Goal: Task Accomplishment & Management: Complete application form

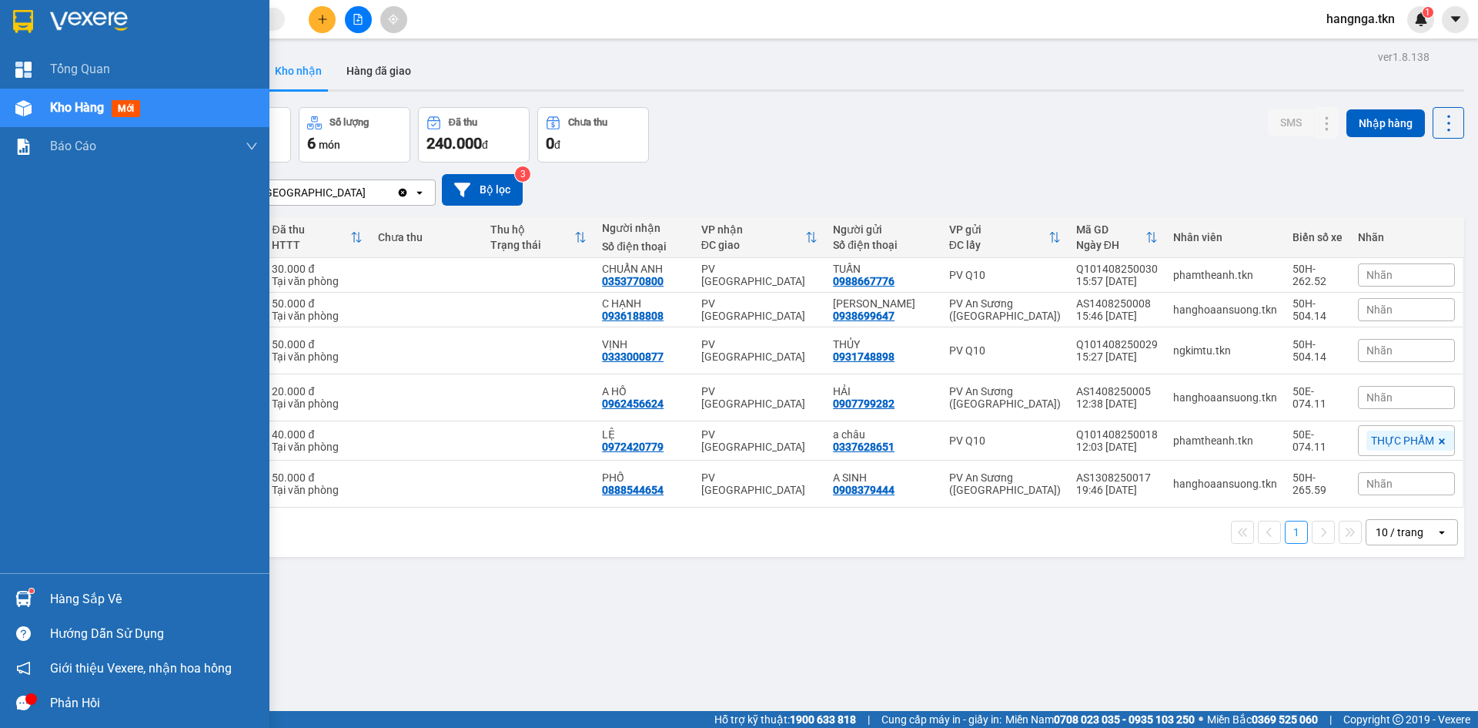
click at [4, 594] on div "Hàng sắp về" at bounding box center [134, 598] width 269 height 35
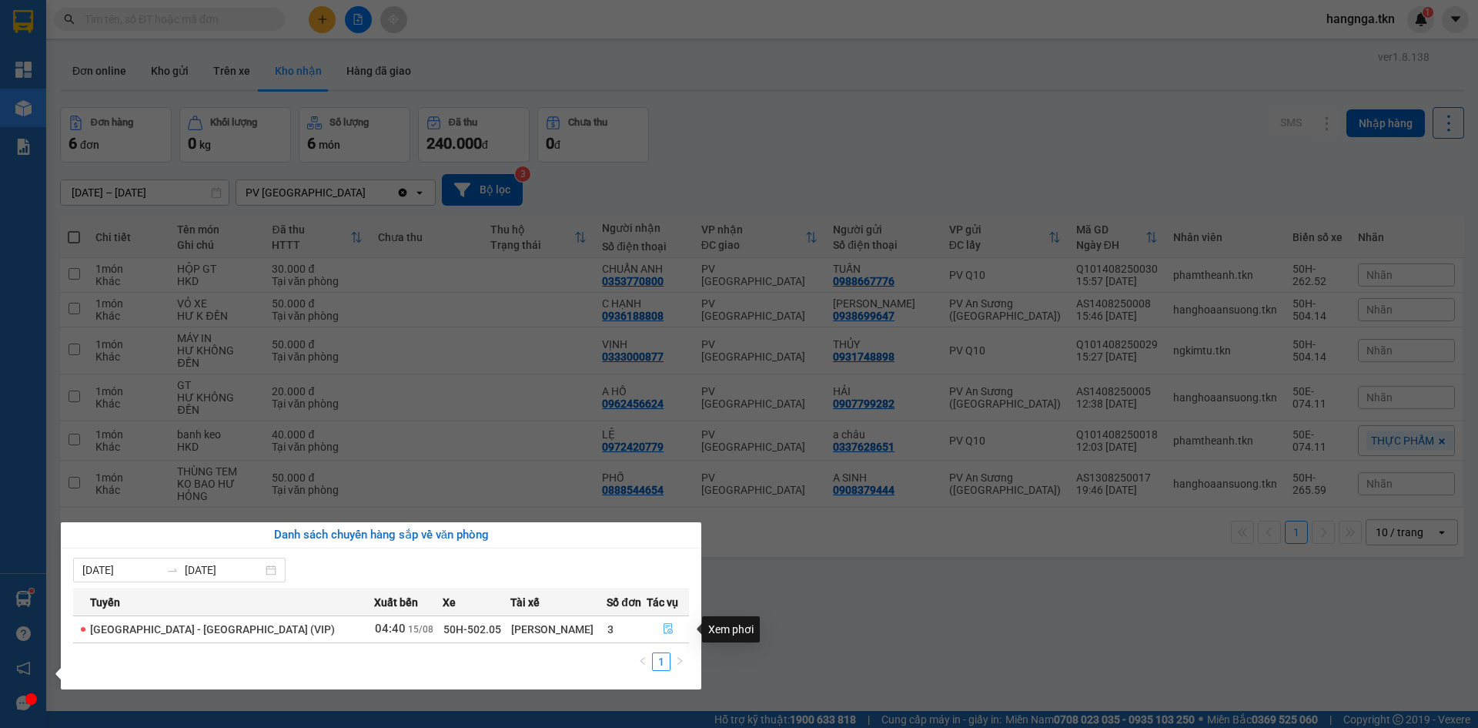
click at [664, 630] on icon "file-done" at bounding box center [668, 629] width 9 height 11
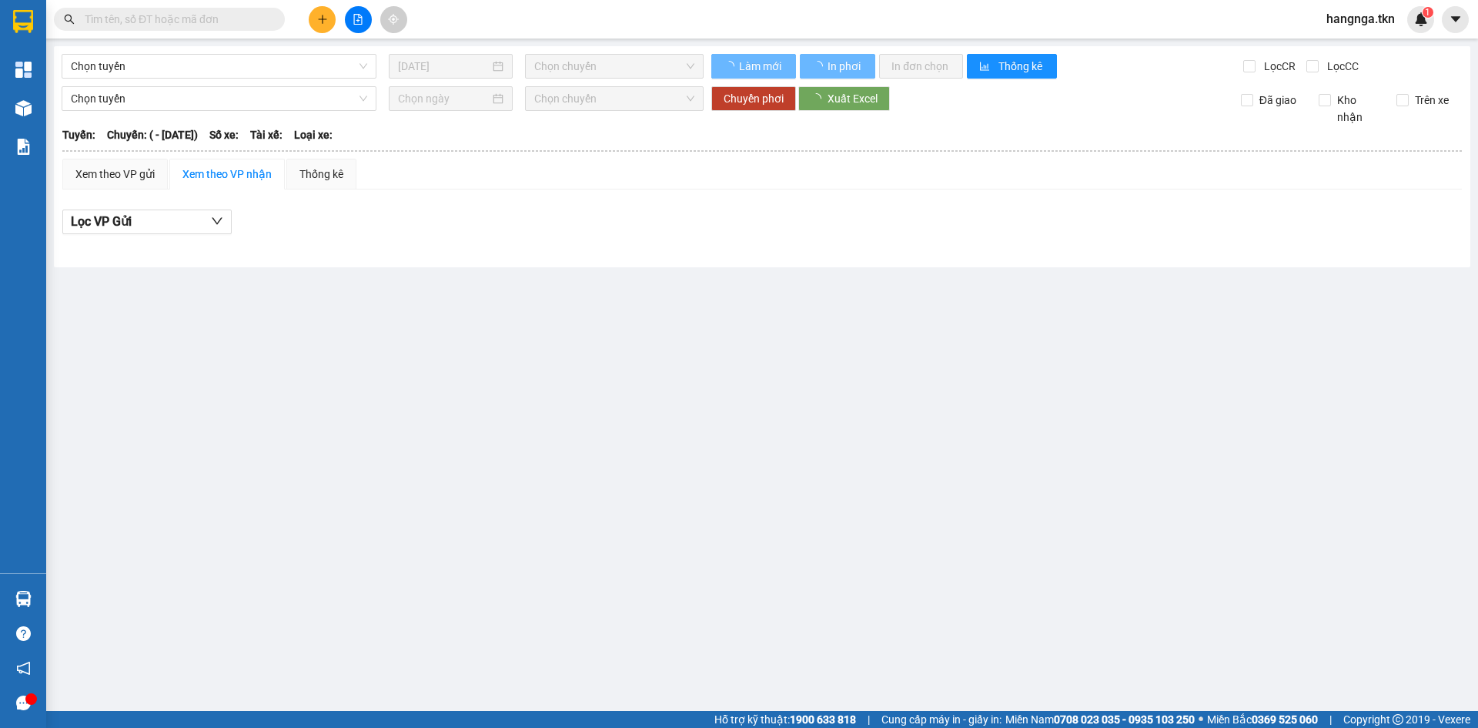
type input "[DATE]"
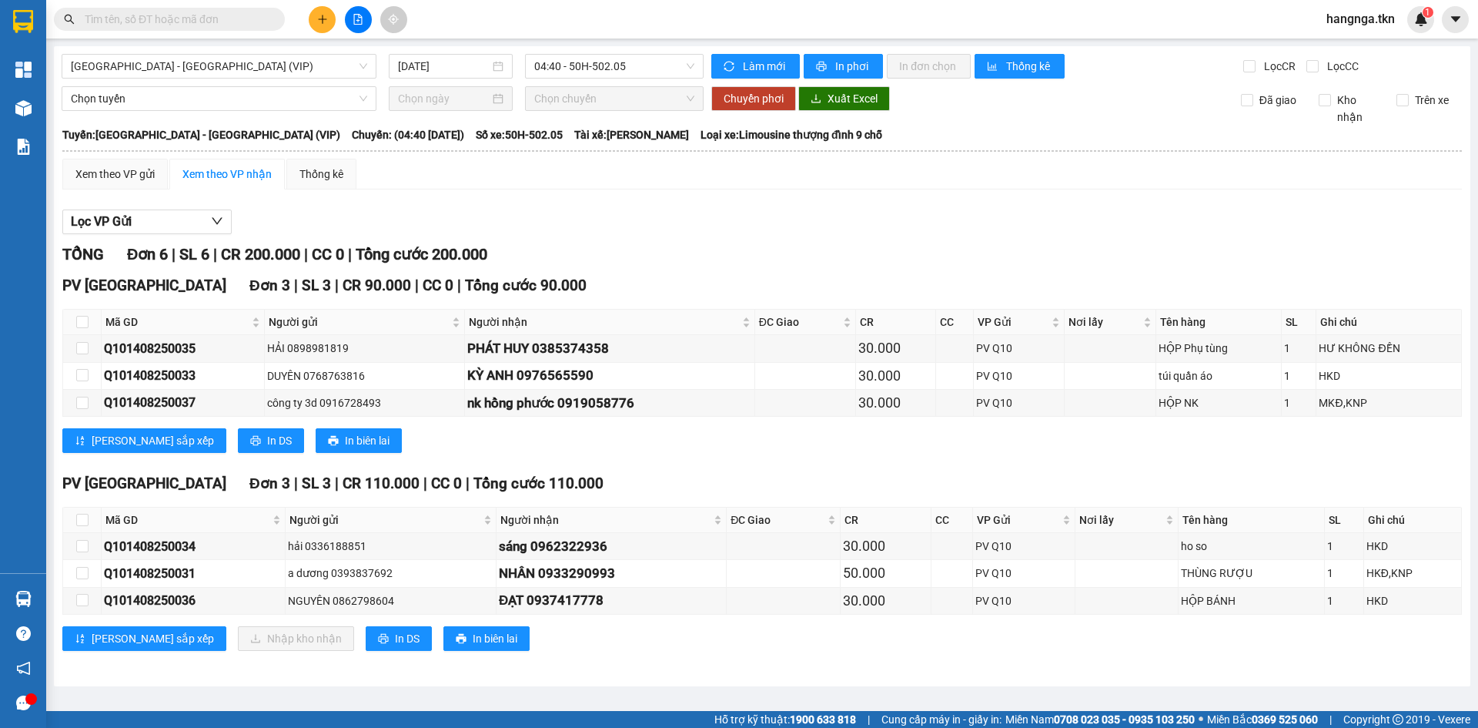
click at [632, 654] on div "[GEOGRAPHIC_DATA] 3 | SL 3 | CR 110.000 | CC 0 | Tổng cước 110.000 Mã GD Người …" at bounding box center [762, 567] width 1400 height 190
click at [632, 252] on div "TỔNG Đơn 6 | SL 6 | CR 200.000 | CC 0 | Tổng cước 200.000" at bounding box center [762, 255] width 1400 height 24
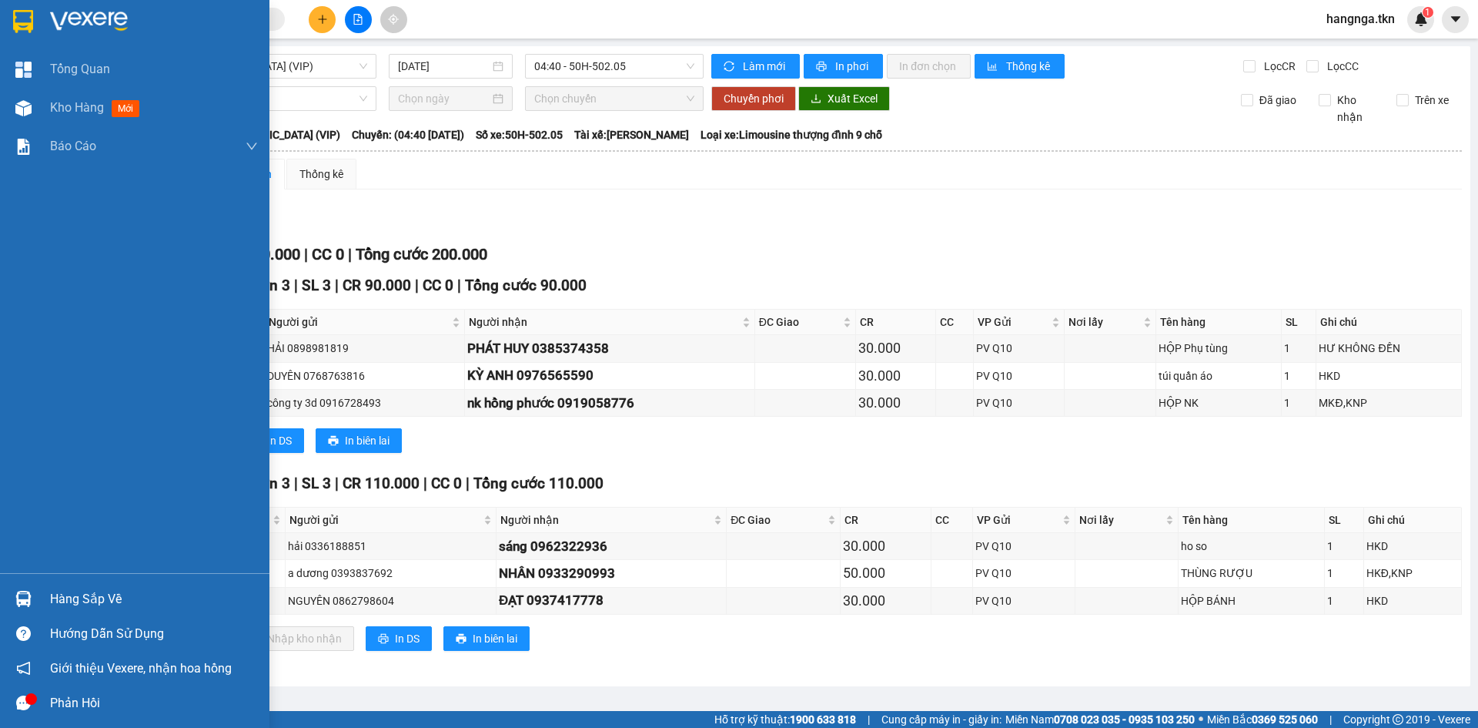
click at [36, 594] on div at bounding box center [23, 598] width 27 height 27
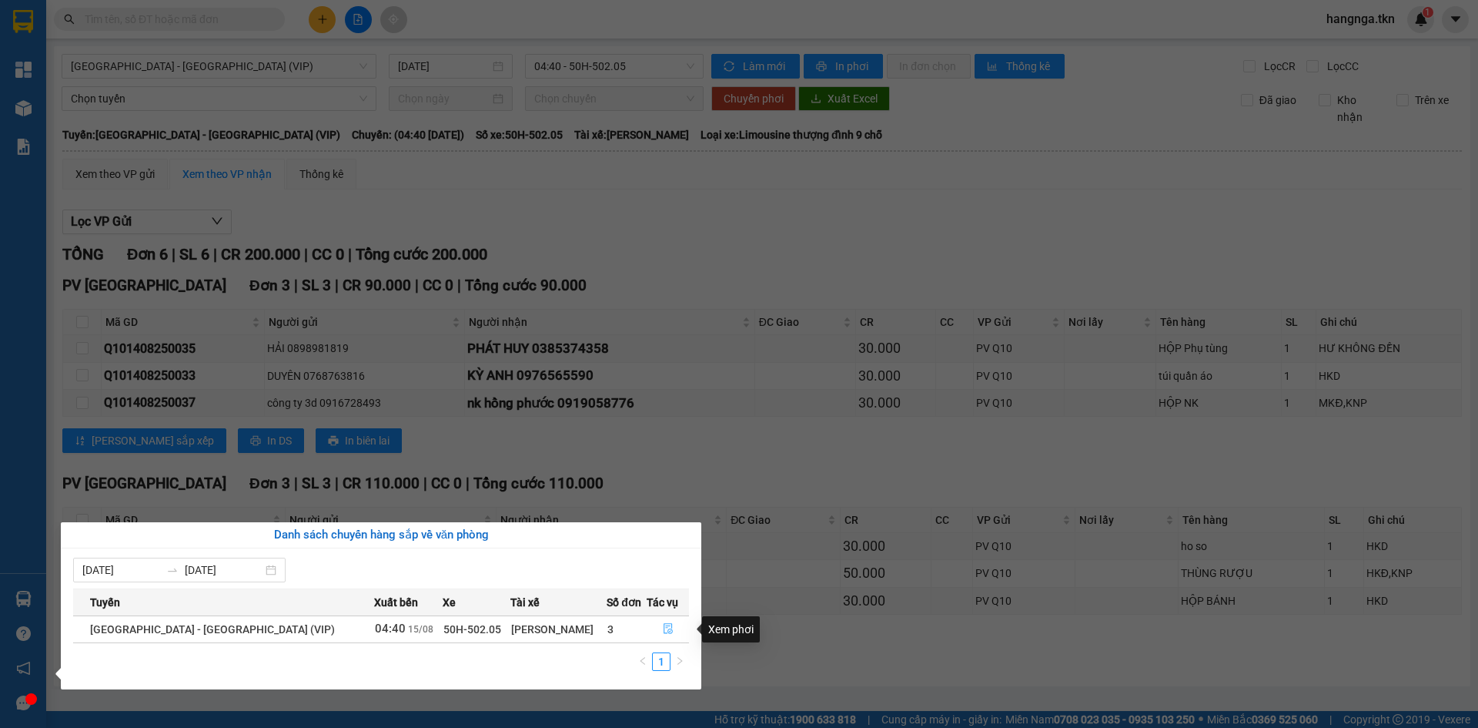
click at [663, 631] on icon "file-done" at bounding box center [668, 628] width 11 height 11
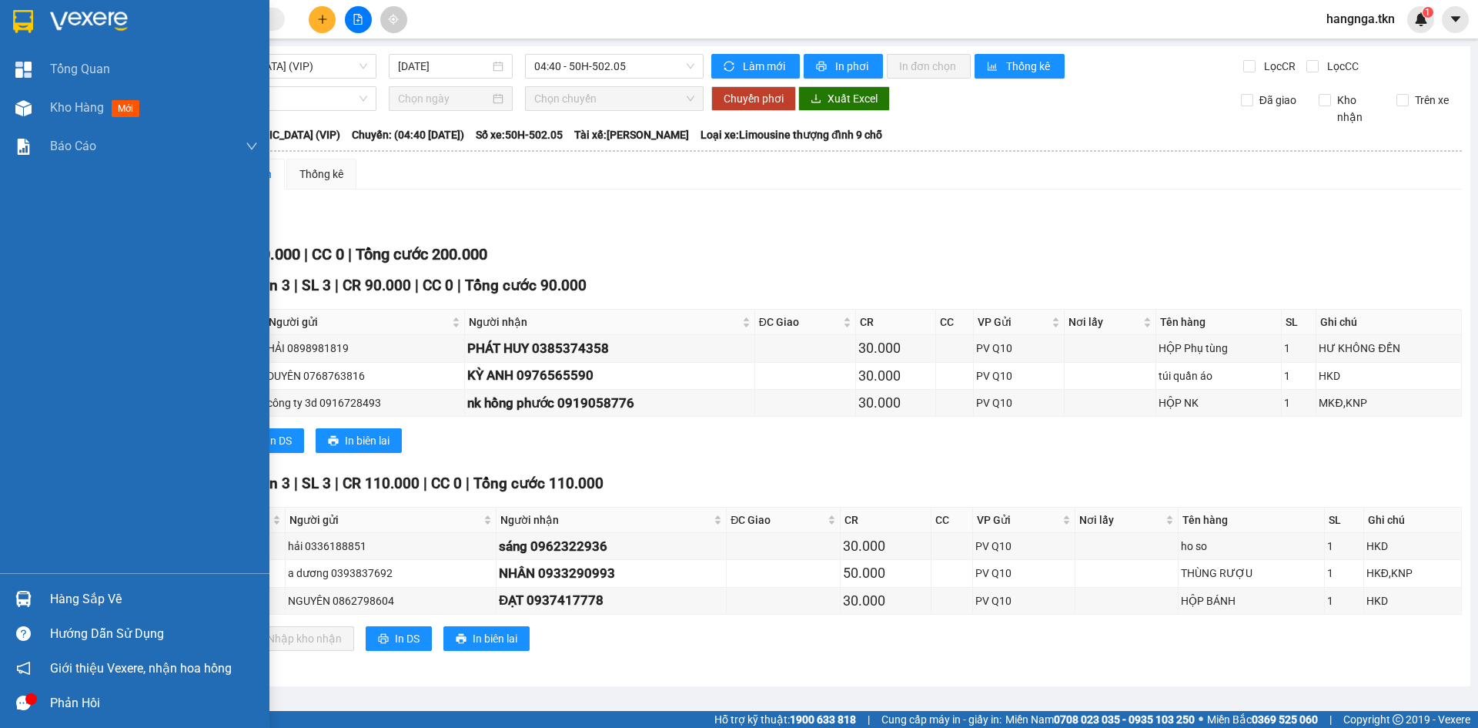
click at [26, 602] on img at bounding box center [23, 598] width 16 height 16
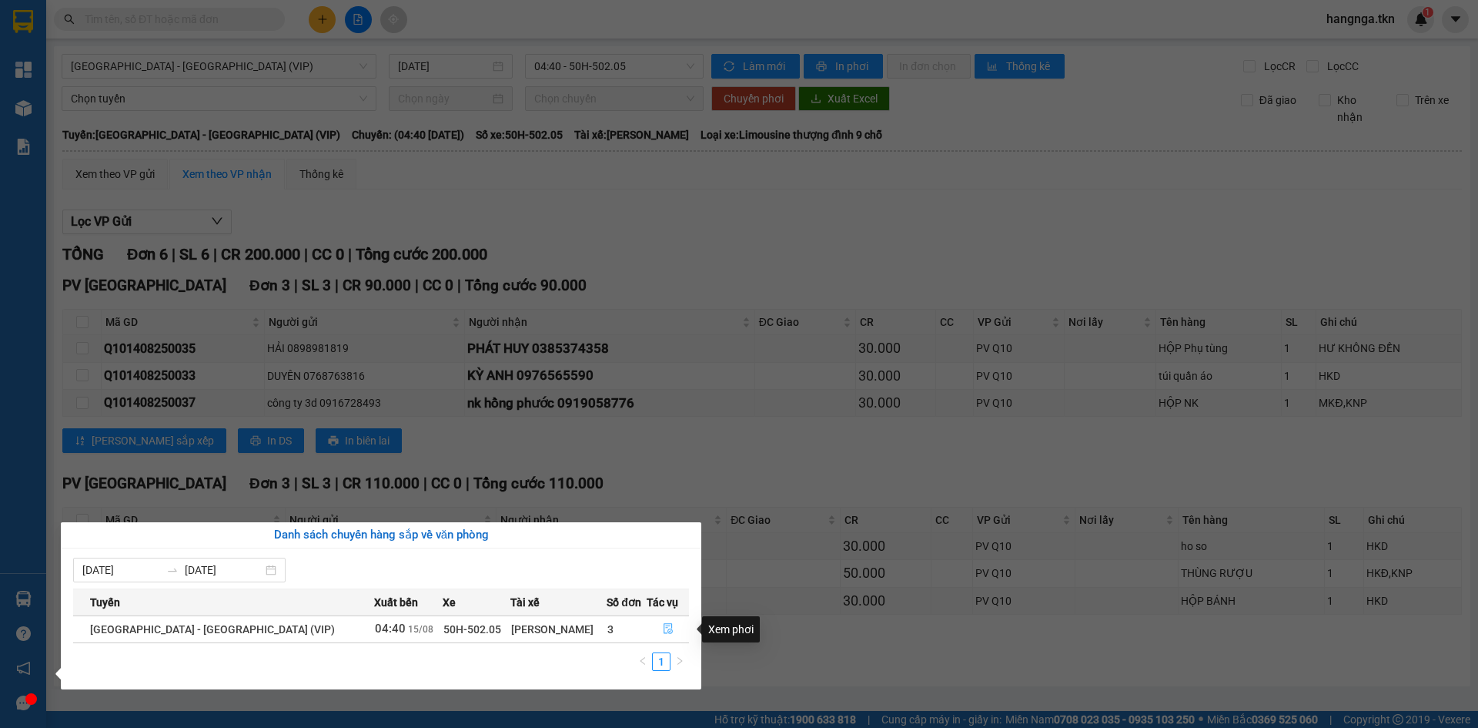
click at [664, 633] on icon "file-done" at bounding box center [668, 629] width 9 height 11
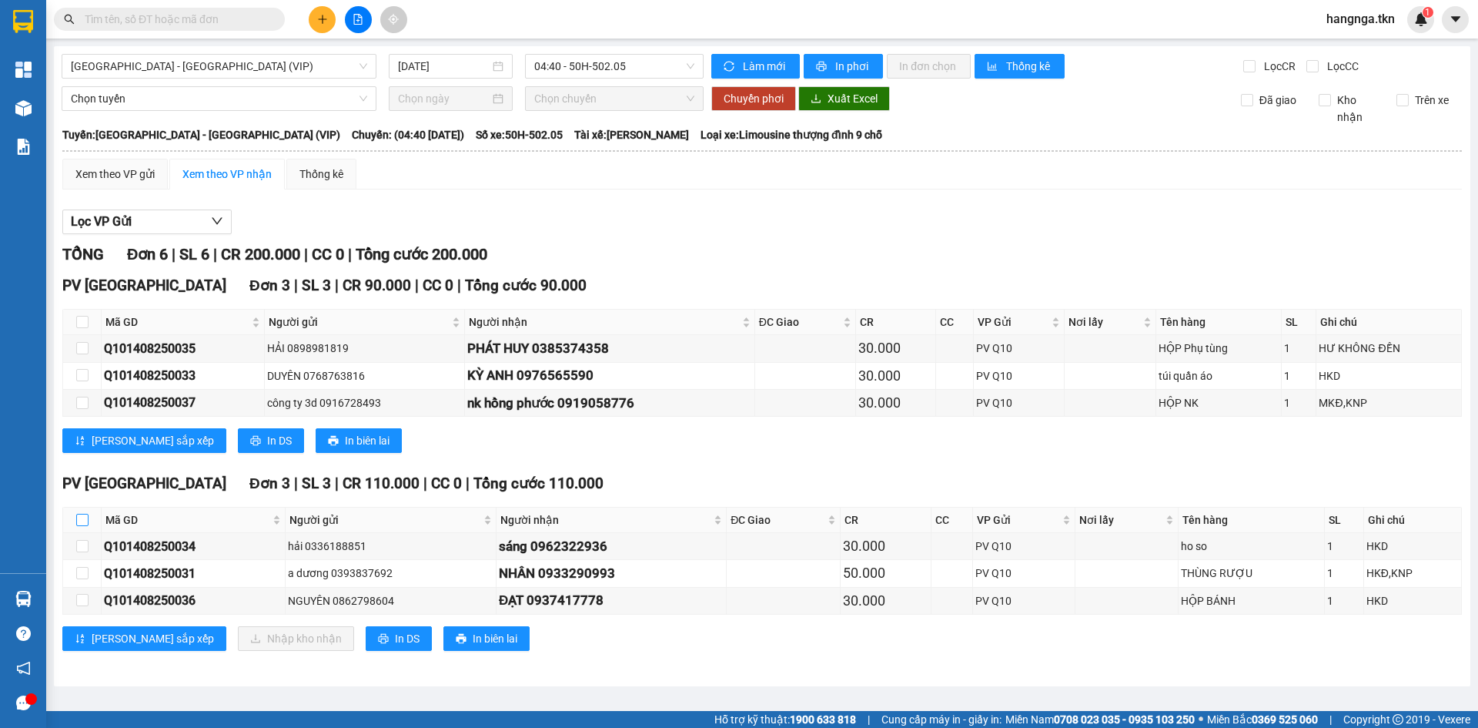
click at [77, 512] on label at bounding box center [82, 519] width 12 height 17
click at [77, 514] on input "checkbox" at bounding box center [82, 520] width 12 height 12
checkbox input "true"
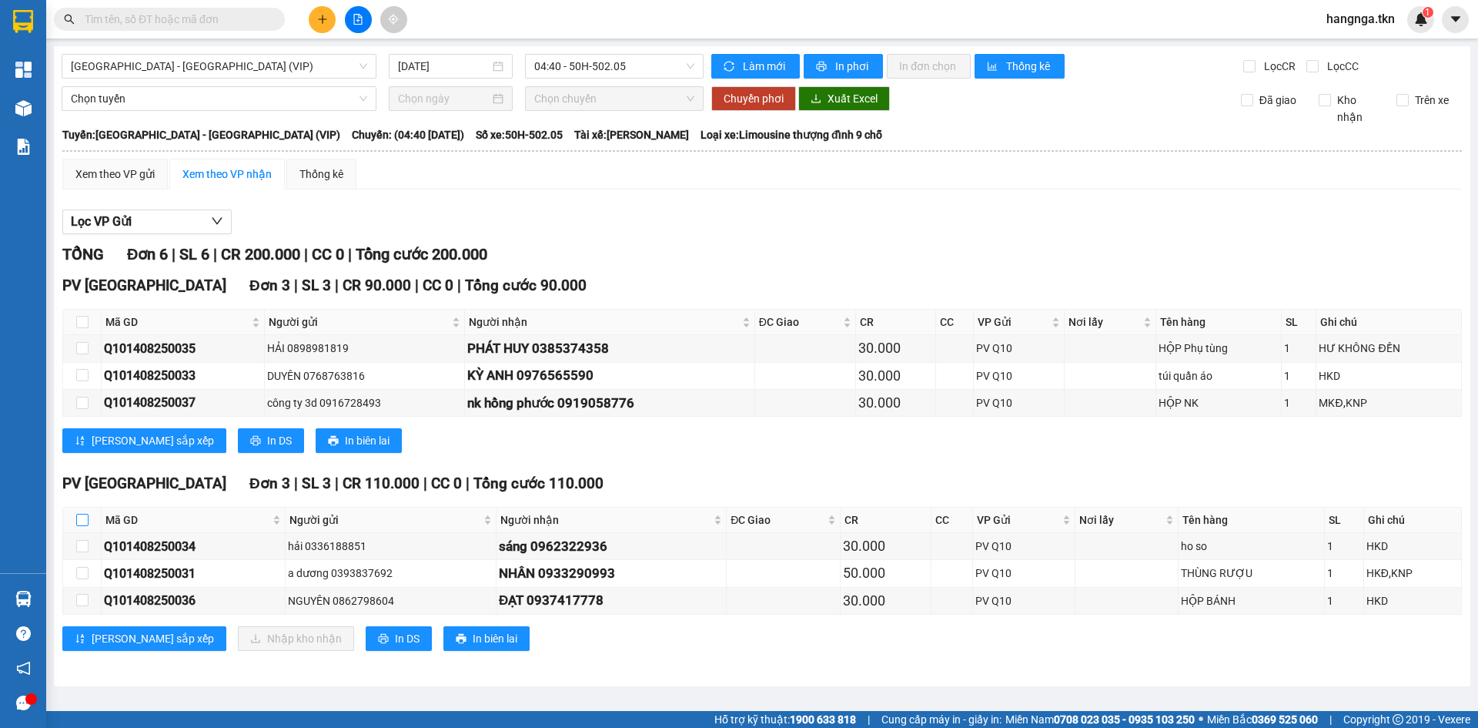
checkbox input "true"
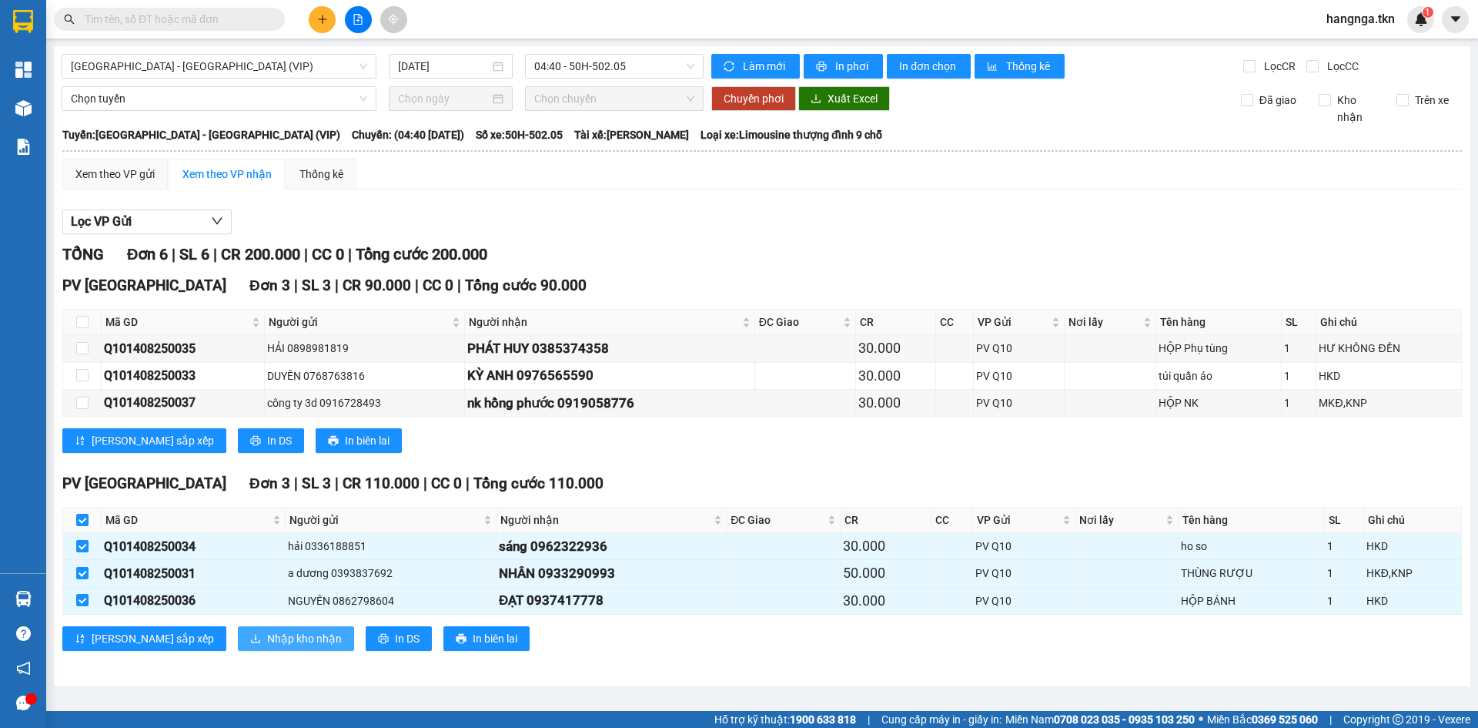
click at [267, 644] on span "Nhập kho nhận" at bounding box center [304, 638] width 75 height 17
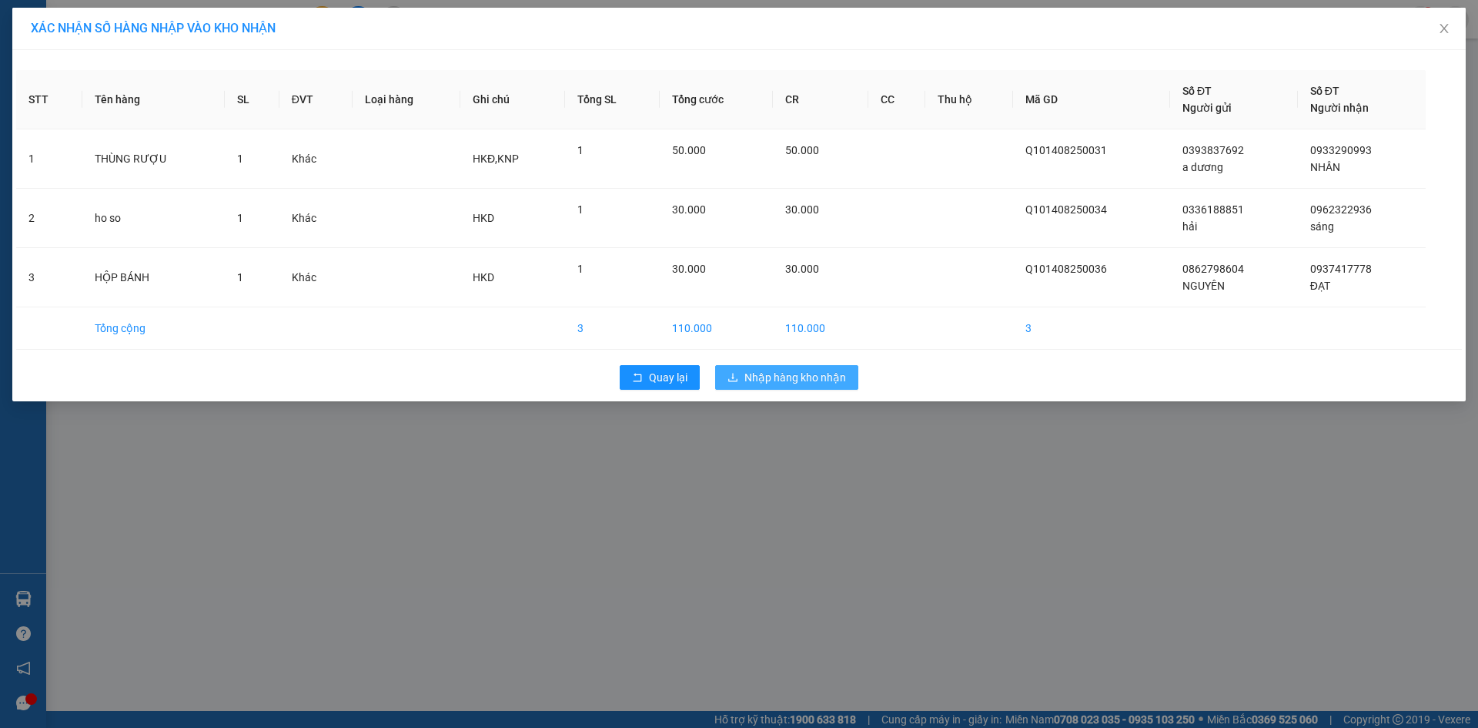
click at [816, 386] on button "Nhập hàng kho nhận" at bounding box center [786, 377] width 143 height 25
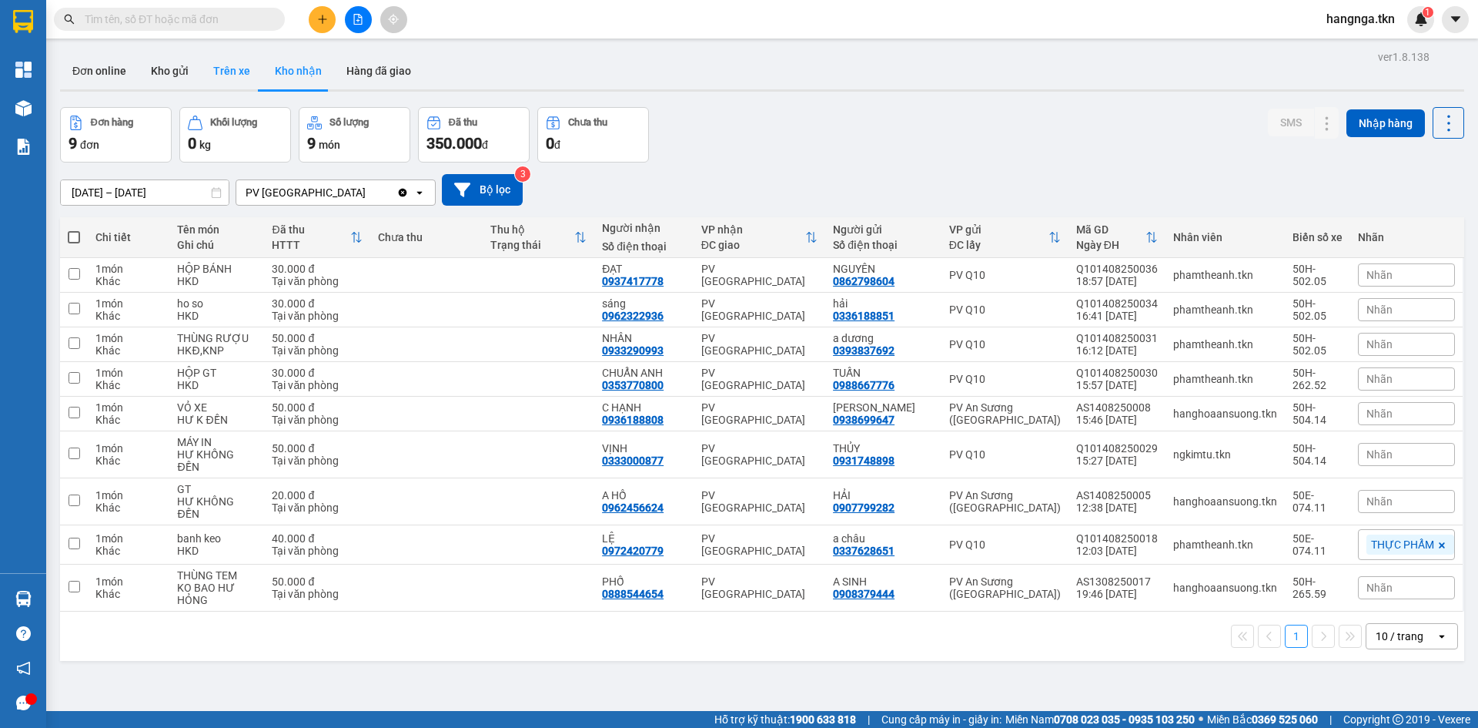
click at [237, 69] on button "Trên xe" at bounding box center [232, 70] width 62 height 37
type input "[DATE] – [DATE]"
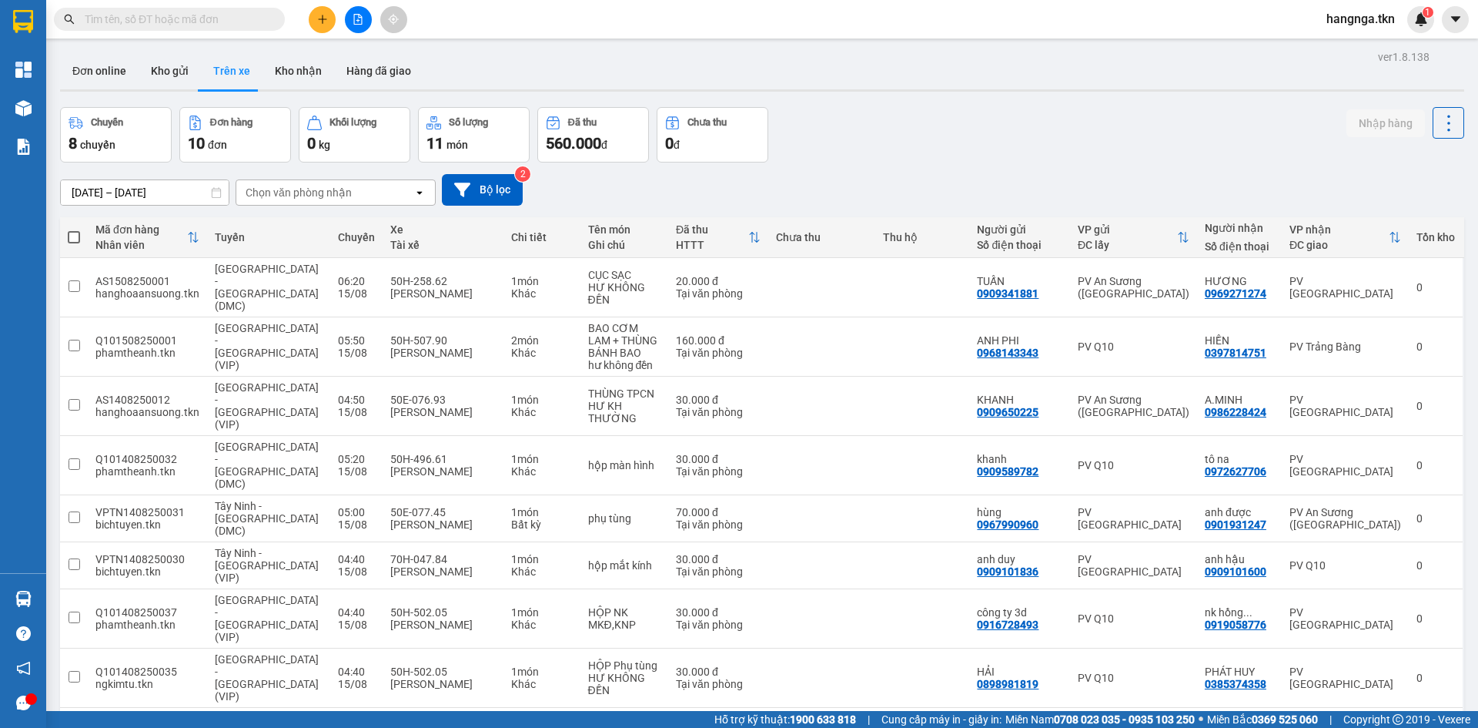
click at [1005, 166] on div "[DATE] – [DATE] Press the down arrow key to interact with the calendar and sele…" at bounding box center [762, 189] width 1404 height 55
click at [924, 102] on div "ver 1.8.138 Đơn online Kho gửi Trên xe Kho nhận Hàng đã giao Chuyến 8 chuyến Đơ…" at bounding box center [762, 463] width 1417 height 835
click at [711, 58] on div "Đơn online Kho gửi Trên xe Kho nhận Hàng đã giao" at bounding box center [762, 72] width 1404 height 41
click at [971, 90] on div at bounding box center [762, 90] width 1404 height 2
click at [167, 78] on button "Kho gửi" at bounding box center [170, 70] width 62 height 37
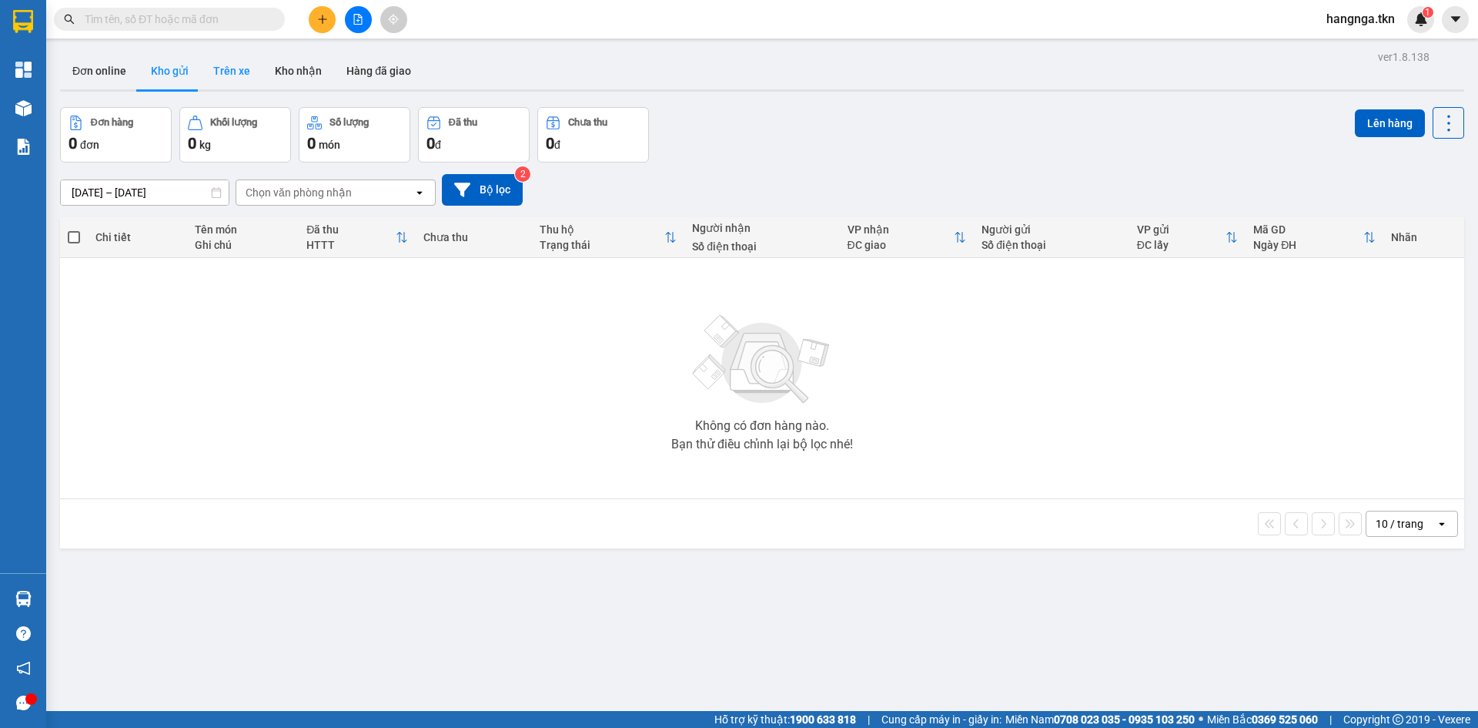
click at [224, 65] on button "Trên xe" at bounding box center [232, 70] width 62 height 37
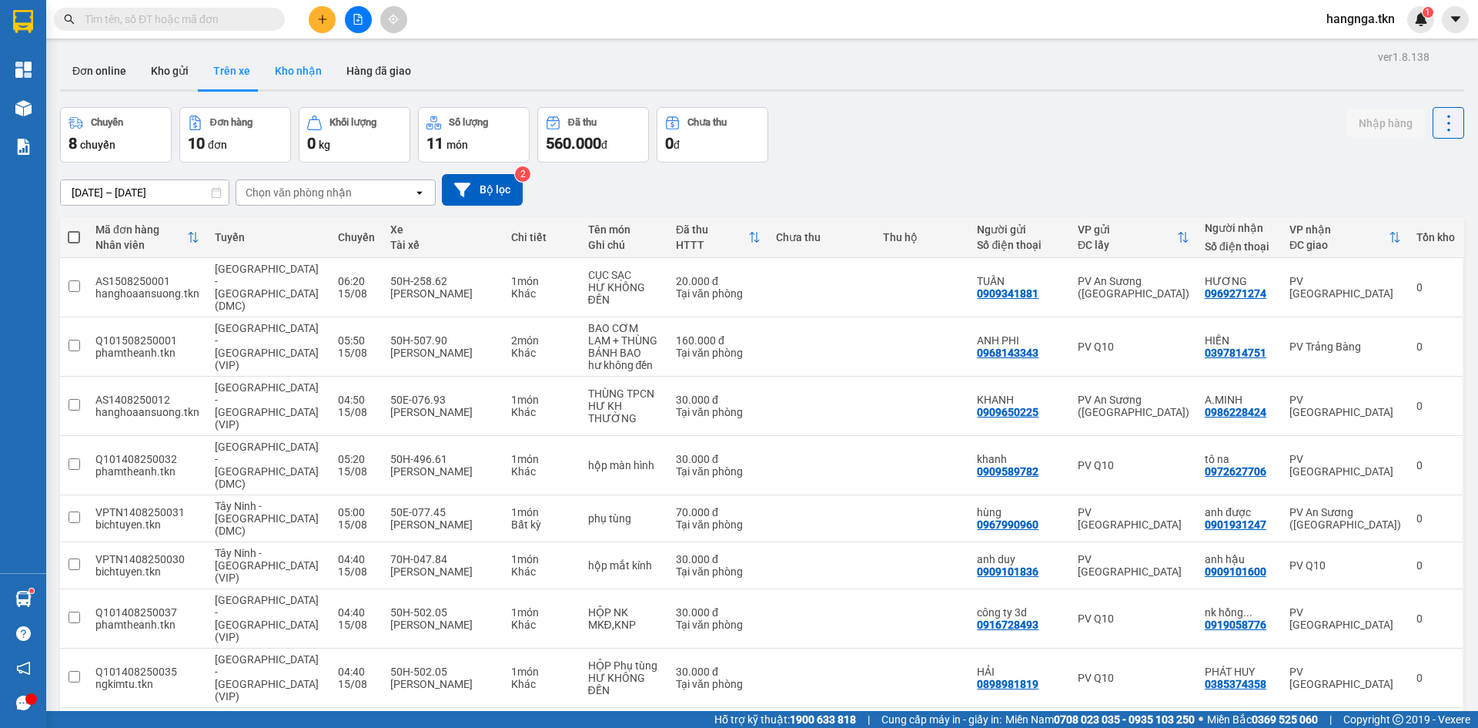
click at [293, 72] on button "Kho nhận" at bounding box center [299, 70] width 72 height 37
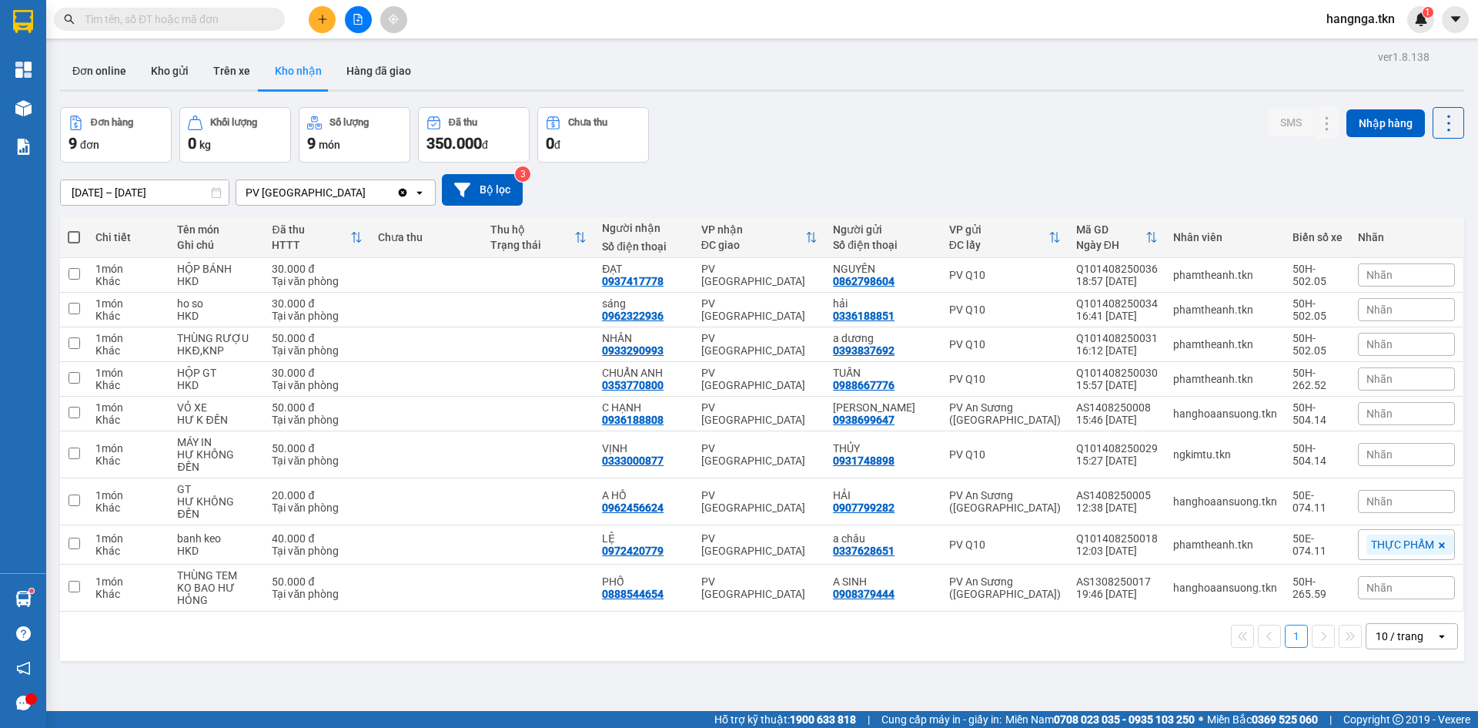
click at [168, 186] on input "[DATE] – [DATE]" at bounding box center [145, 192] width 168 height 25
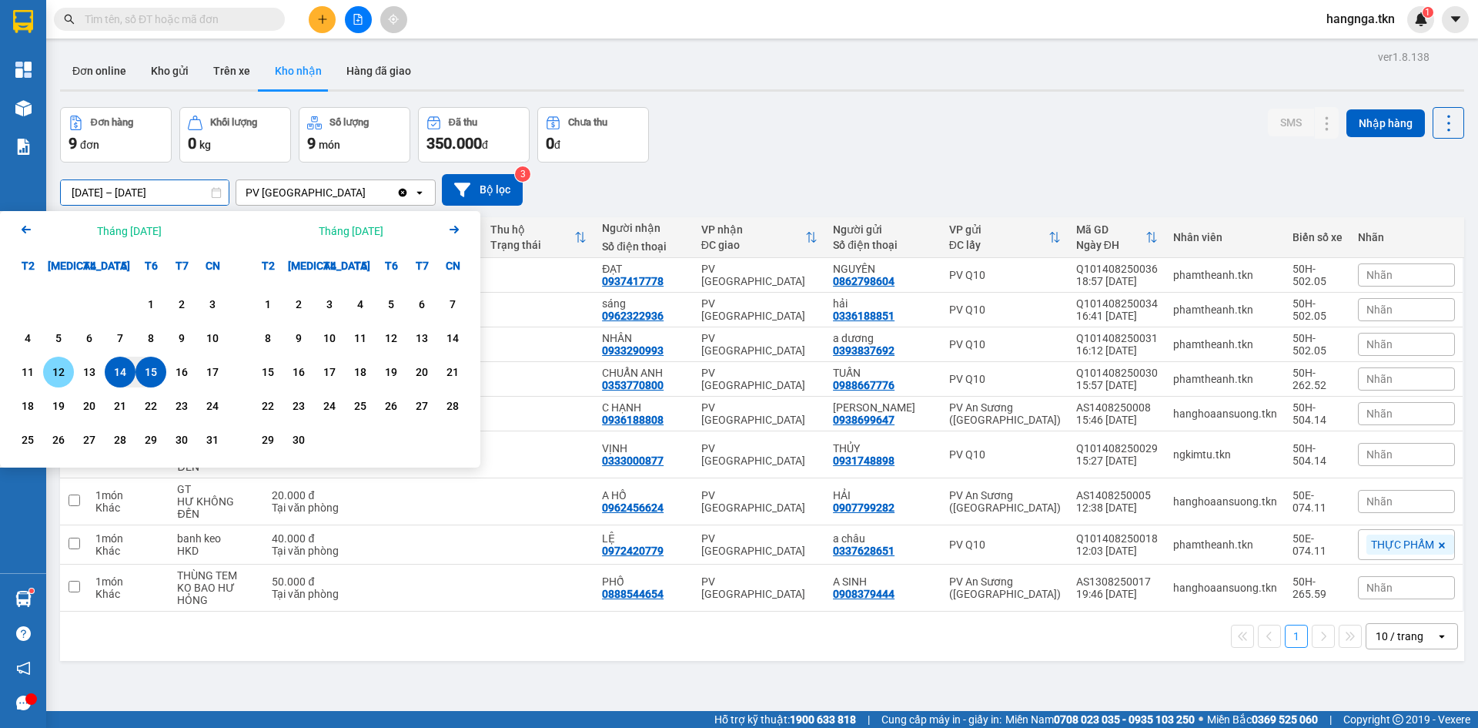
click at [60, 374] on div "12" at bounding box center [59, 372] width 22 height 18
click at [146, 377] on div "15" at bounding box center [151, 372] width 22 height 18
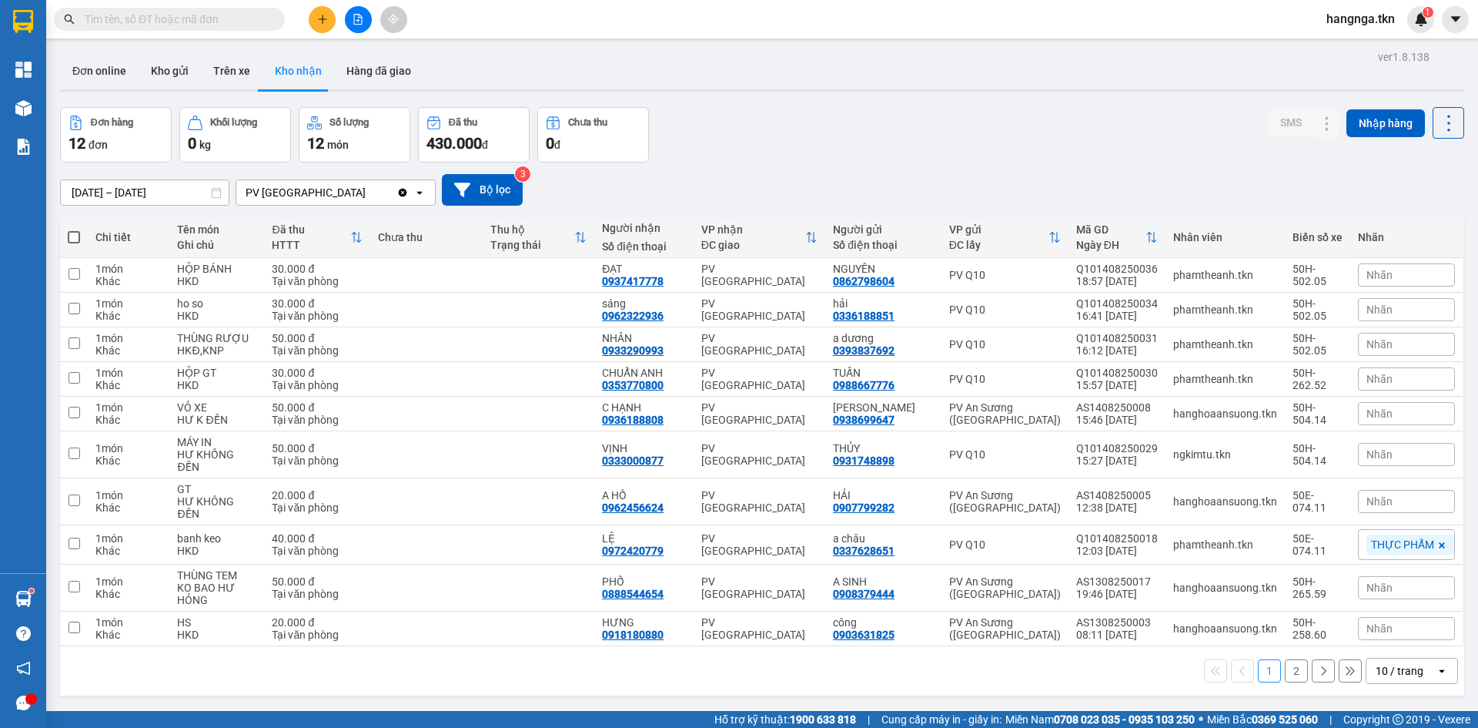
click at [1285, 659] on button "2" at bounding box center [1296, 670] width 23 height 23
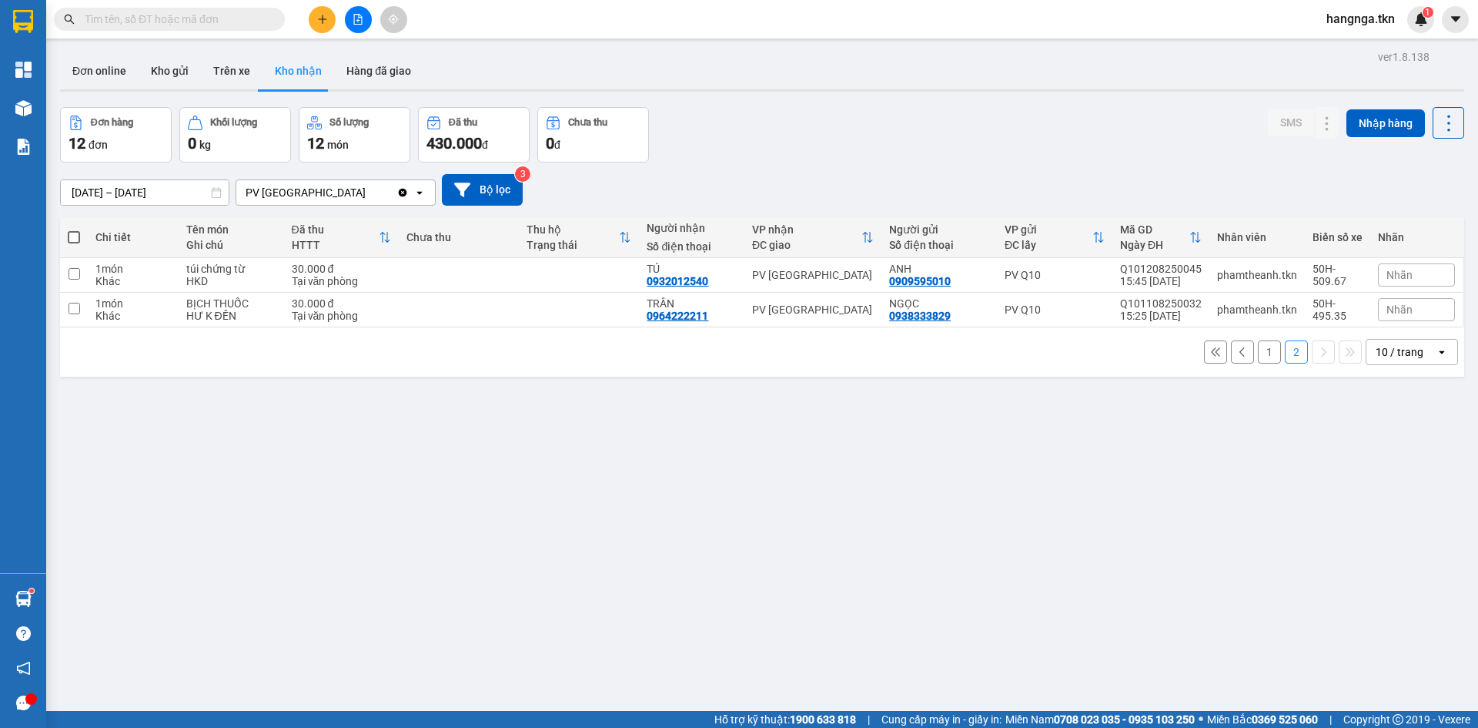
click at [1258, 350] on button "1" at bounding box center [1269, 351] width 23 height 23
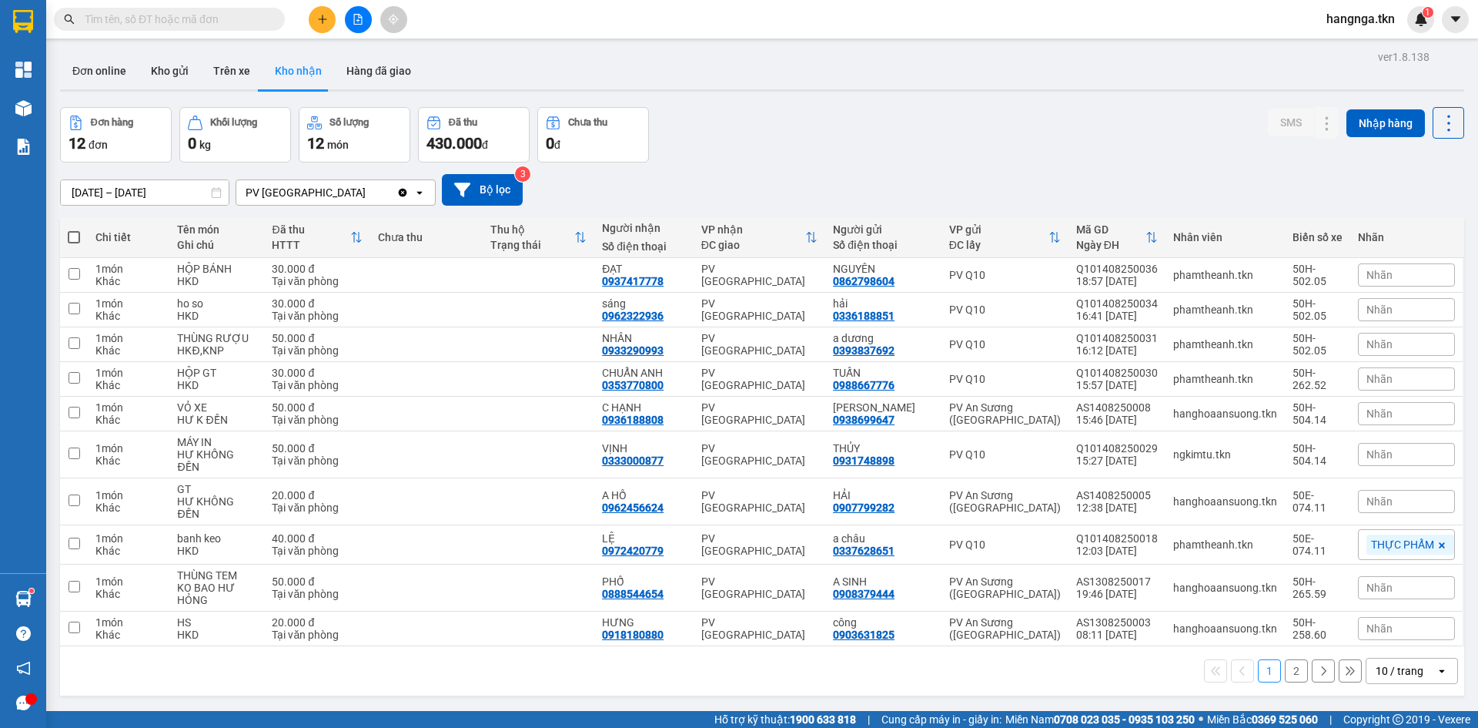
click at [1293, 659] on button "2" at bounding box center [1296, 670] width 23 height 23
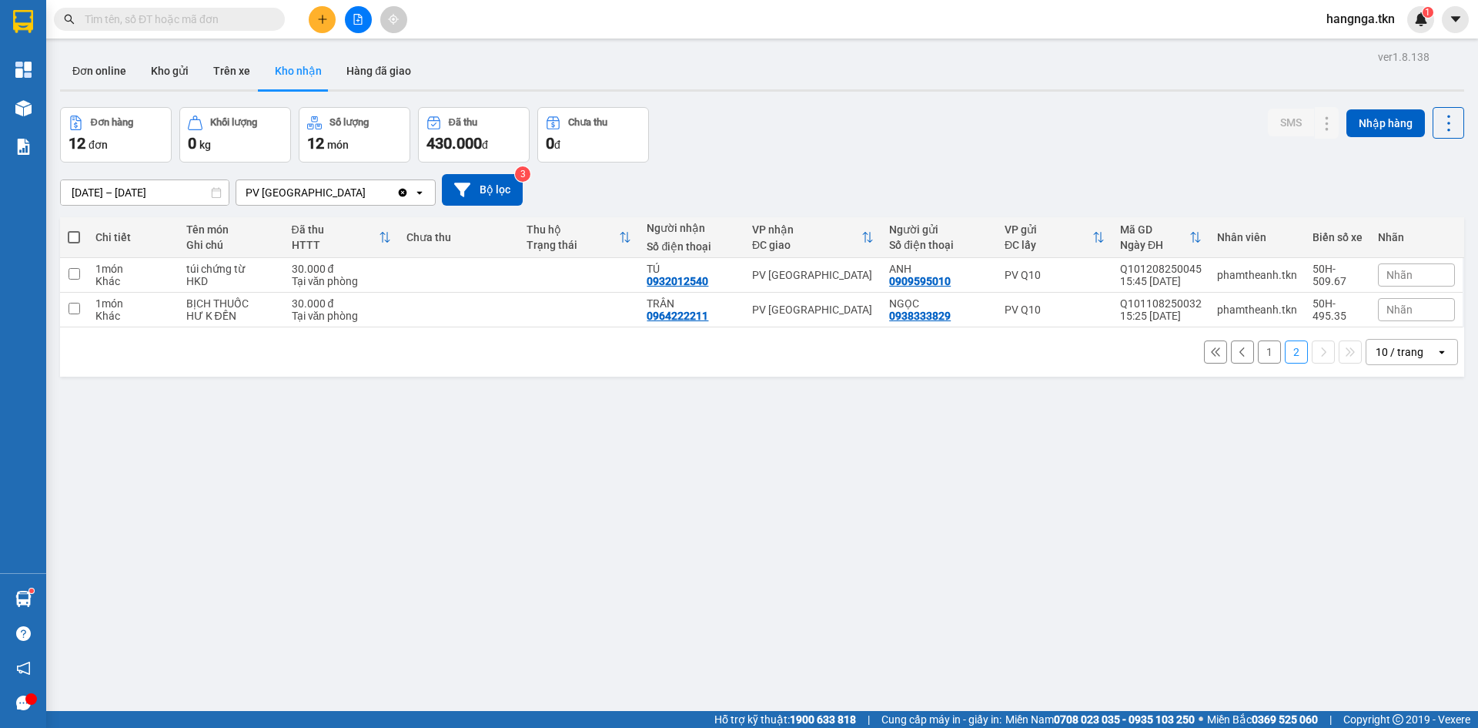
click at [1263, 355] on button "1" at bounding box center [1269, 351] width 23 height 23
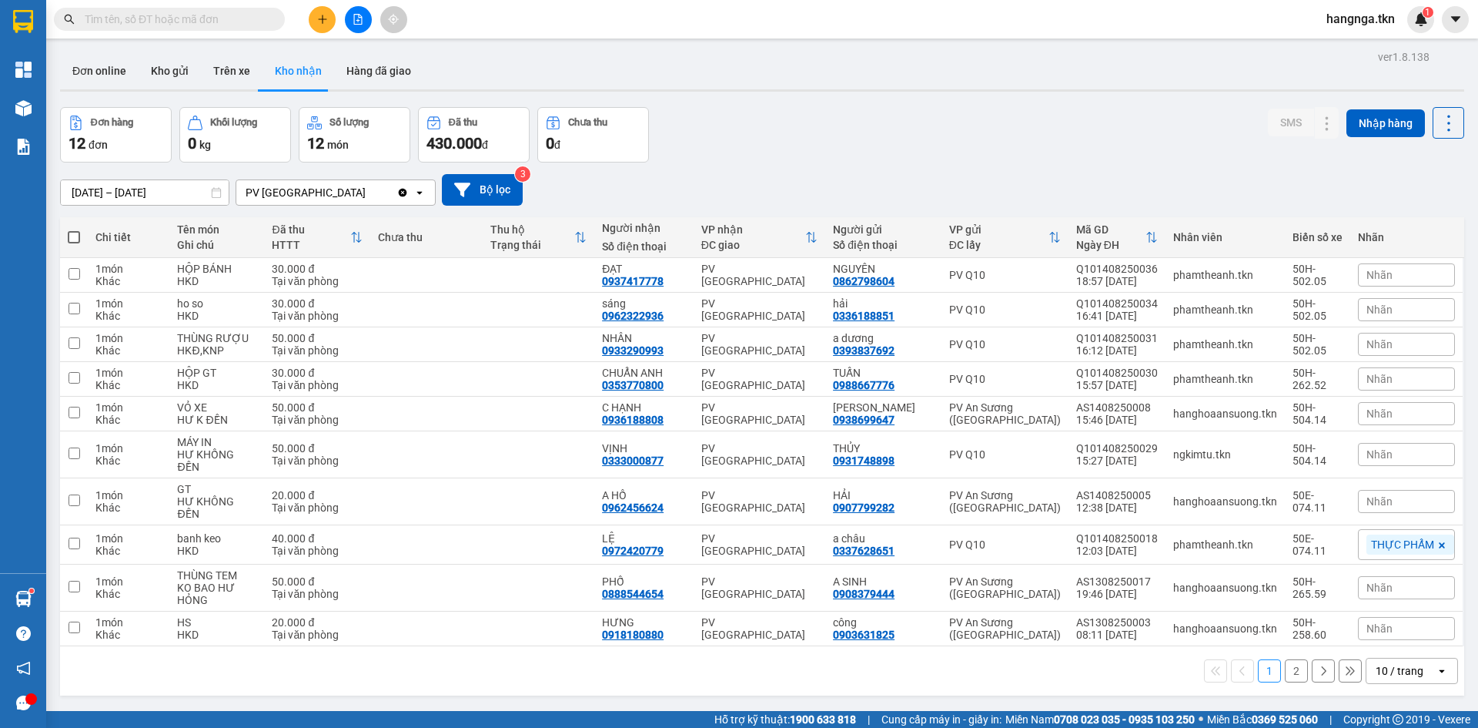
click at [1290, 659] on button "2" at bounding box center [1296, 670] width 23 height 23
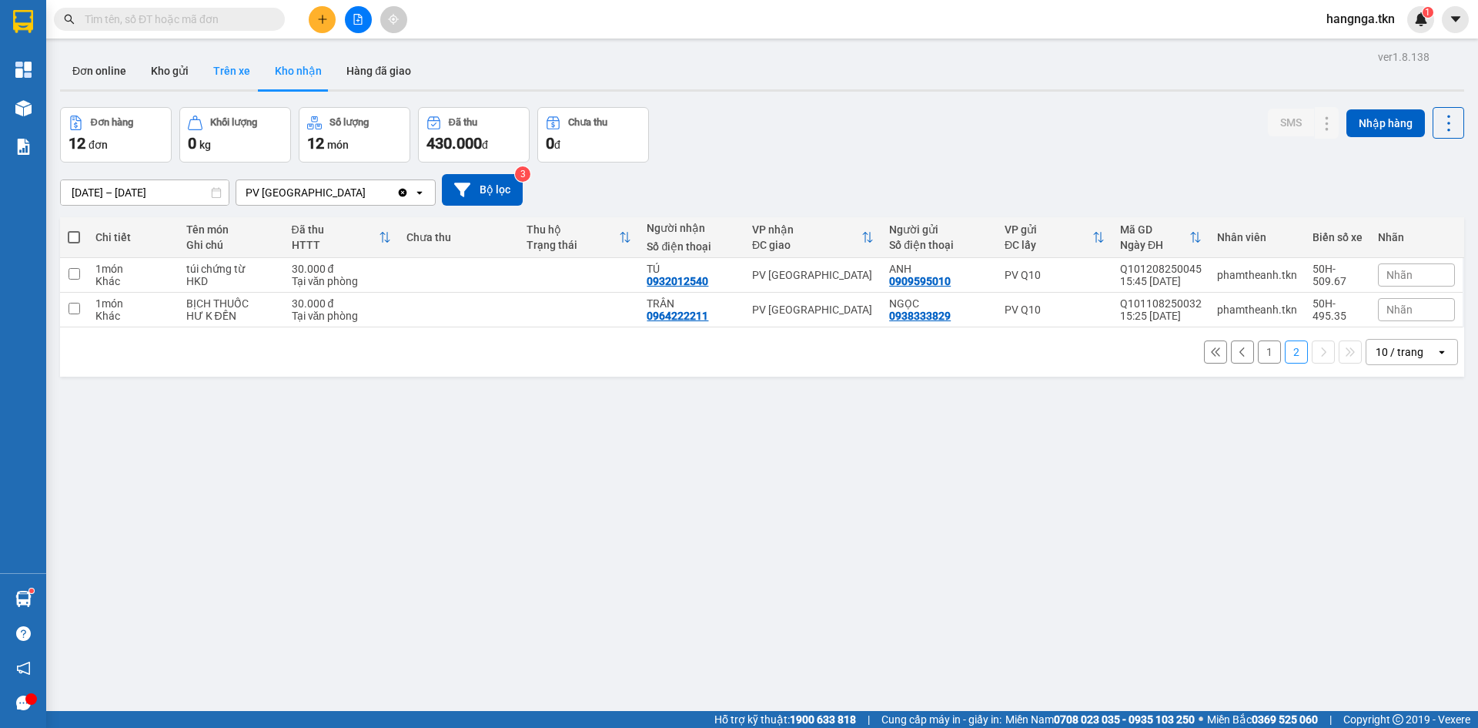
click at [230, 66] on button "Trên xe" at bounding box center [232, 70] width 62 height 37
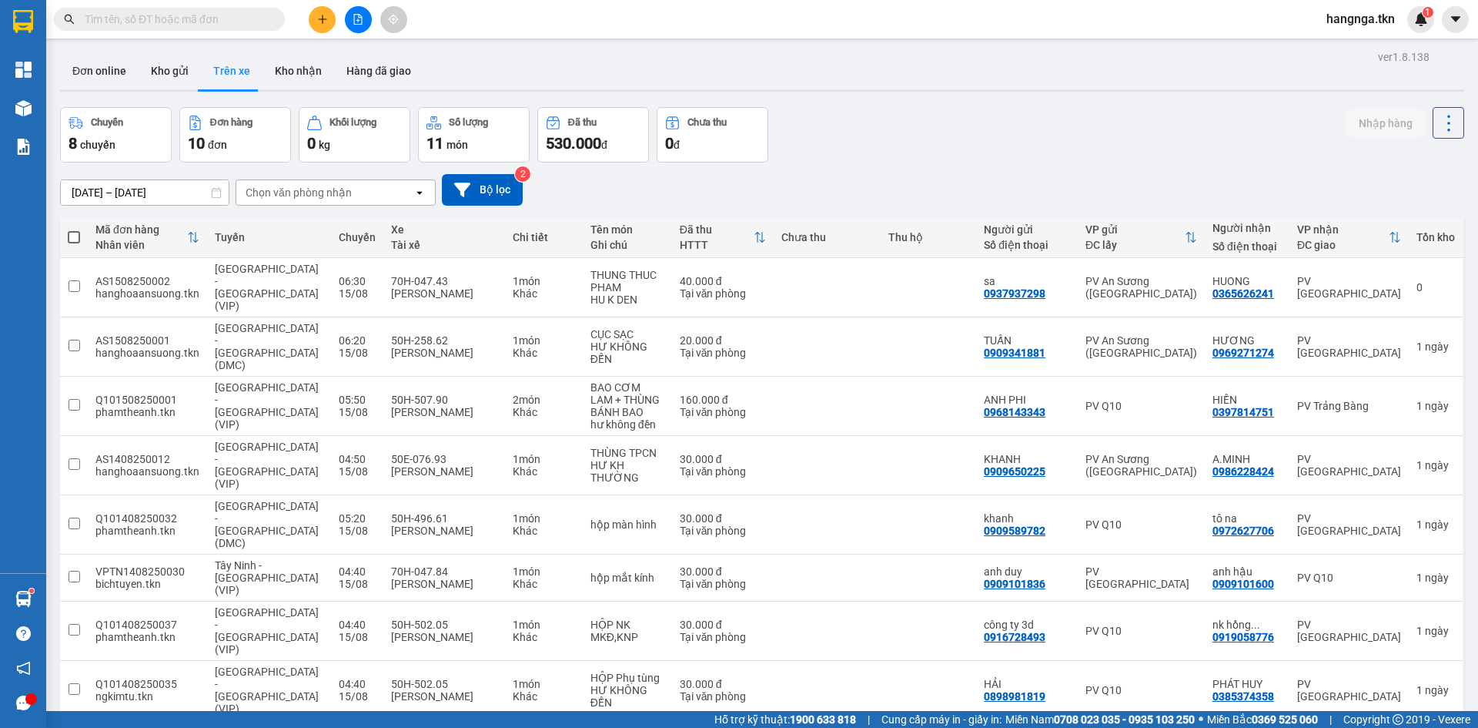
click at [948, 135] on div "Chuyến 8 chuyến Đơn hàng 10 đơn Khối lượng 0 kg Số lượng 11 món Đã thu 530.000 …" at bounding box center [762, 134] width 1404 height 55
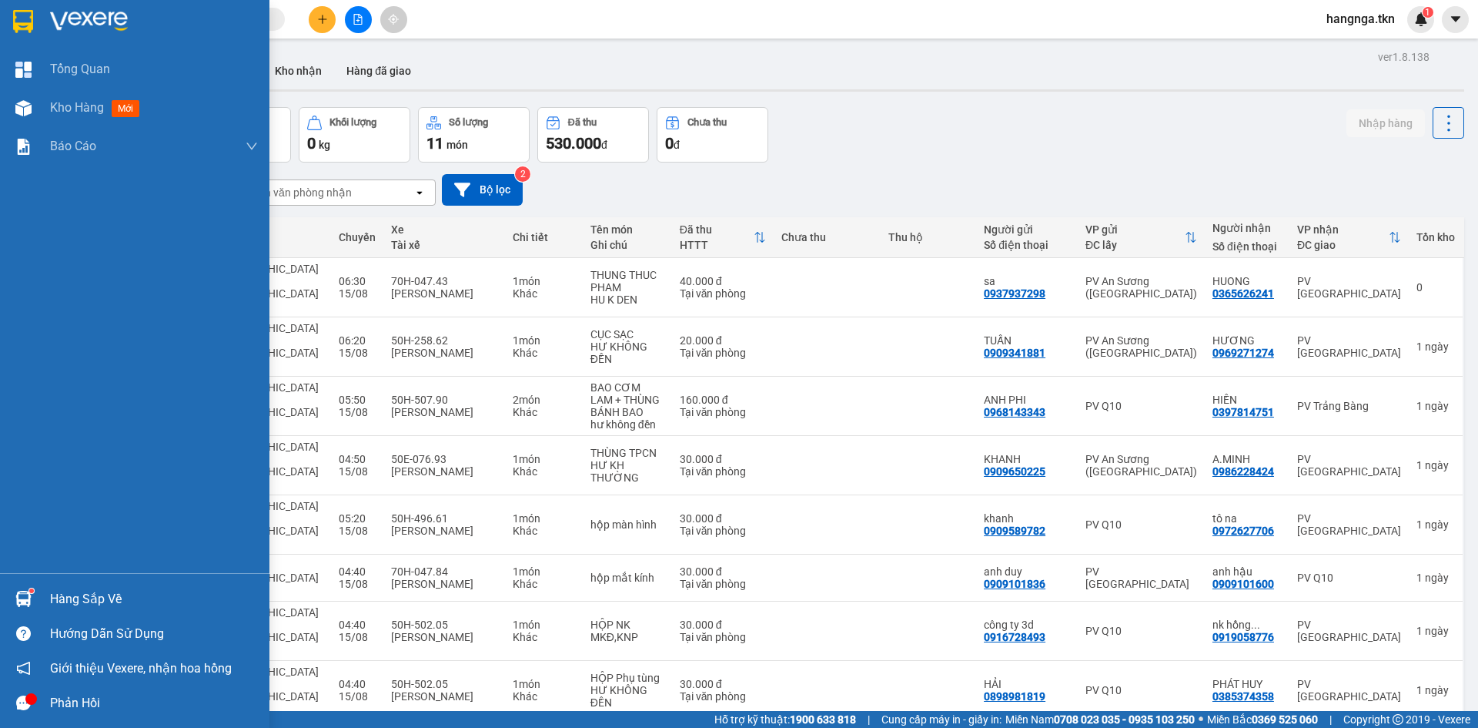
click at [77, 583] on div "Hàng sắp về" at bounding box center [134, 598] width 269 height 35
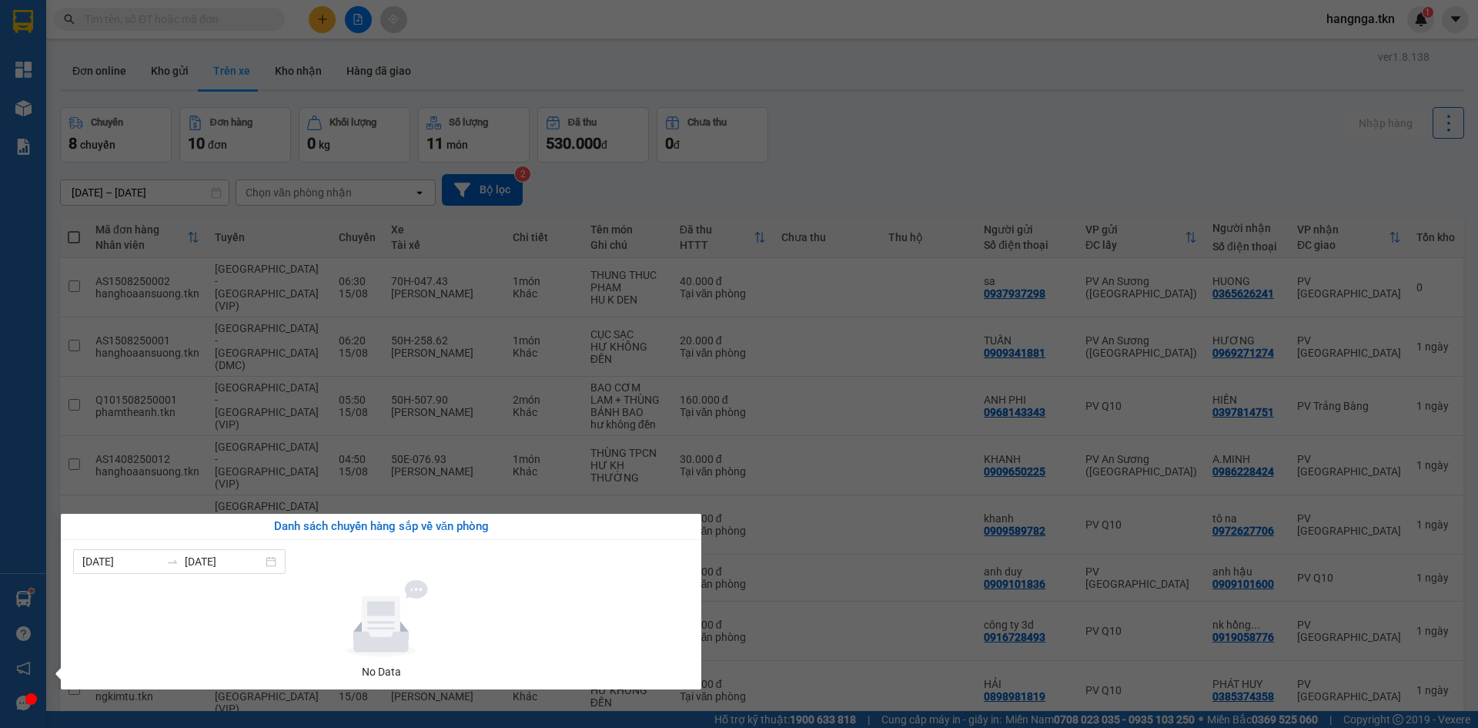
click at [899, 184] on section "Kết quả tìm kiếm ( 0 ) Bộ lọc No Data hangnga.tkn 1 Tổng Quan Kho hàng mới Báo …" at bounding box center [739, 364] width 1478 height 728
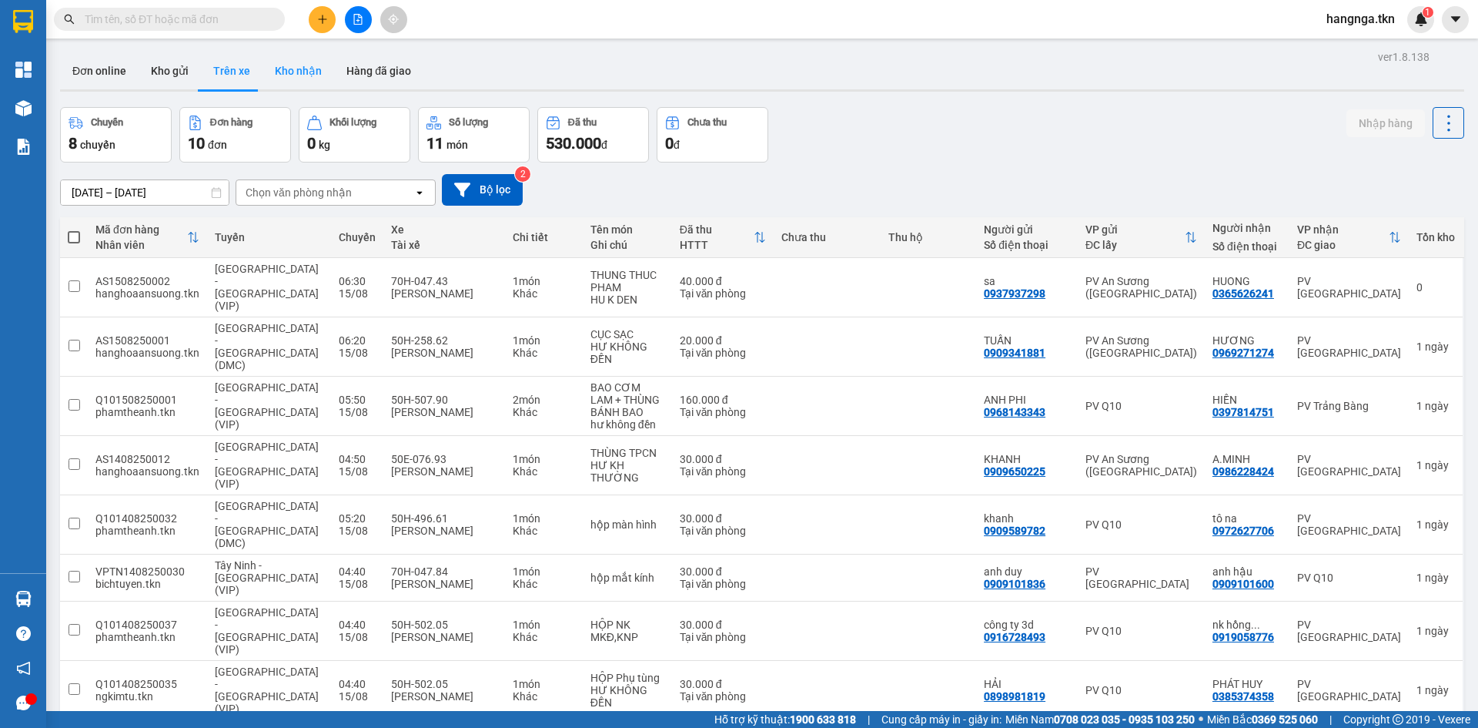
click at [309, 74] on button "Kho nhận" at bounding box center [299, 70] width 72 height 37
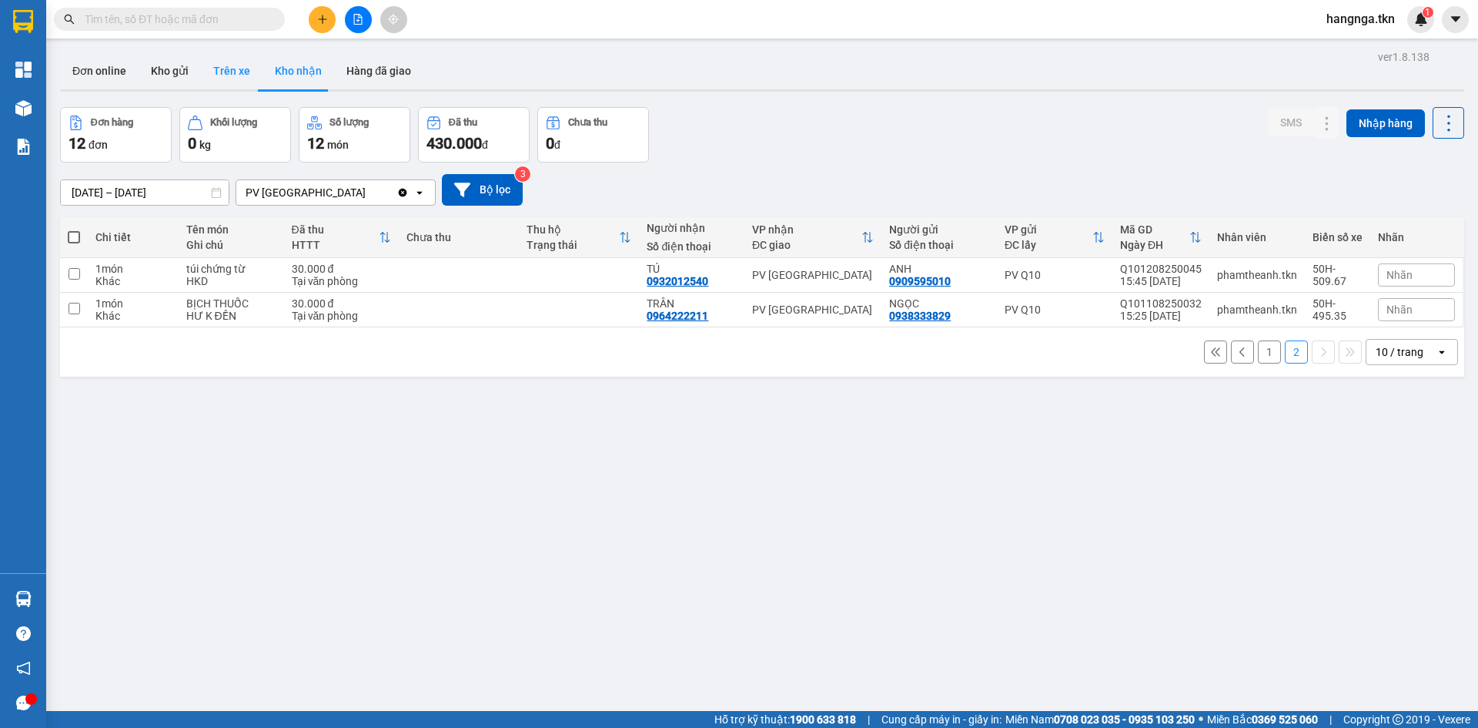
click at [237, 74] on button "Trên xe" at bounding box center [232, 70] width 62 height 37
type input "[DATE] – [DATE]"
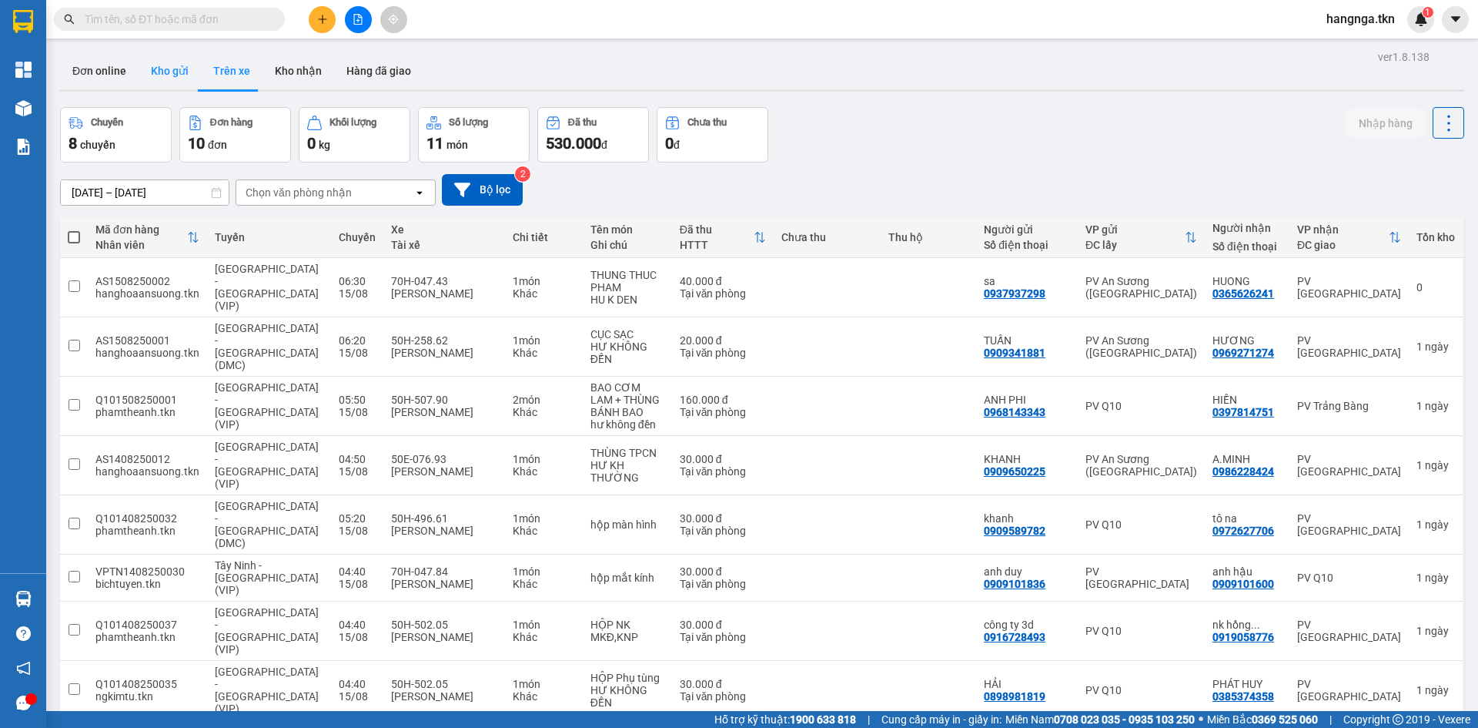
click at [162, 74] on button "Kho gửi" at bounding box center [170, 70] width 62 height 37
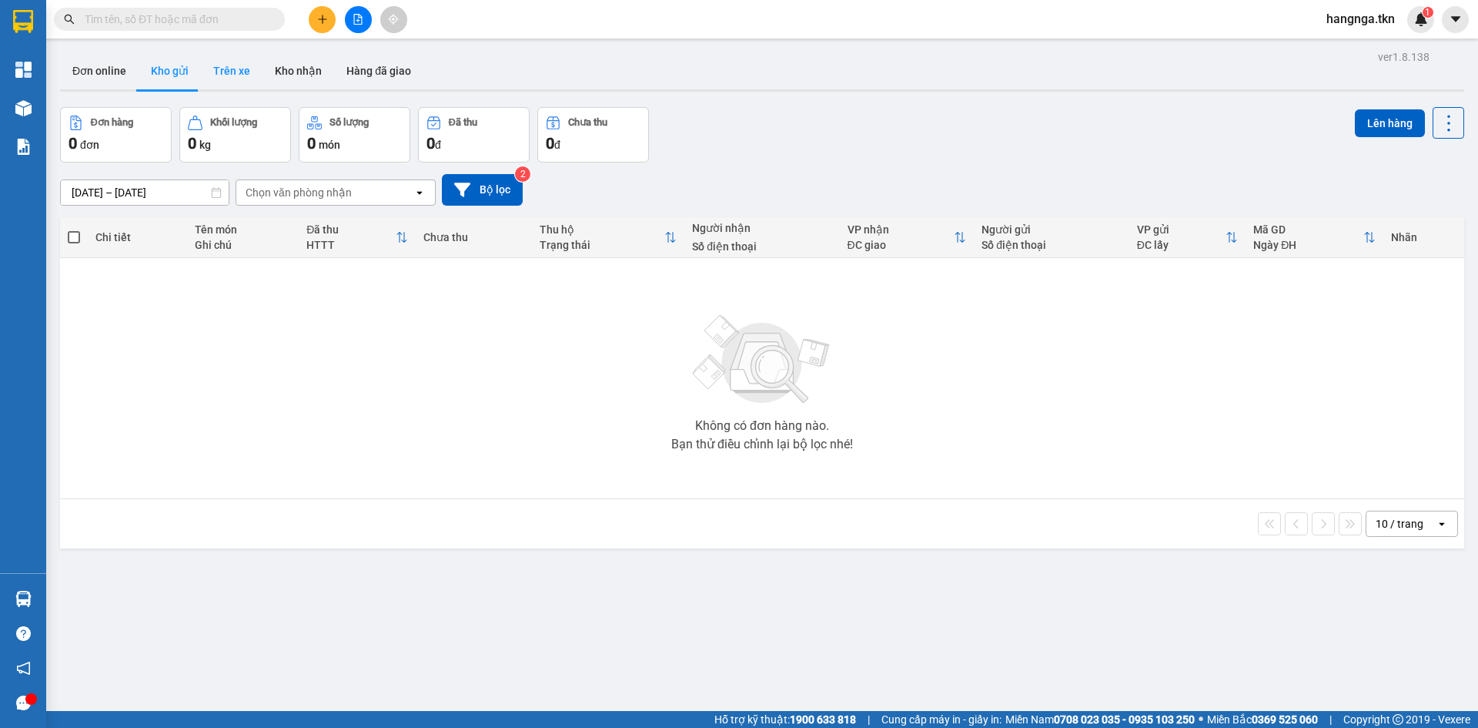
click at [219, 79] on button "Trên xe" at bounding box center [232, 70] width 62 height 37
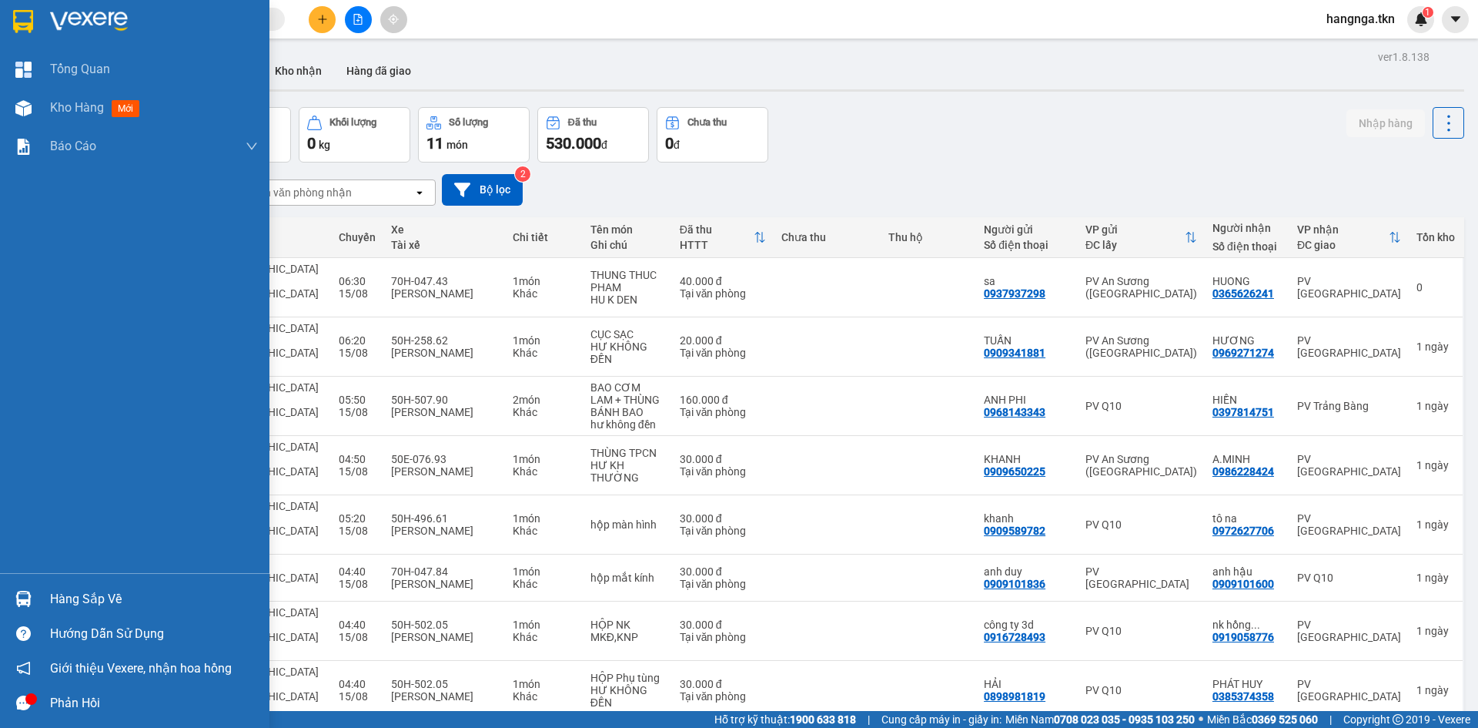
click at [49, 585] on div "Hàng sắp về" at bounding box center [134, 598] width 269 height 35
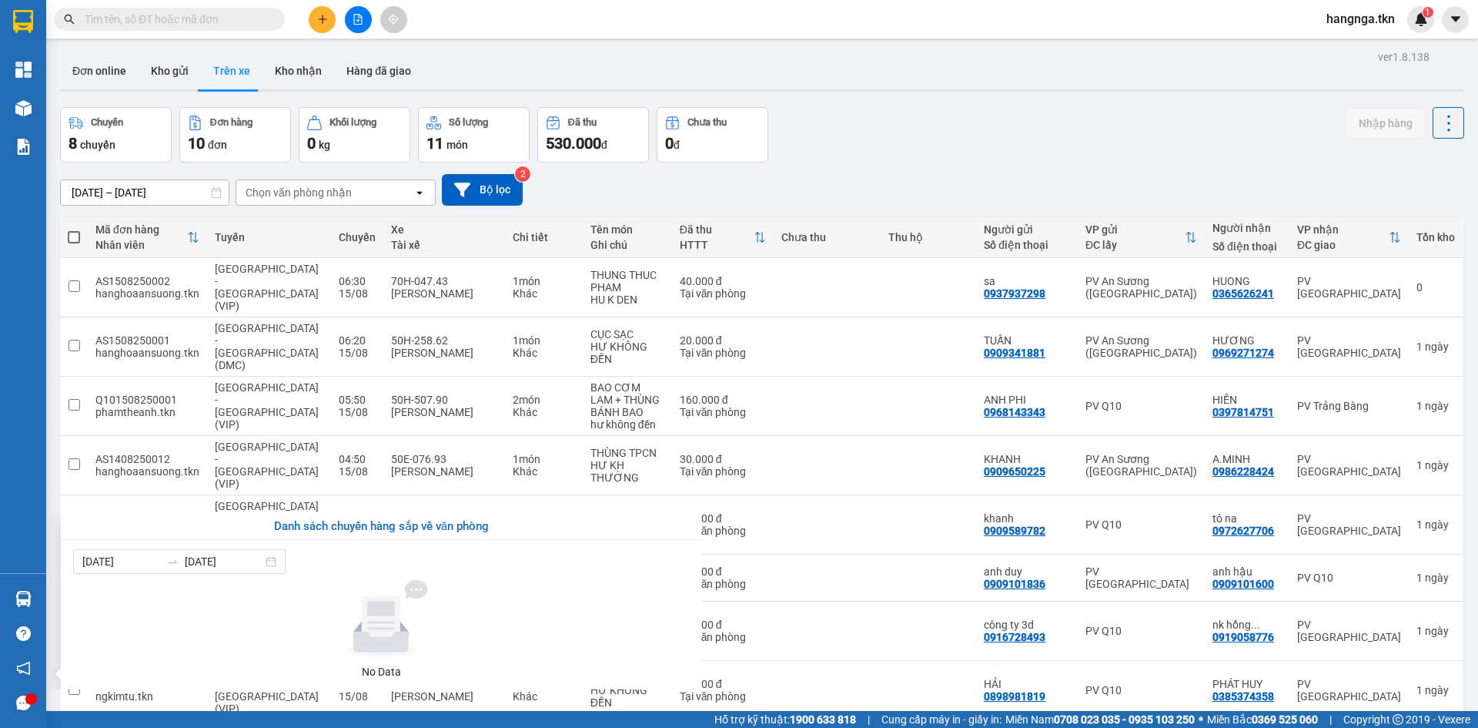
click at [918, 97] on section "Kết quả tìm kiếm ( 0 ) Bộ lọc No Data hangnga.tkn 1 Tổng Quan Kho hàng mới Báo …" at bounding box center [739, 364] width 1478 height 728
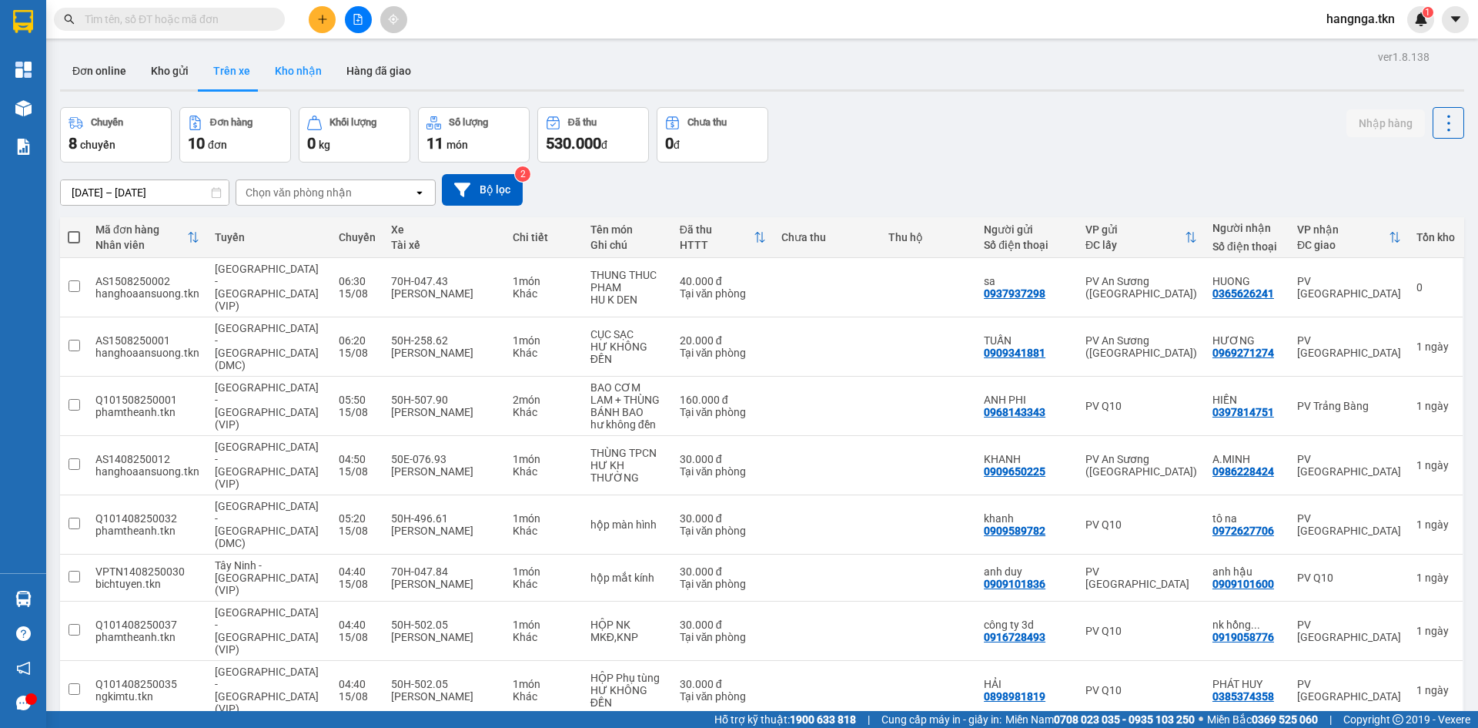
click at [313, 64] on button "Kho nhận" at bounding box center [299, 70] width 72 height 37
type input "[DATE] – [DATE]"
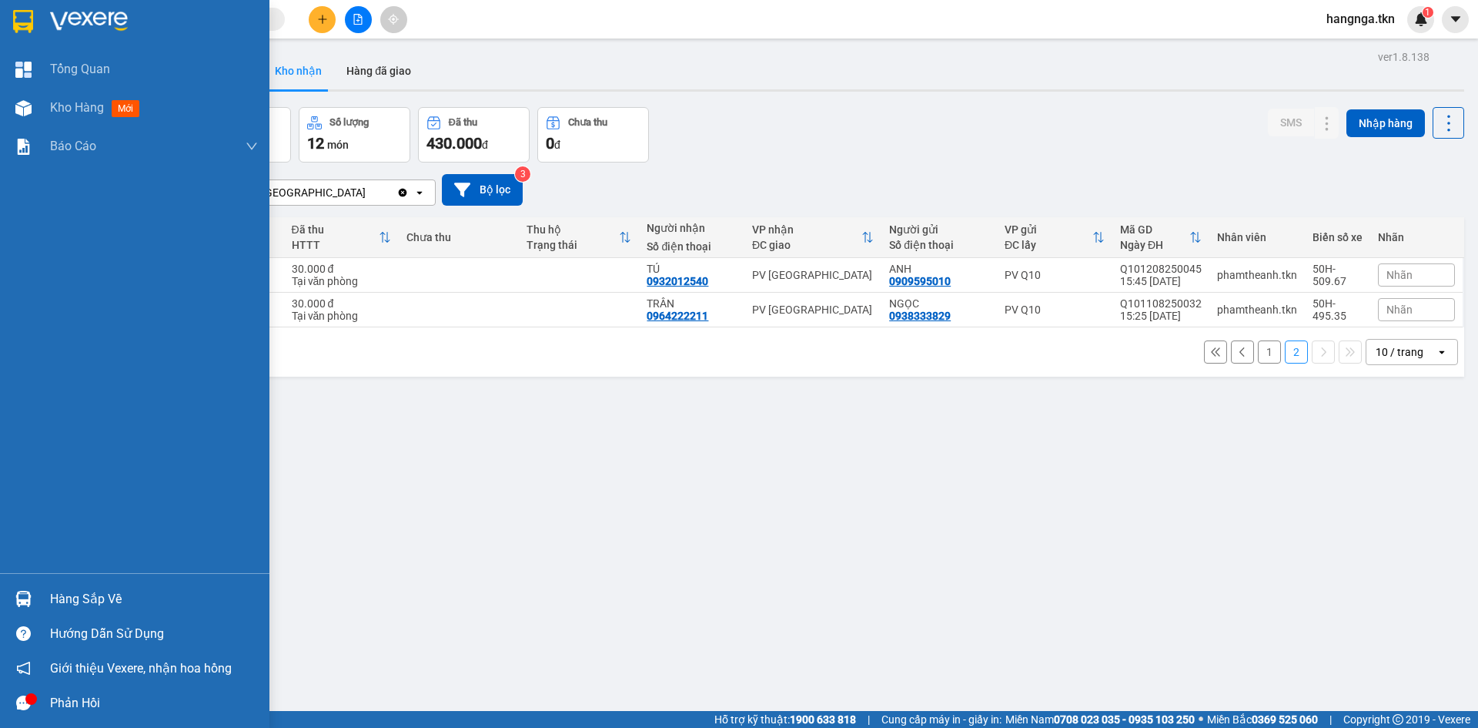
click at [36, 583] on div "Hàng sắp về" at bounding box center [134, 598] width 269 height 35
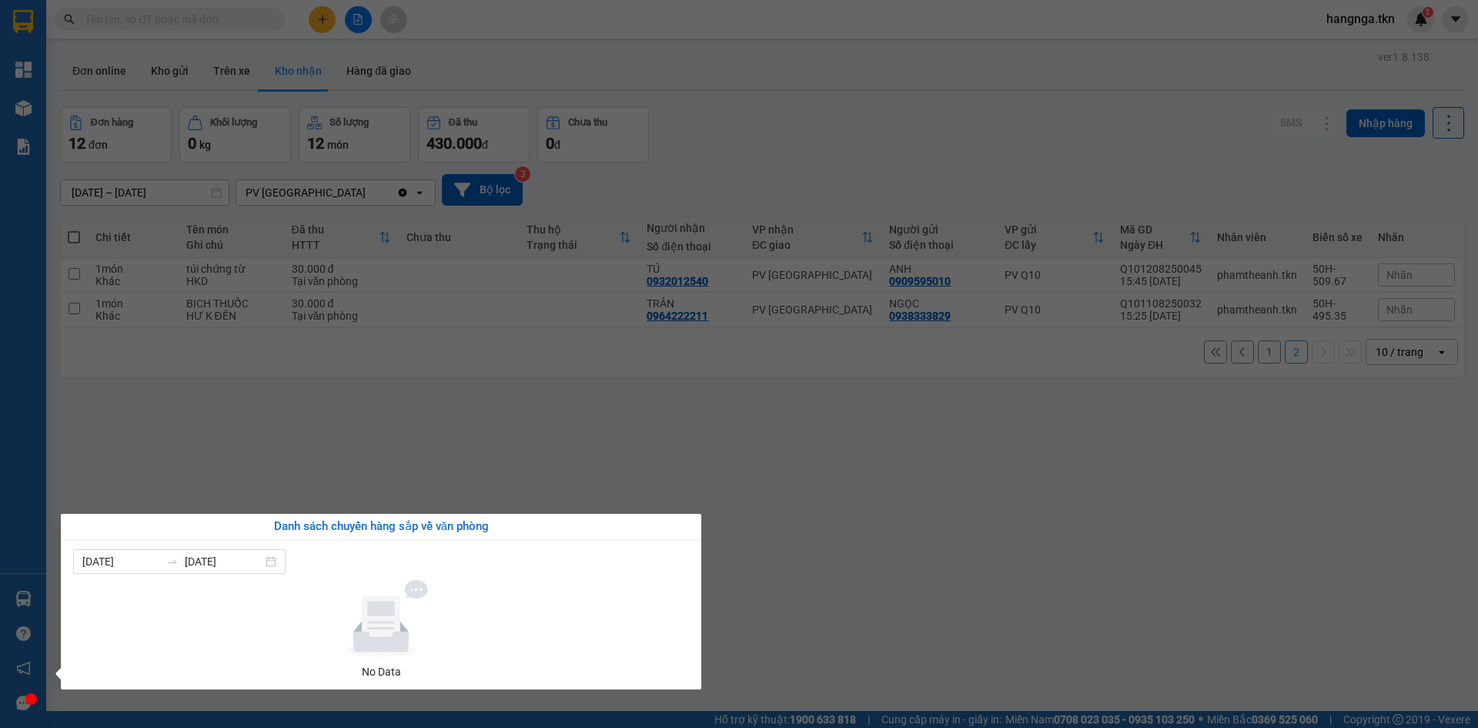
click at [1009, 627] on section "Kết quả tìm kiếm ( 0 ) Bộ lọc No Data hangnga.tkn 1 Tổng Quan Kho hàng mới Báo …" at bounding box center [739, 364] width 1478 height 728
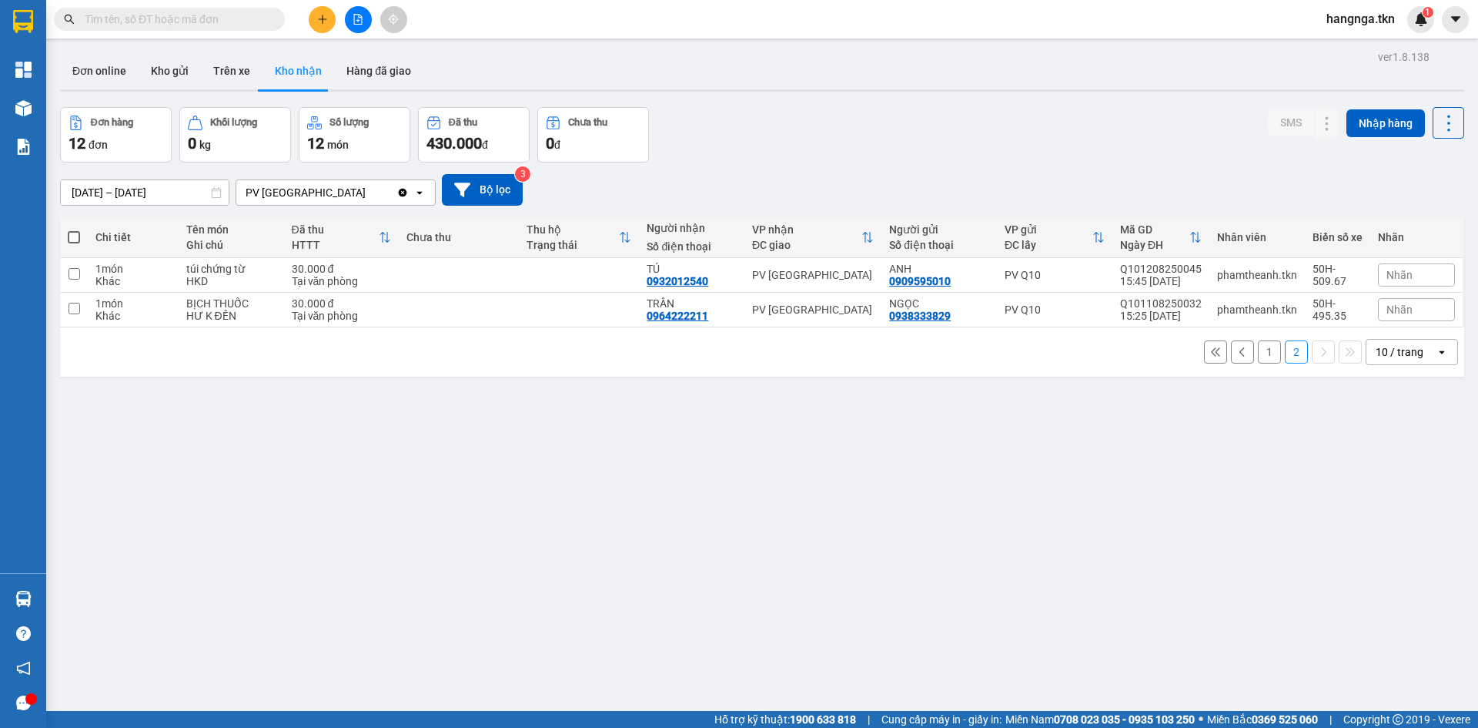
click at [989, 568] on div "ver 1.8.138 Đơn online Kho gửi Trên xe Kho nhận Hàng đã giao Đơn hàng 12 đơn Kh…" at bounding box center [762, 410] width 1417 height 728
click at [1260, 356] on button "1" at bounding box center [1269, 351] width 23 height 23
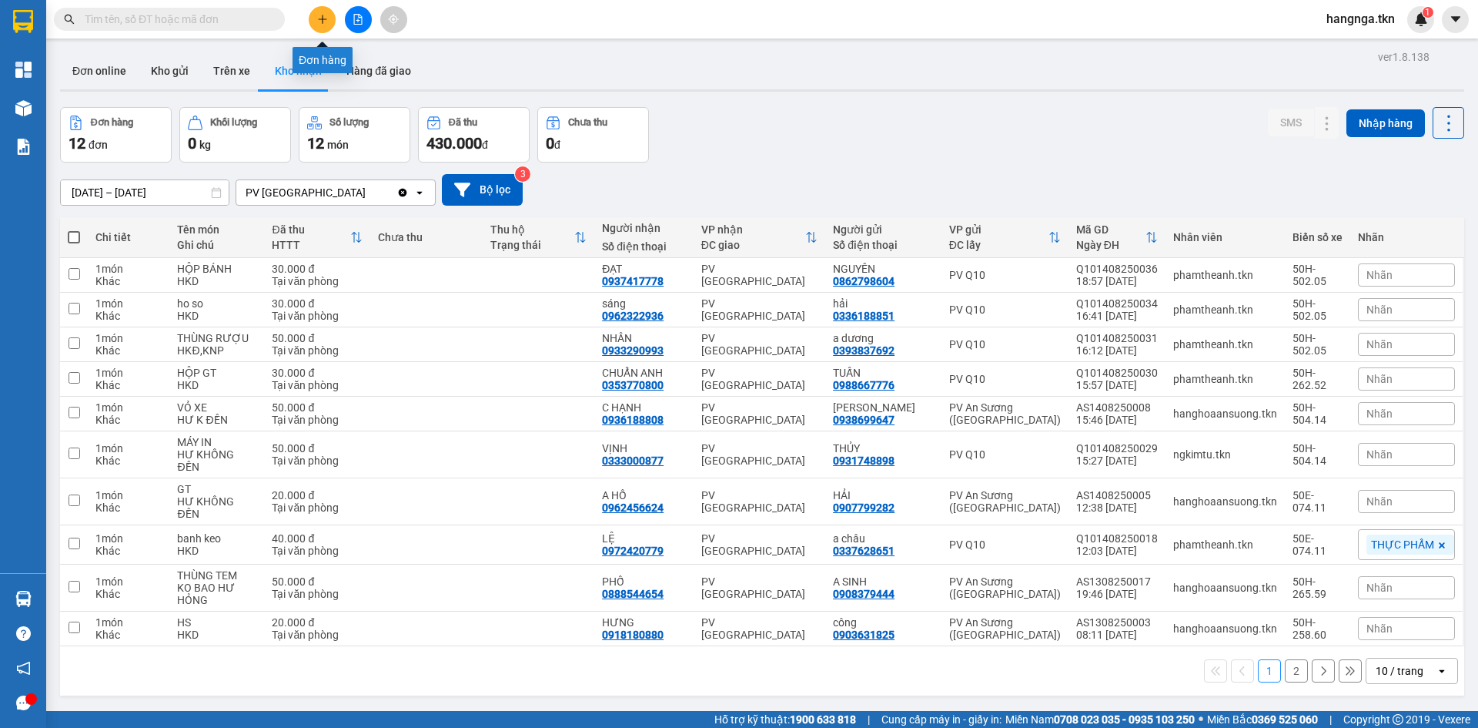
click at [320, 25] on button at bounding box center [322, 19] width 27 height 27
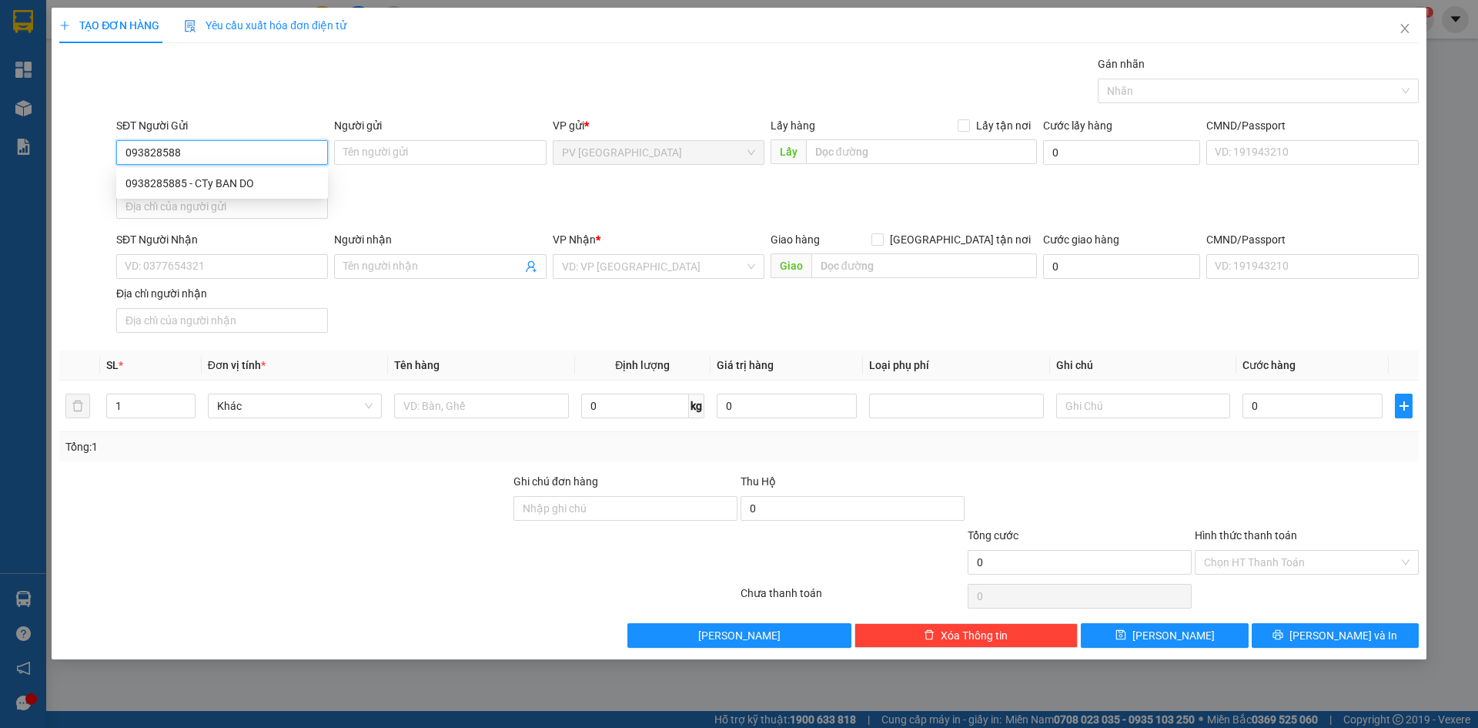
type input "0938285885"
click at [278, 182] on div "0938285885 - CTy BAN DO" at bounding box center [221, 183] width 193 height 17
type input "CTy BAN DO"
type input "0965618147"
type input "DUYEN"
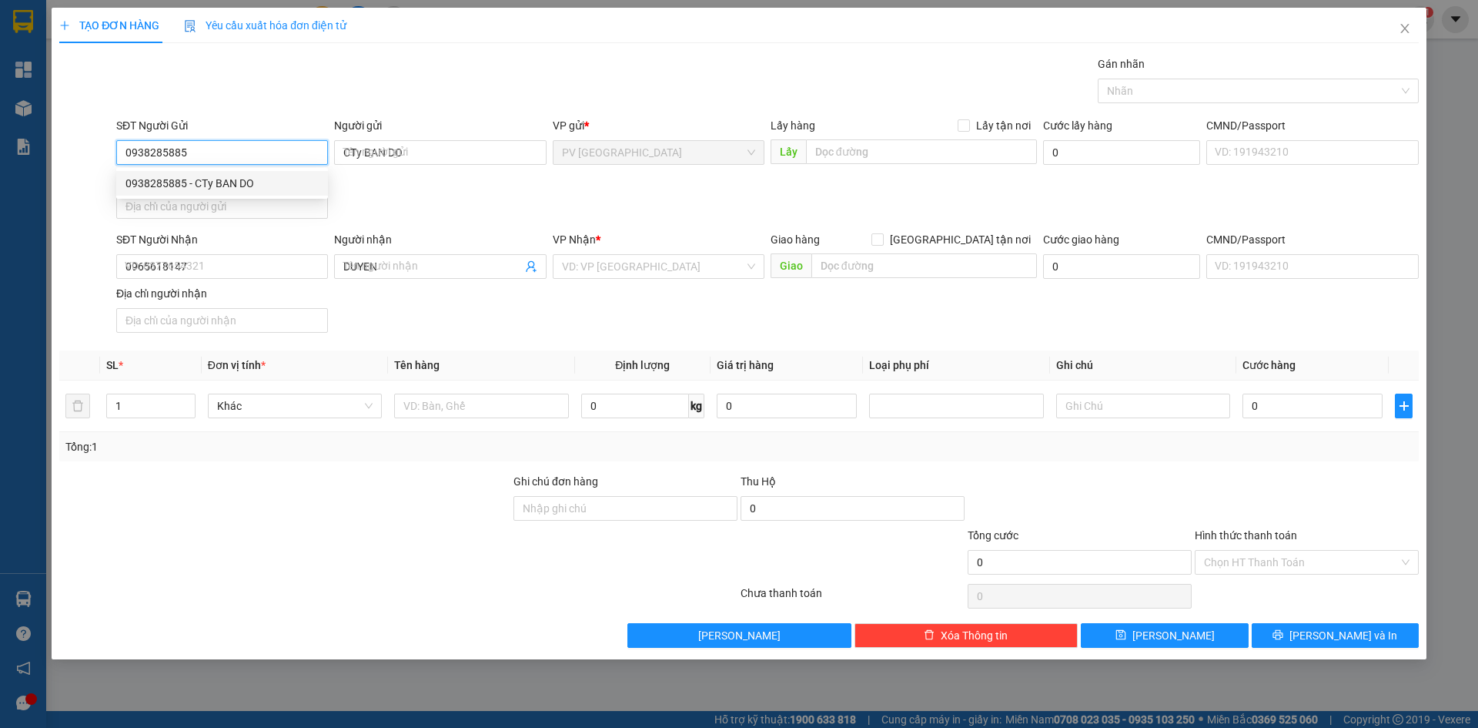
type input "20.000"
type input "0938285885"
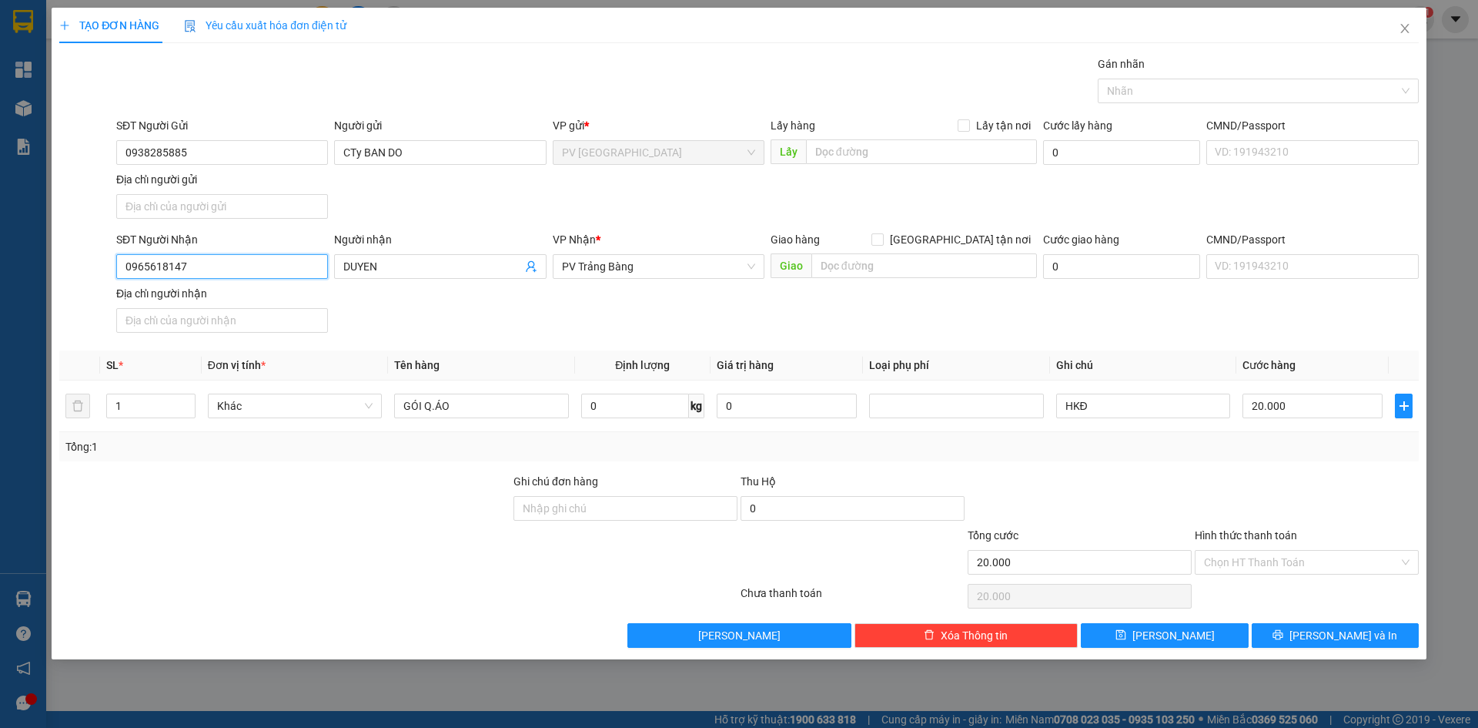
click at [255, 273] on input "0965618147" at bounding box center [222, 266] width 212 height 25
type input "0378178326"
click at [422, 271] on input "DUYEN" at bounding box center [432, 266] width 178 height 17
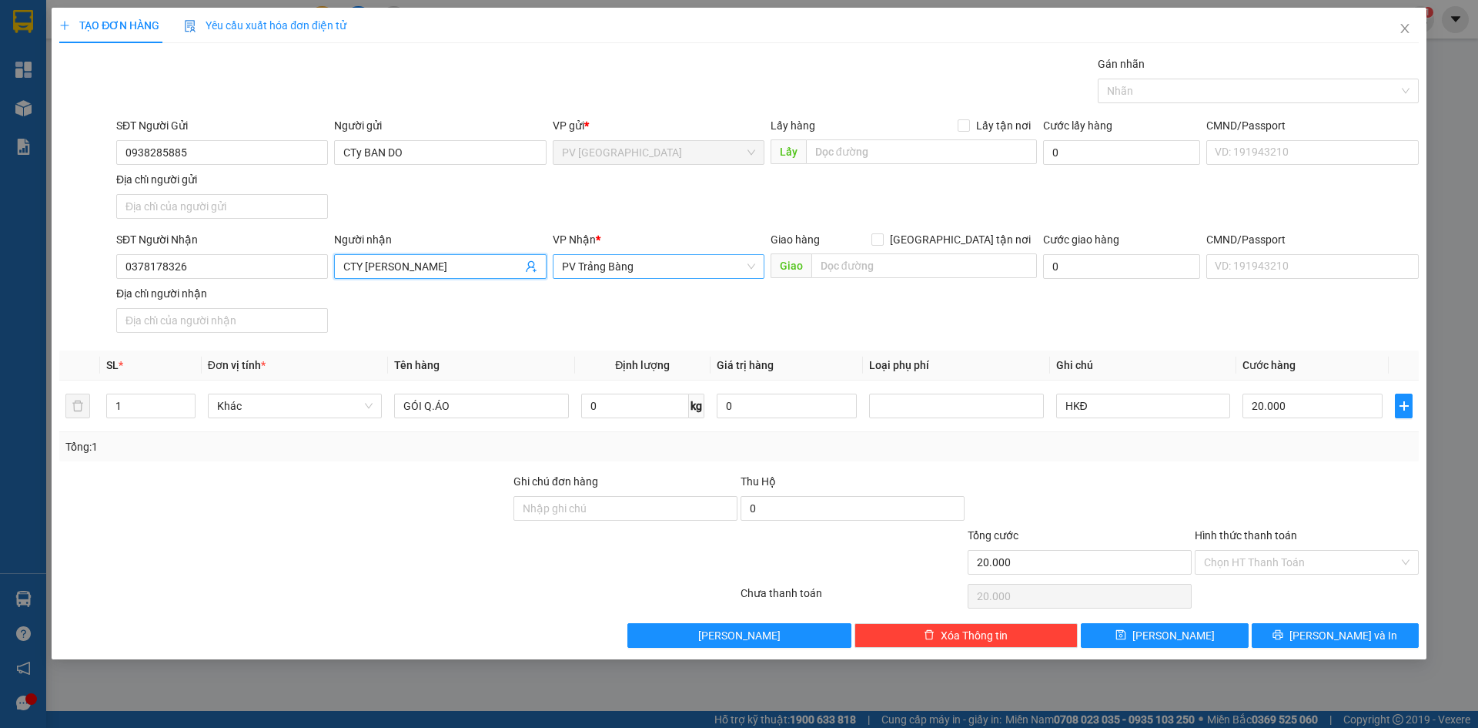
click at [648, 261] on span "PV Trảng Bàng" at bounding box center [658, 266] width 193 height 23
type input "CTY [PERSON_NAME]"
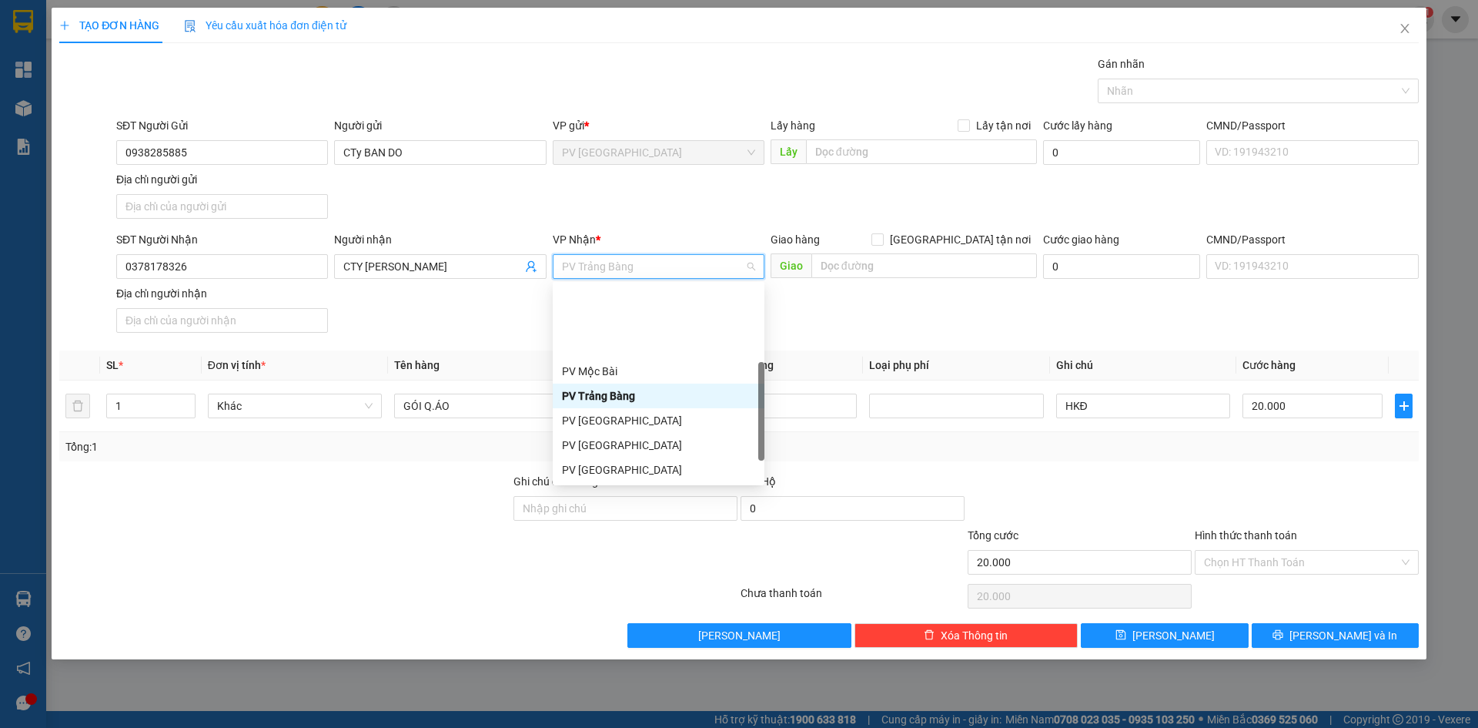
scroll to position [77, 0]
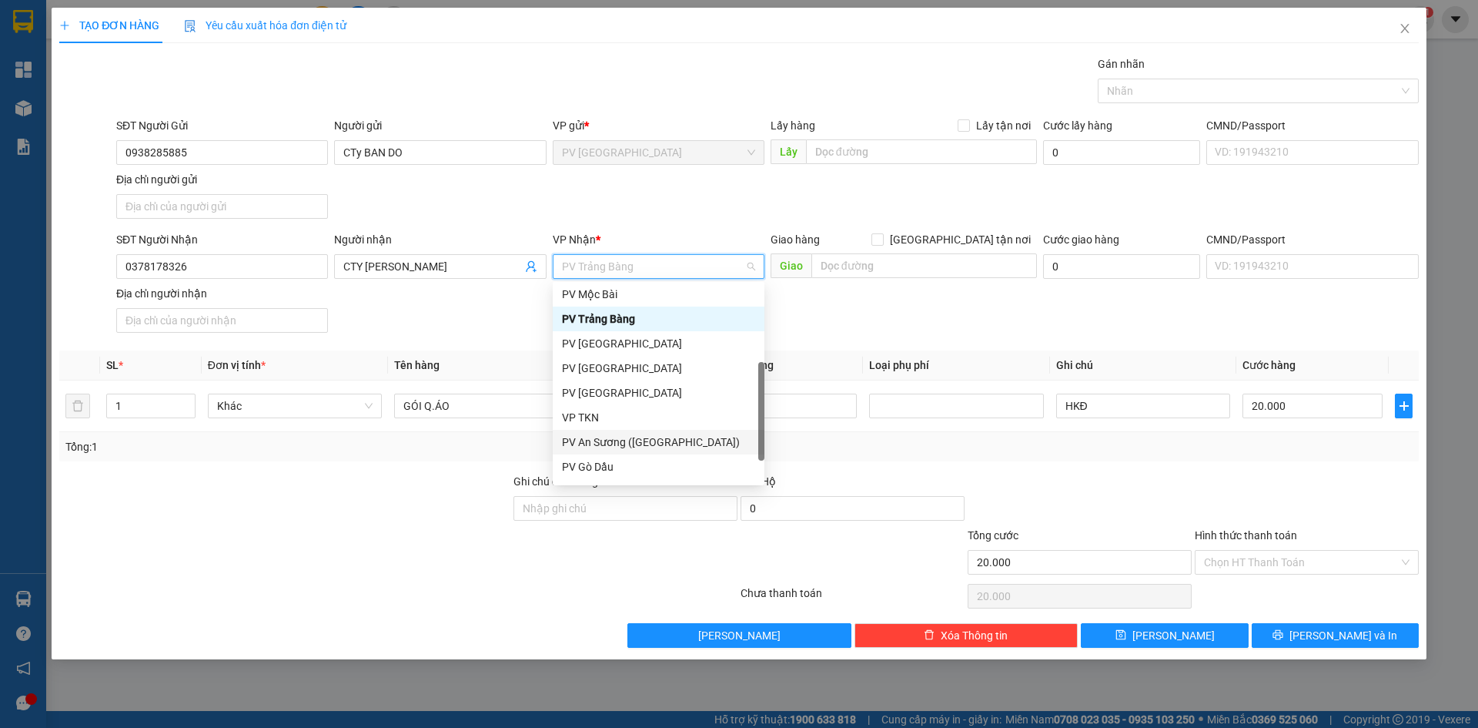
click at [595, 446] on div "PV An Sương ([GEOGRAPHIC_DATA])" at bounding box center [658, 441] width 193 height 17
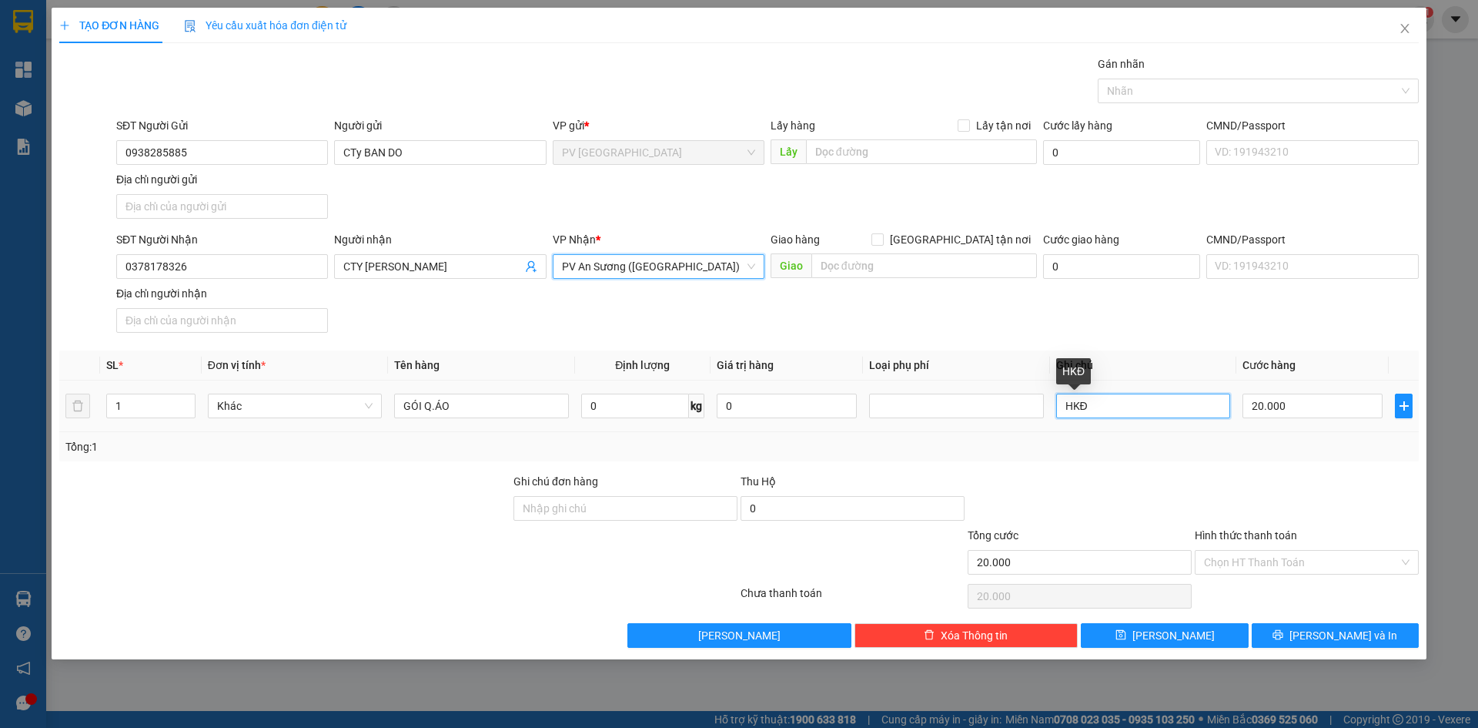
click at [1115, 416] on input "HKĐ" at bounding box center [1143, 405] width 174 height 25
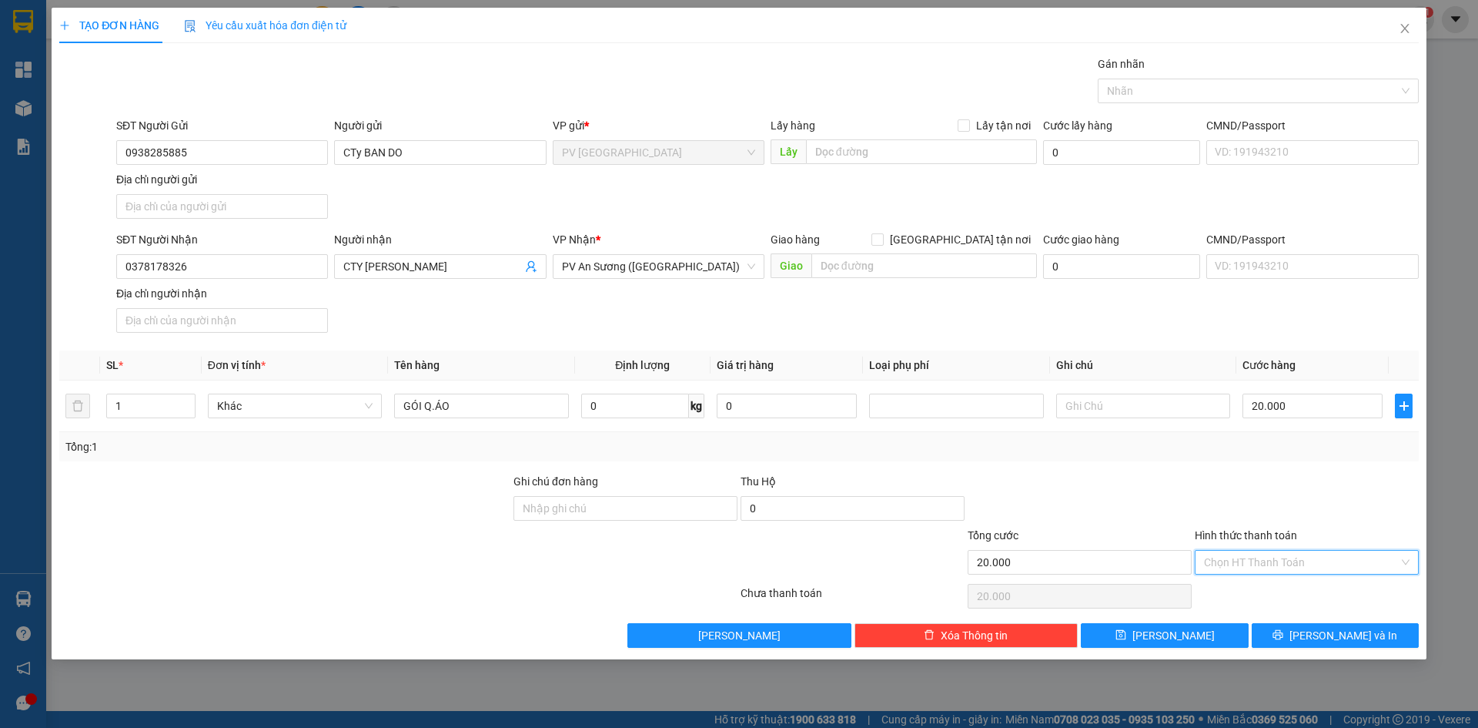
click at [1316, 563] on input "Hình thức thanh toán" at bounding box center [1301, 561] width 195 height 23
click at [1309, 602] on div "Tại văn phòng" at bounding box center [1307, 592] width 224 height 25
type input "0"
drag, startPoint x: 1309, startPoint y: 638, endPoint x: 1049, endPoint y: 418, distance: 340.9
click at [1283, 638] on icon "printer" at bounding box center [1278, 634] width 11 height 11
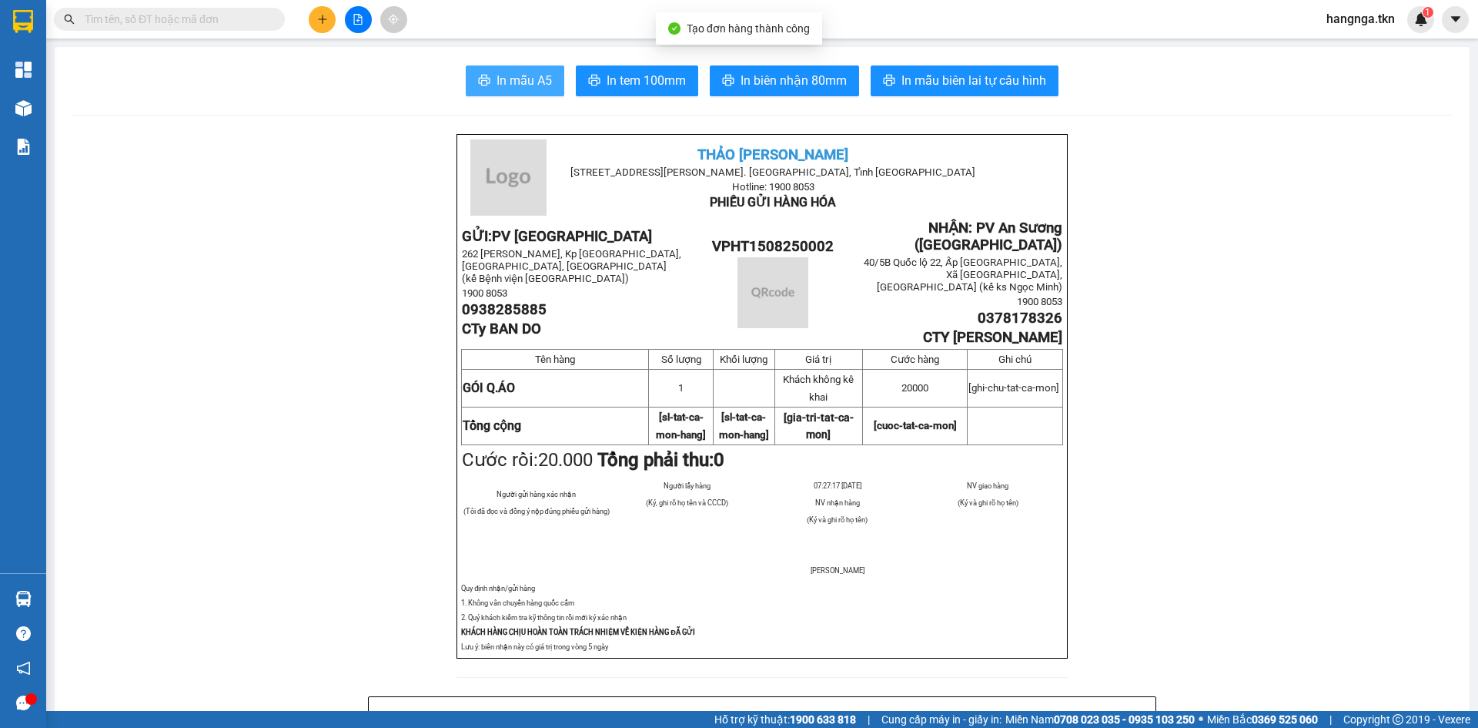
click at [478, 75] on icon "printer" at bounding box center [484, 80] width 12 height 12
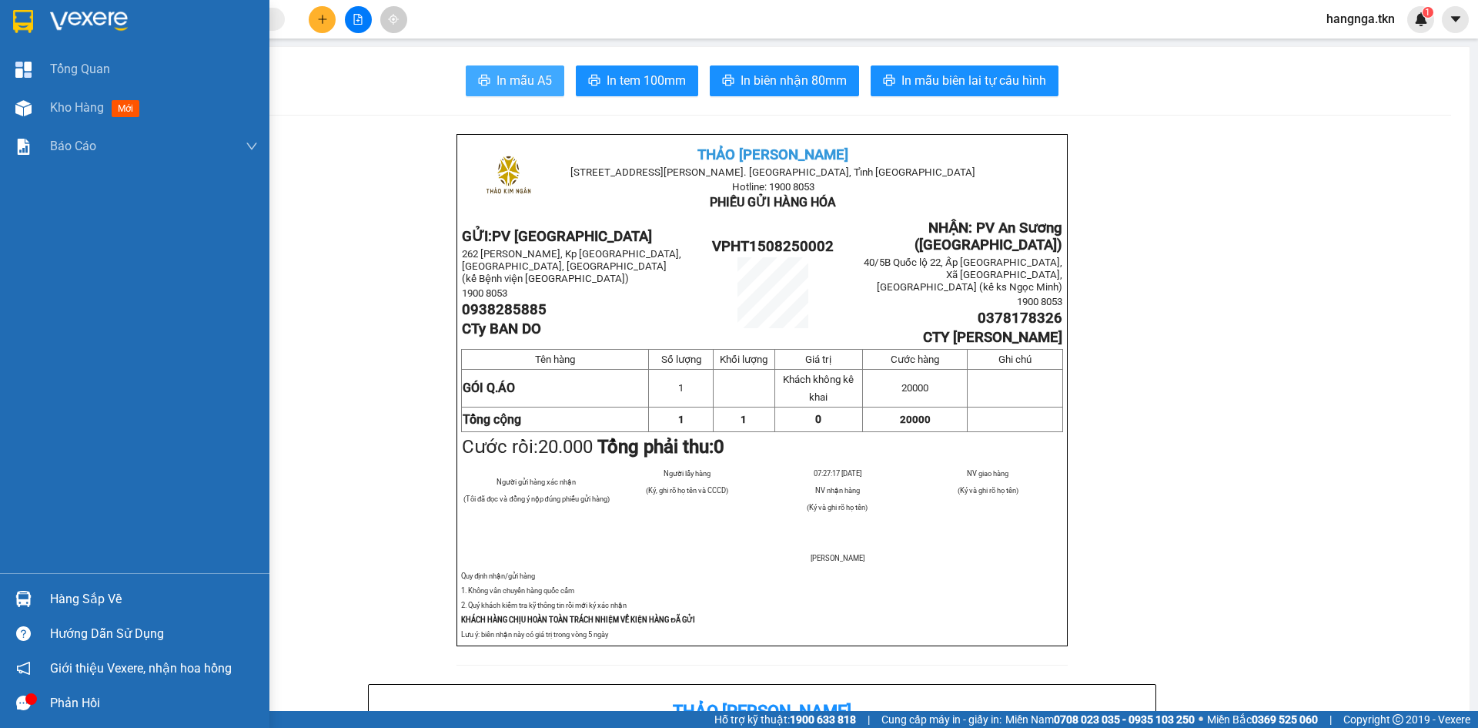
click at [13, 13] on img at bounding box center [23, 21] width 20 height 23
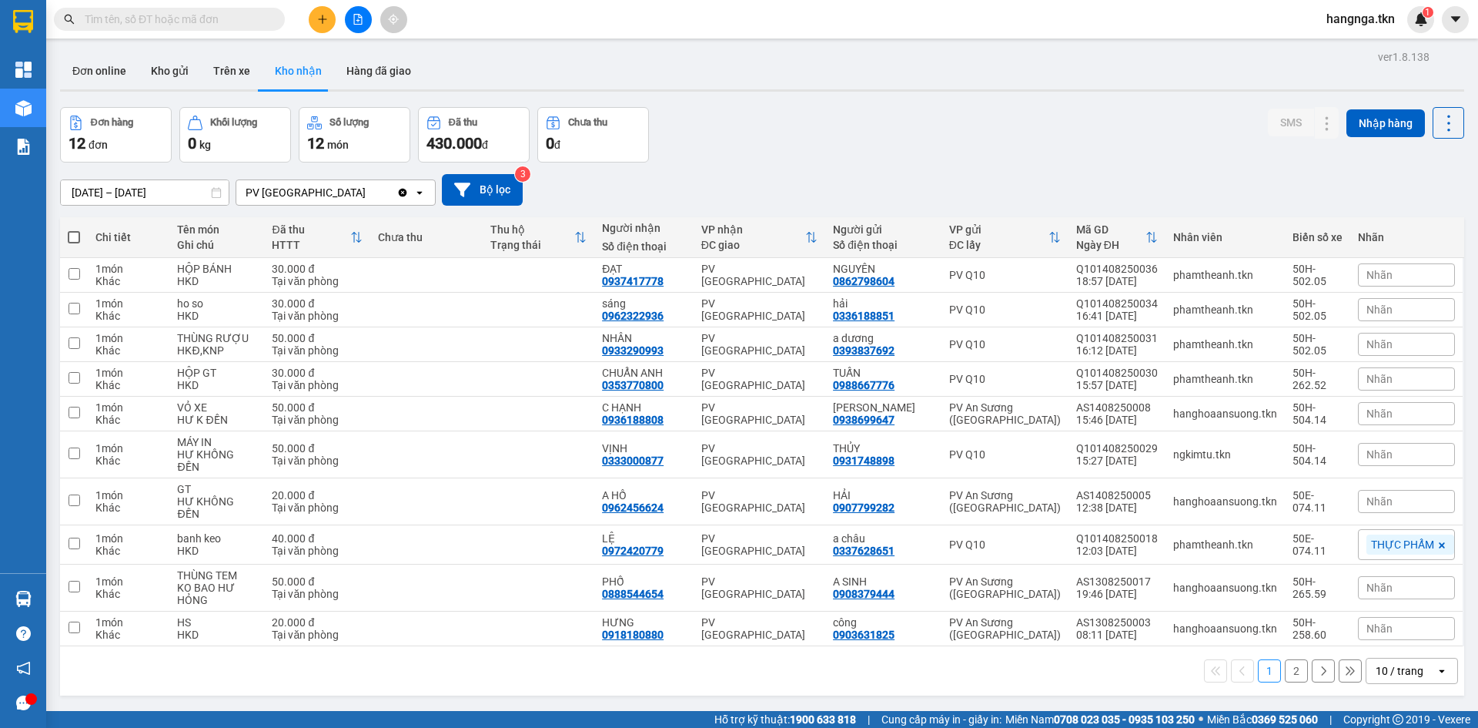
click at [1290, 659] on button "2" at bounding box center [1296, 670] width 23 height 23
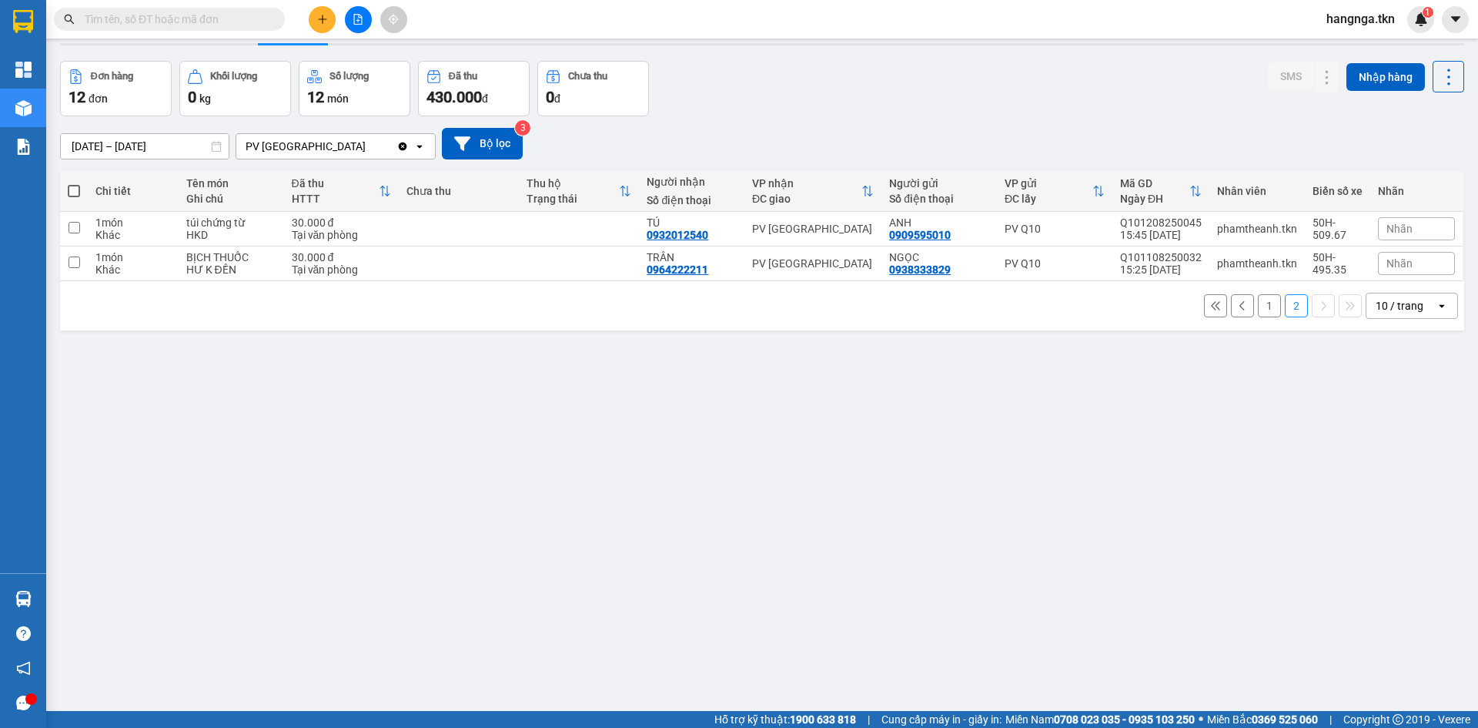
scroll to position [71, 0]
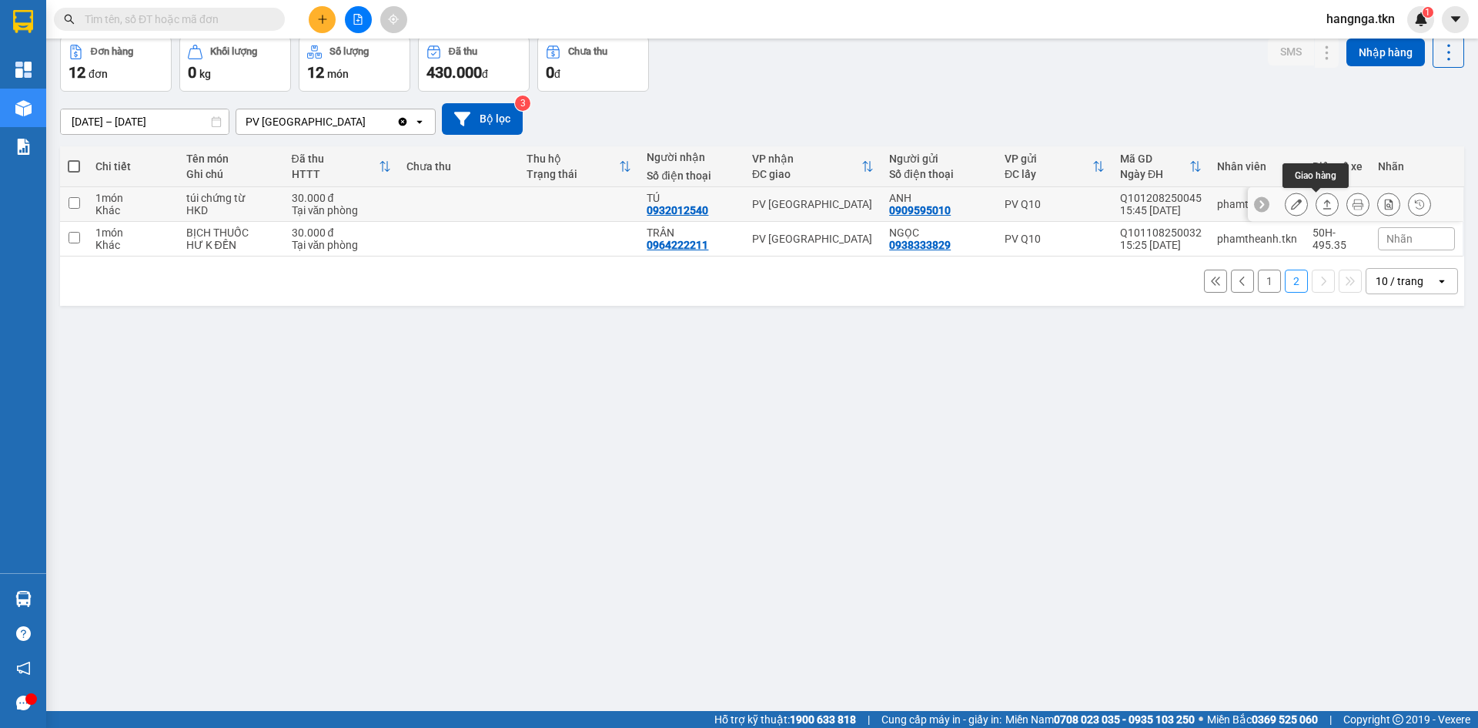
click at [1322, 206] on icon at bounding box center [1327, 204] width 11 height 11
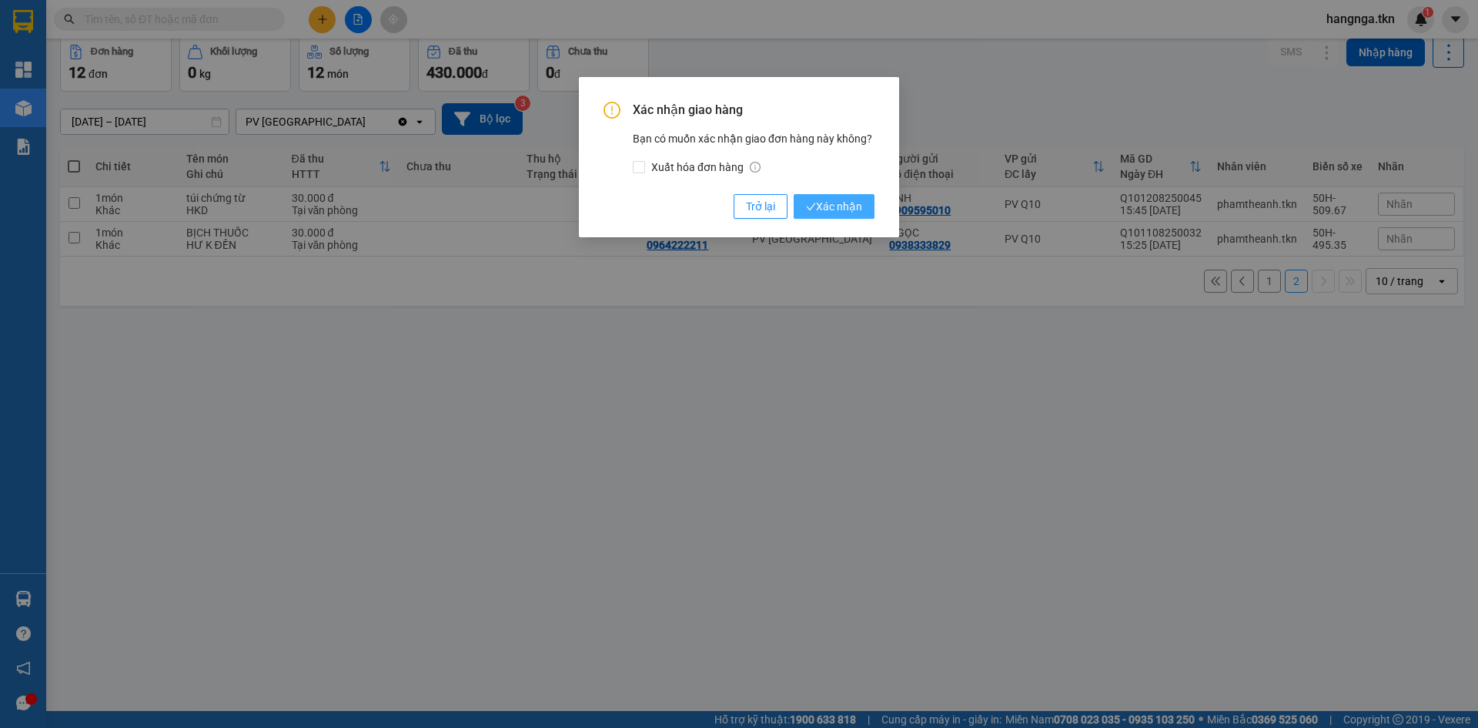
click at [859, 207] on span "Xác nhận" at bounding box center [834, 206] width 56 height 17
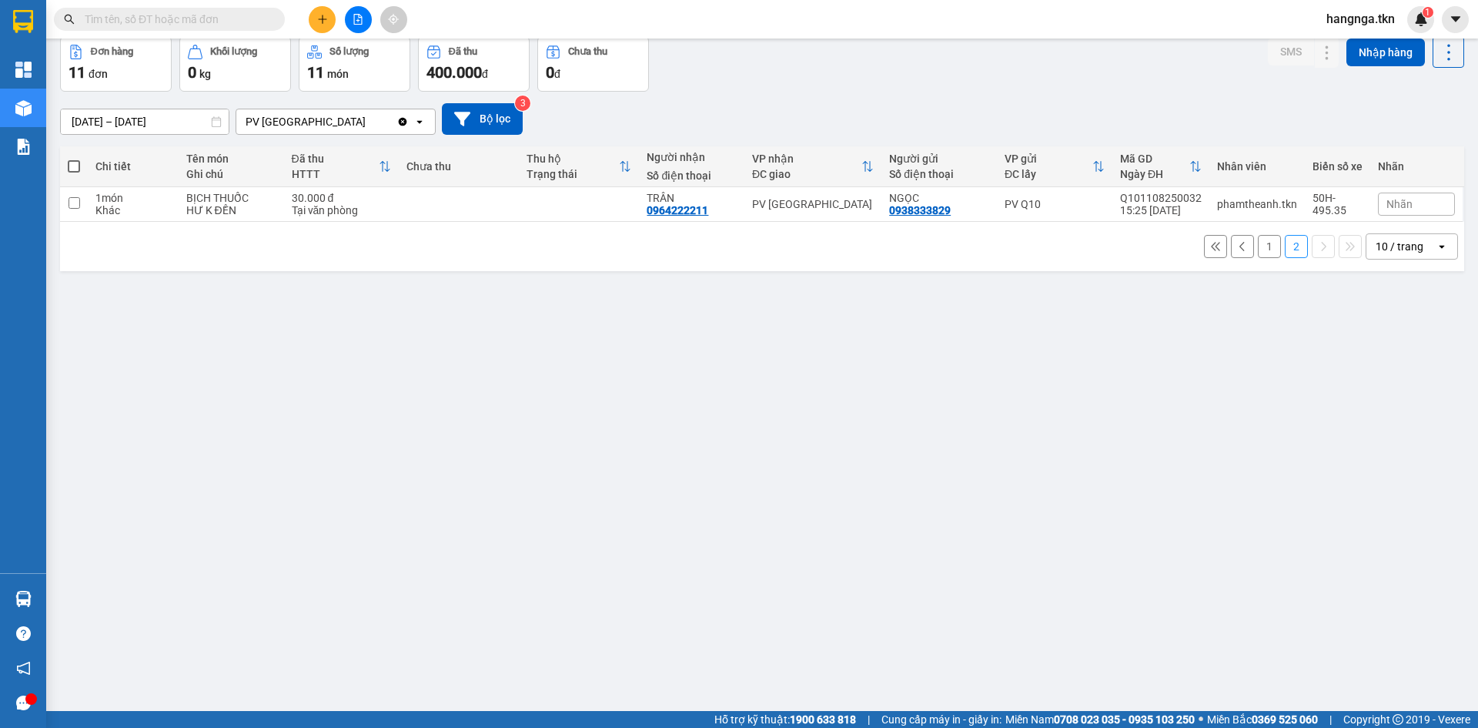
scroll to position [0, 0]
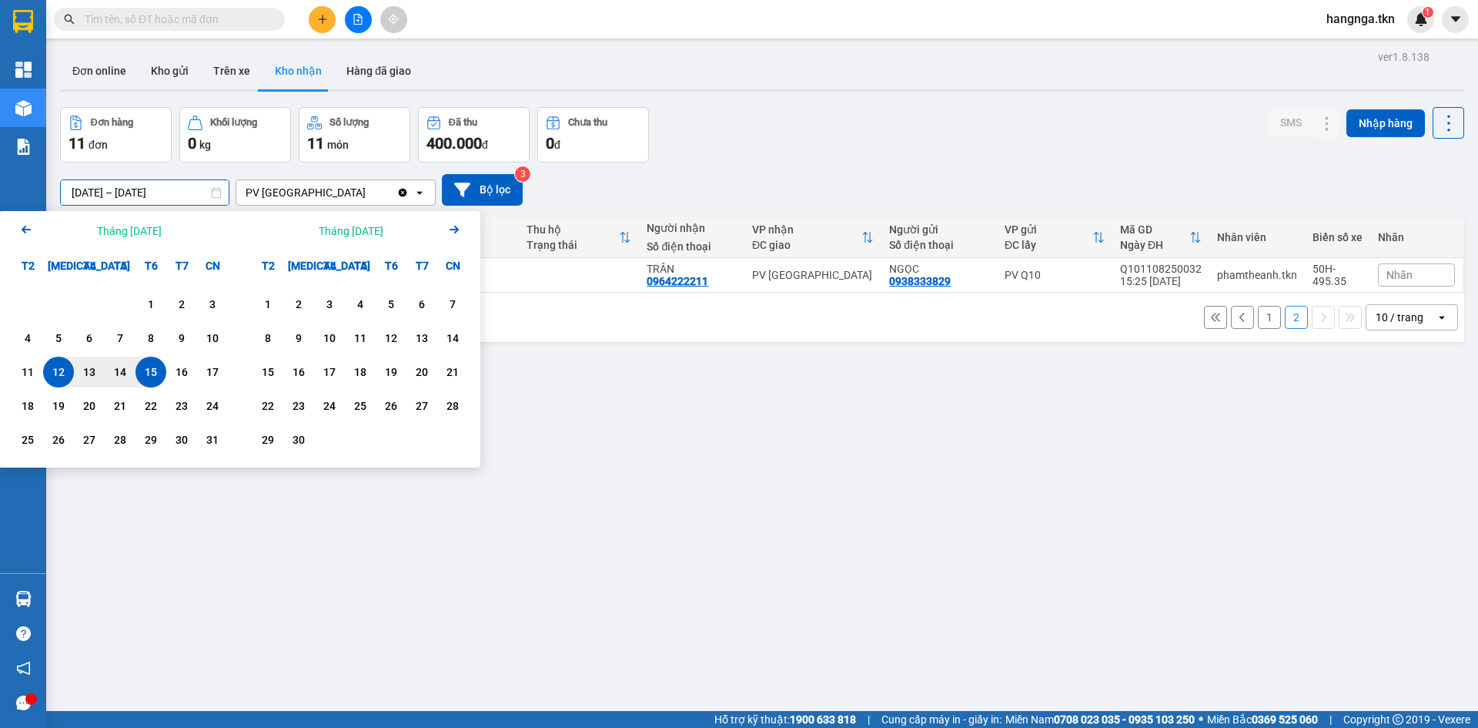
click at [136, 202] on input "[DATE] – [DATE]" at bounding box center [145, 192] width 168 height 25
click at [33, 370] on div "11" at bounding box center [28, 372] width 22 height 18
click at [152, 374] on div "15" at bounding box center [151, 372] width 22 height 18
type input "[DATE] – [DATE]"
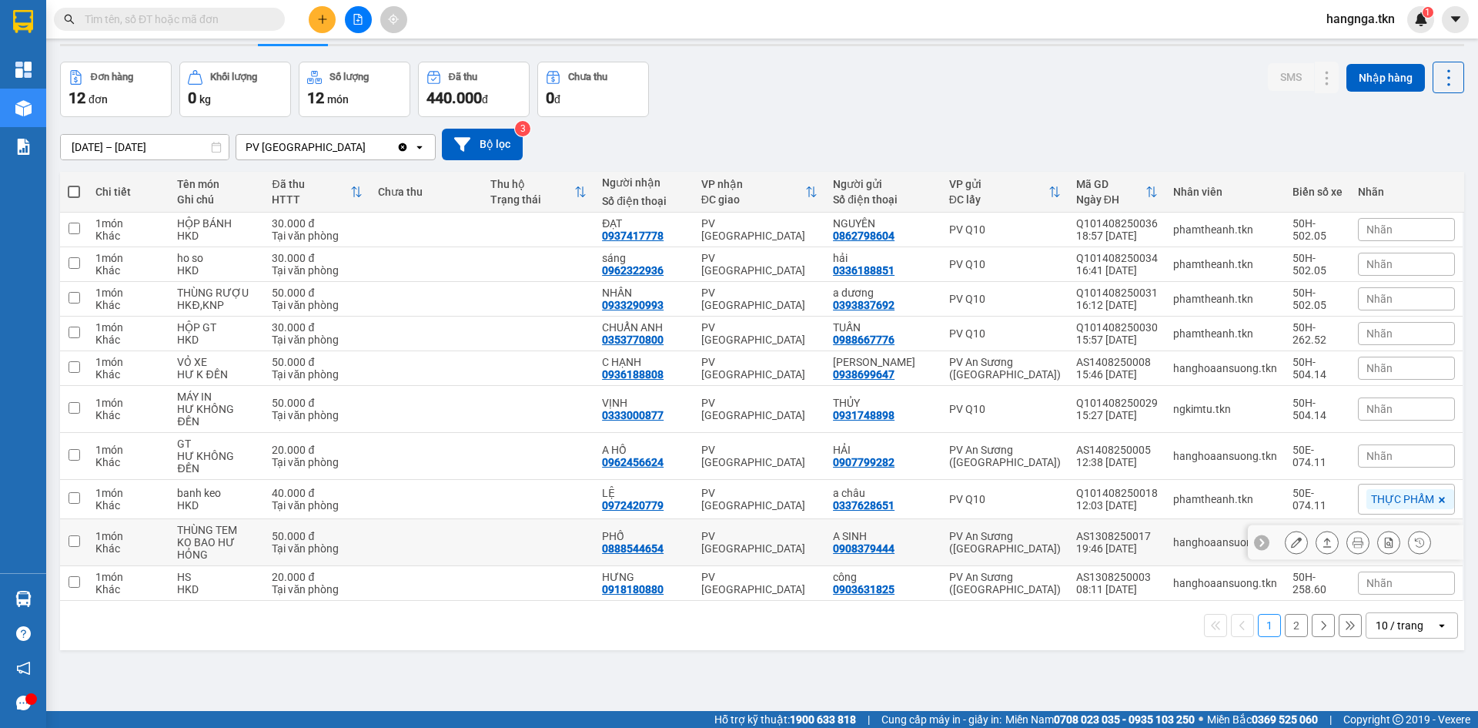
scroll to position [71, 0]
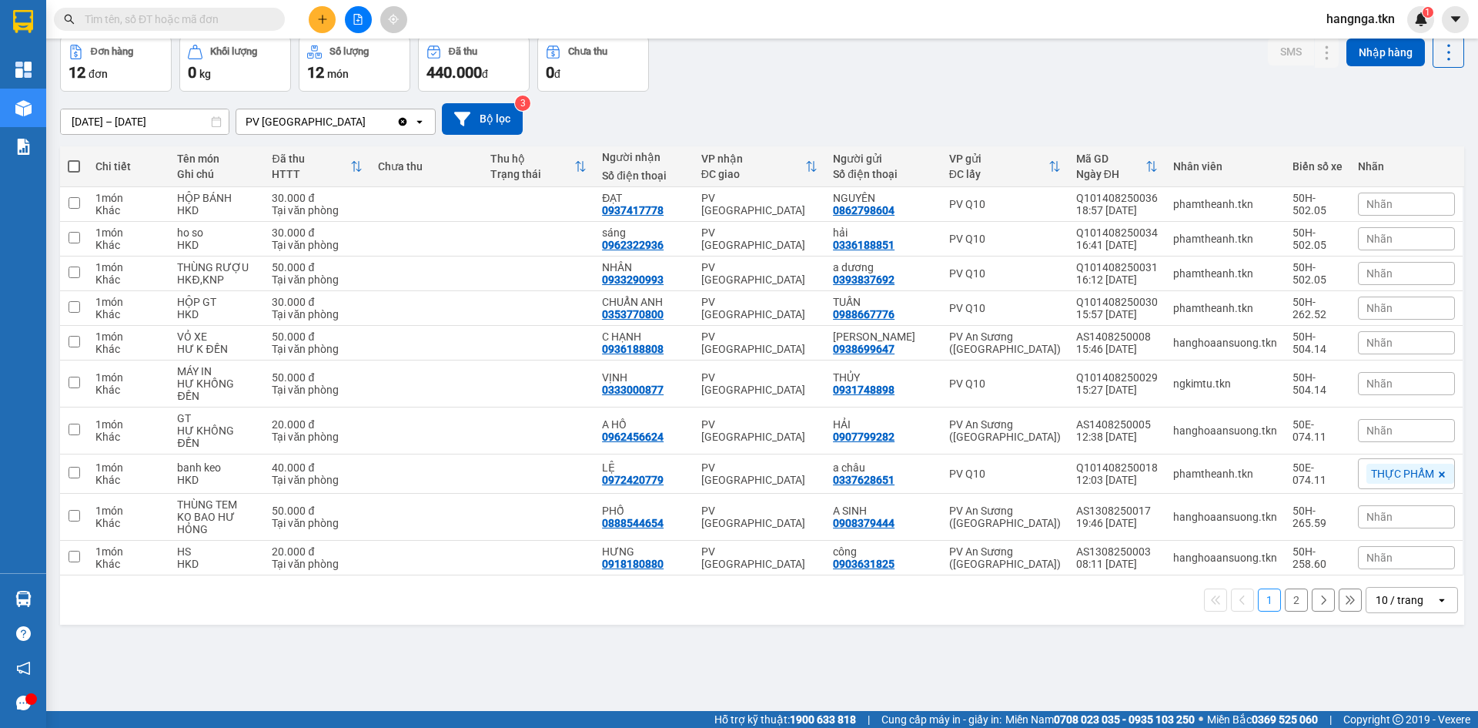
click at [1285, 588] on button "2" at bounding box center [1296, 599] width 23 height 23
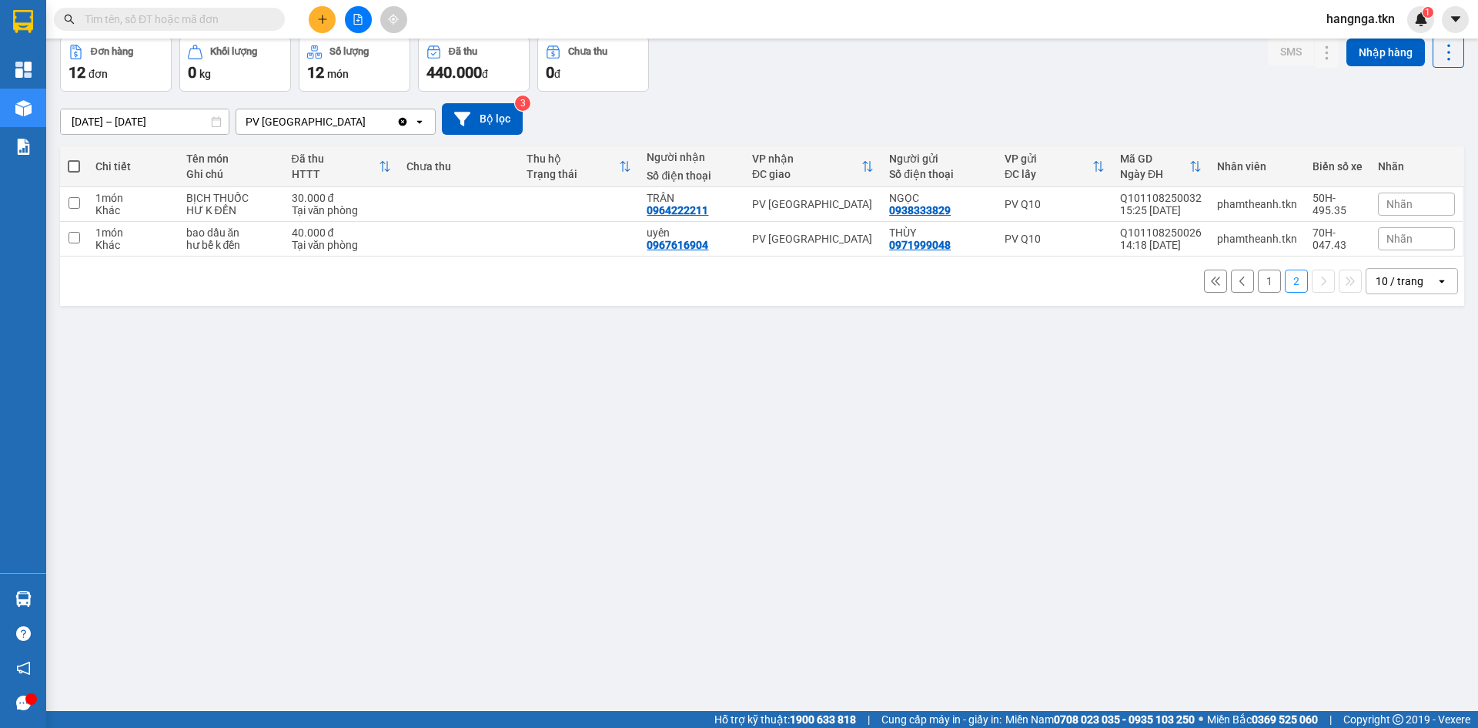
click at [1258, 284] on button "1" at bounding box center [1269, 280] width 23 height 23
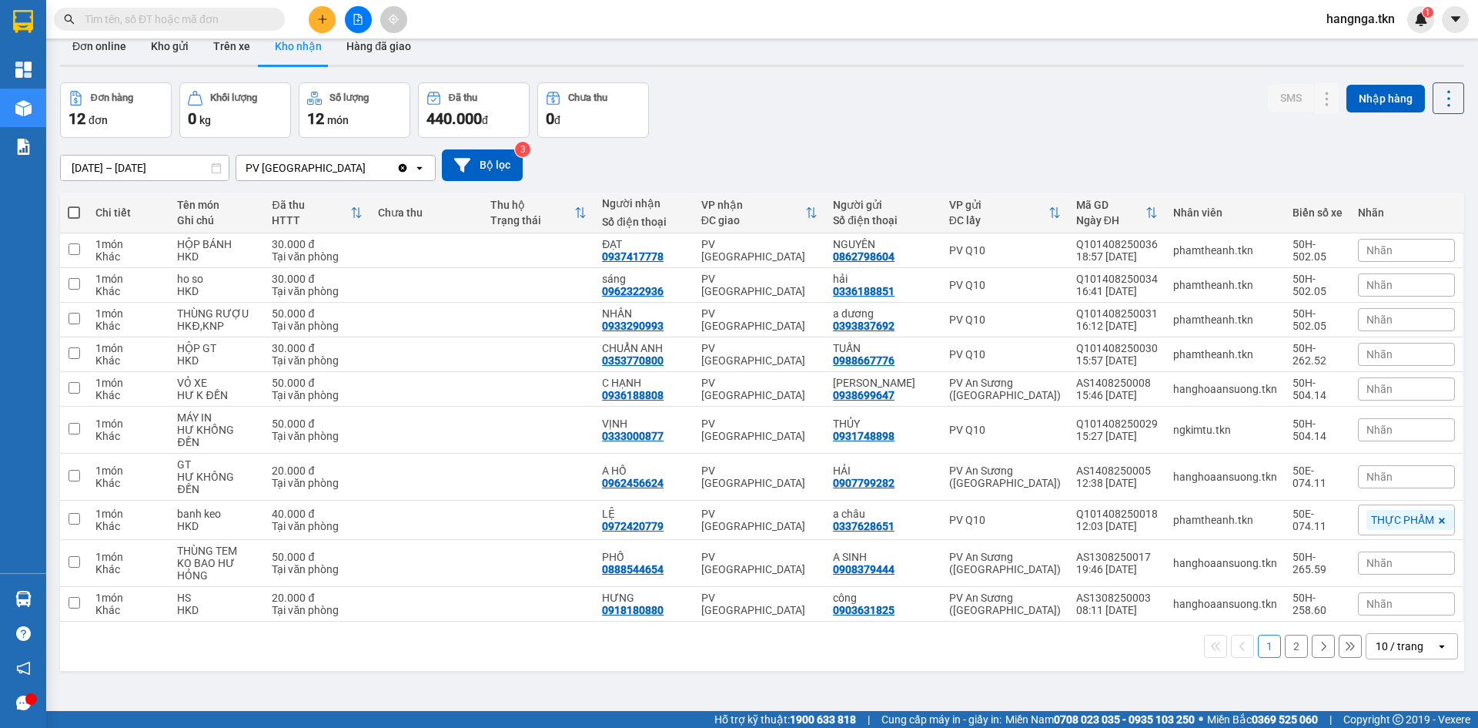
scroll to position [0, 0]
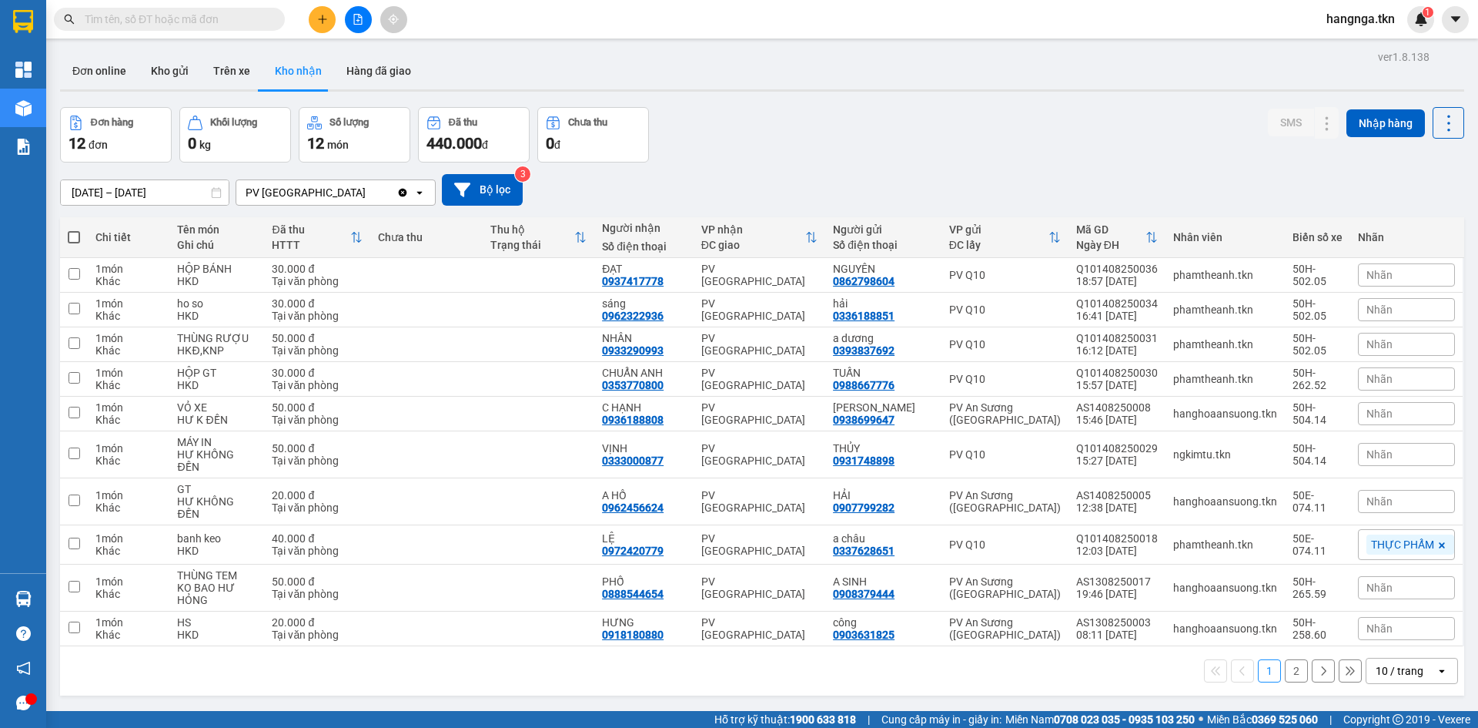
click at [1285, 659] on button "2" at bounding box center [1296, 670] width 23 height 23
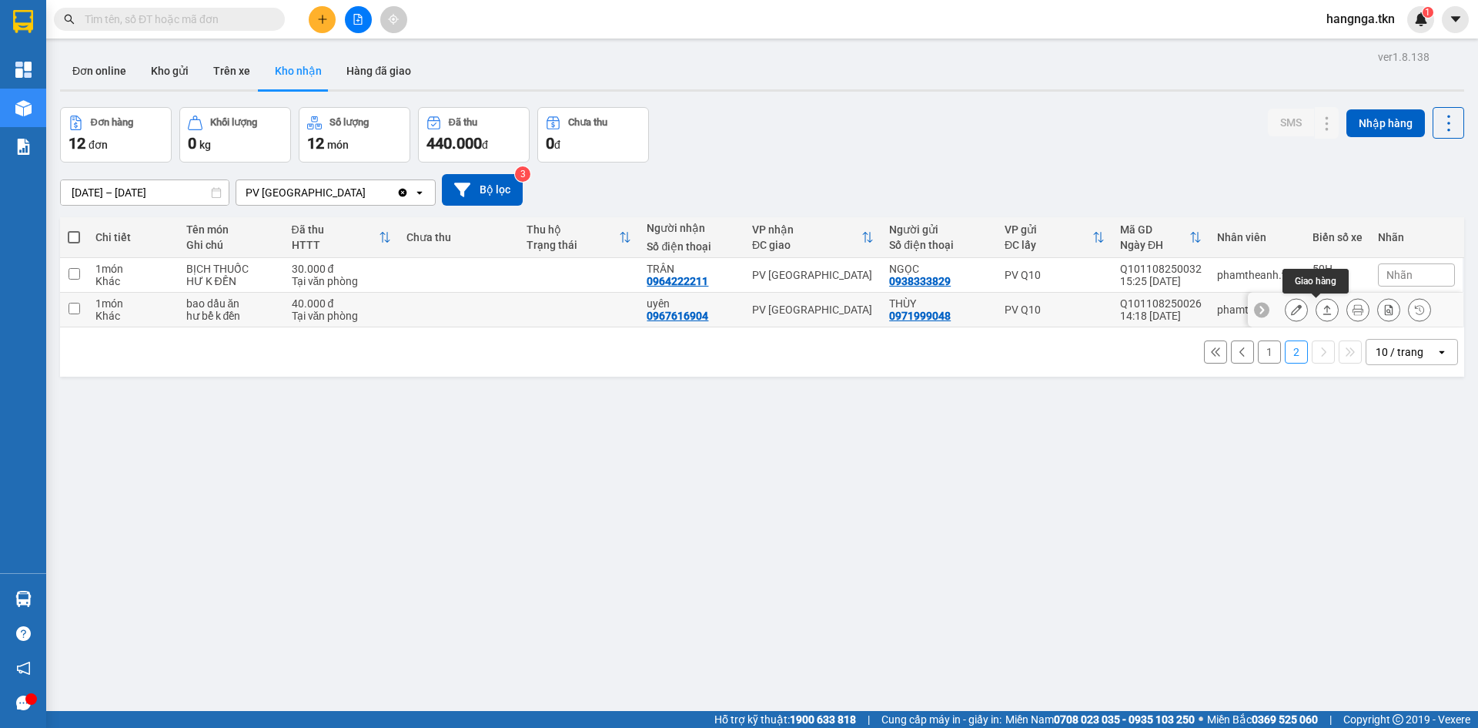
click at [1316, 309] on button at bounding box center [1327, 309] width 22 height 27
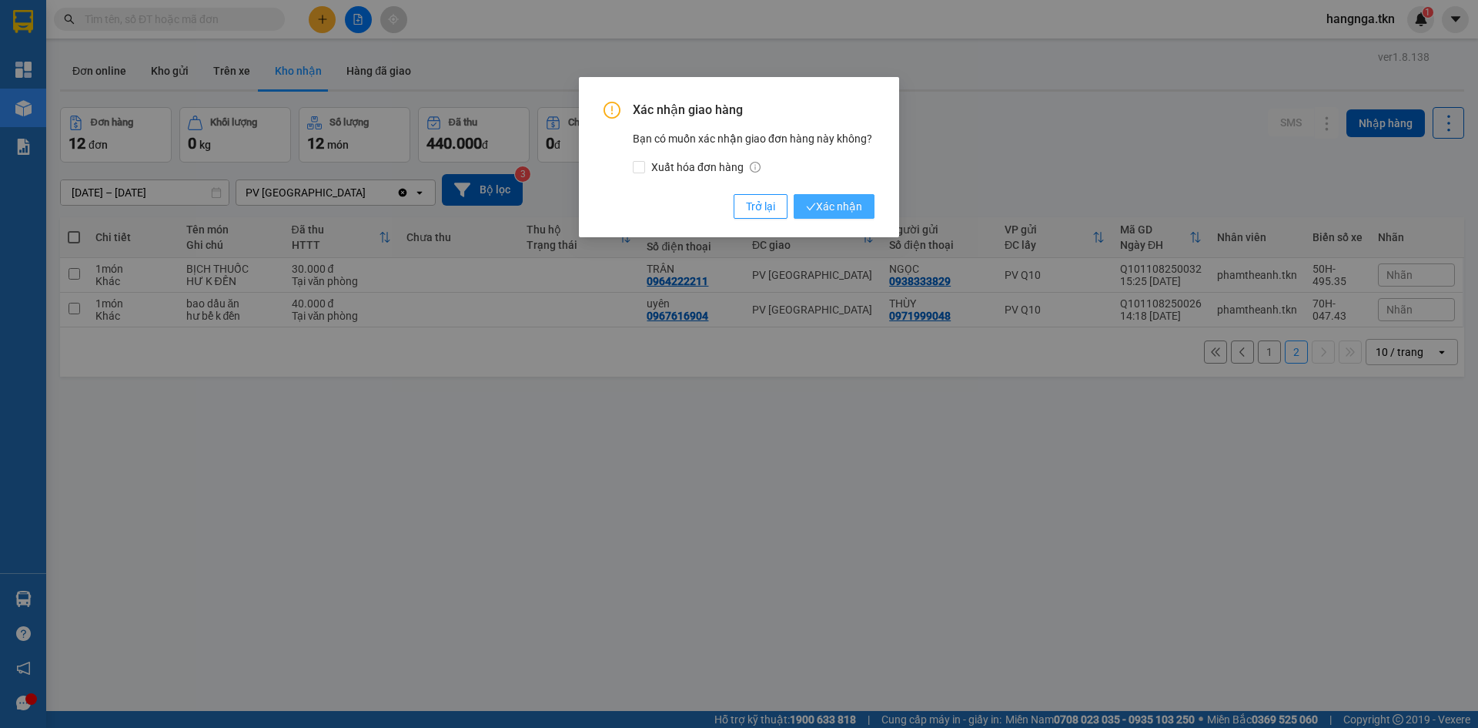
click at [847, 209] on span "Xác nhận" at bounding box center [834, 206] width 56 height 17
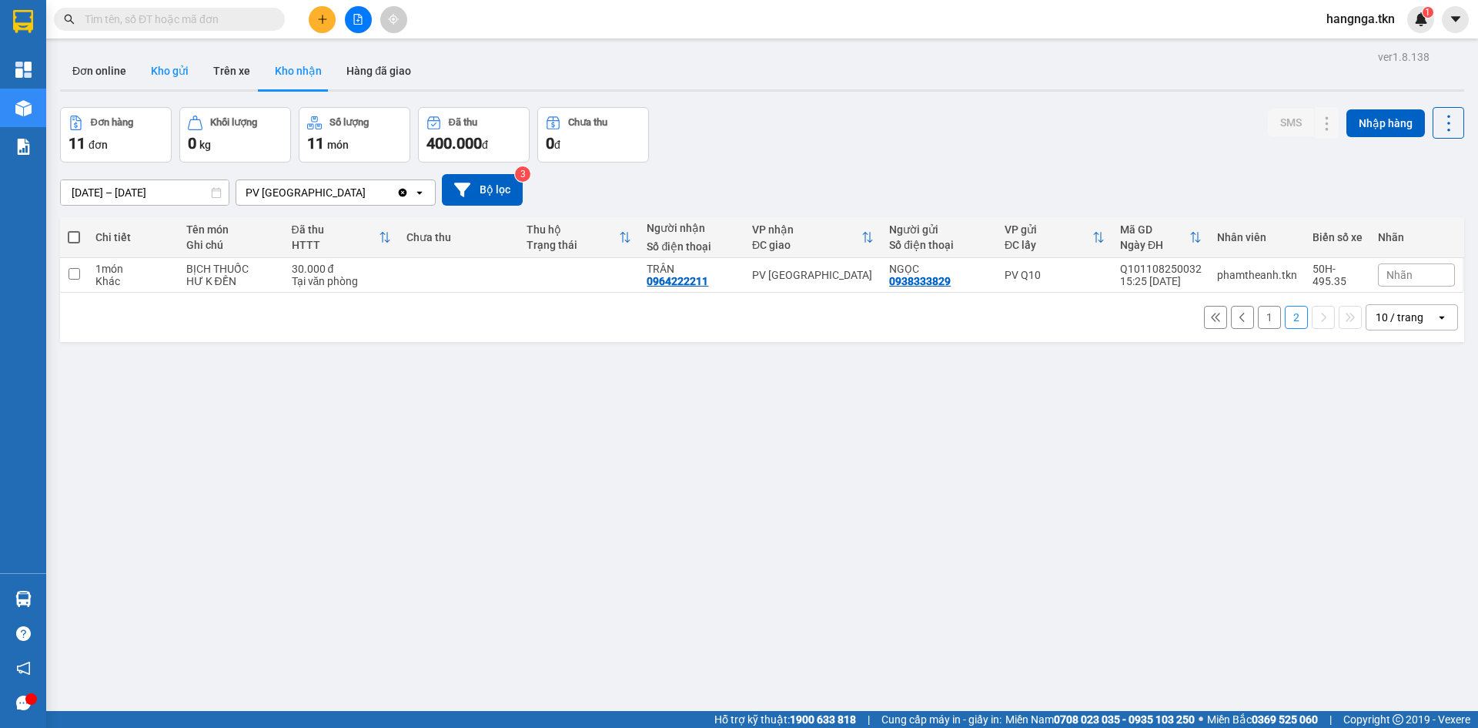
click at [170, 65] on button "Kho gửi" at bounding box center [170, 70] width 62 height 37
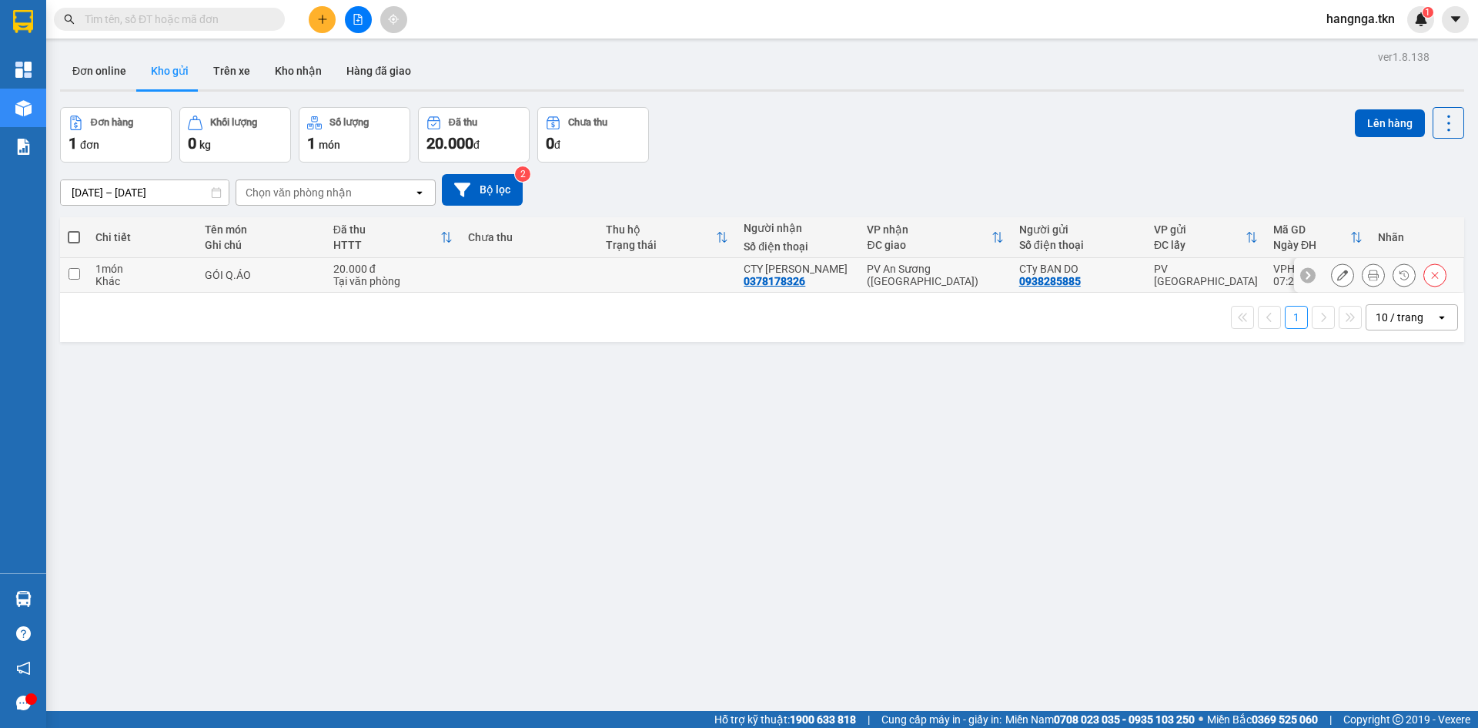
click at [514, 271] on td at bounding box center [529, 275] width 138 height 35
checkbox input "true"
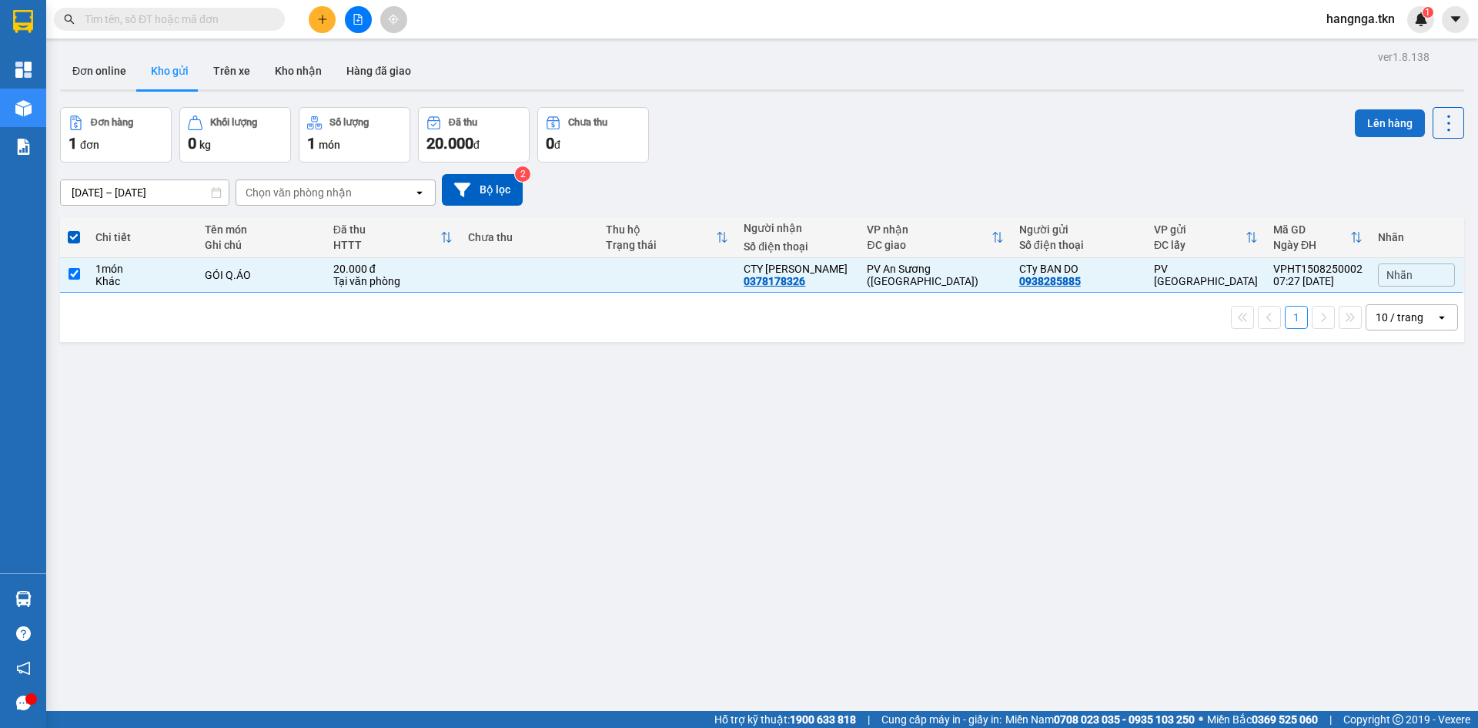
click at [1361, 127] on button "Lên hàng" at bounding box center [1390, 123] width 70 height 28
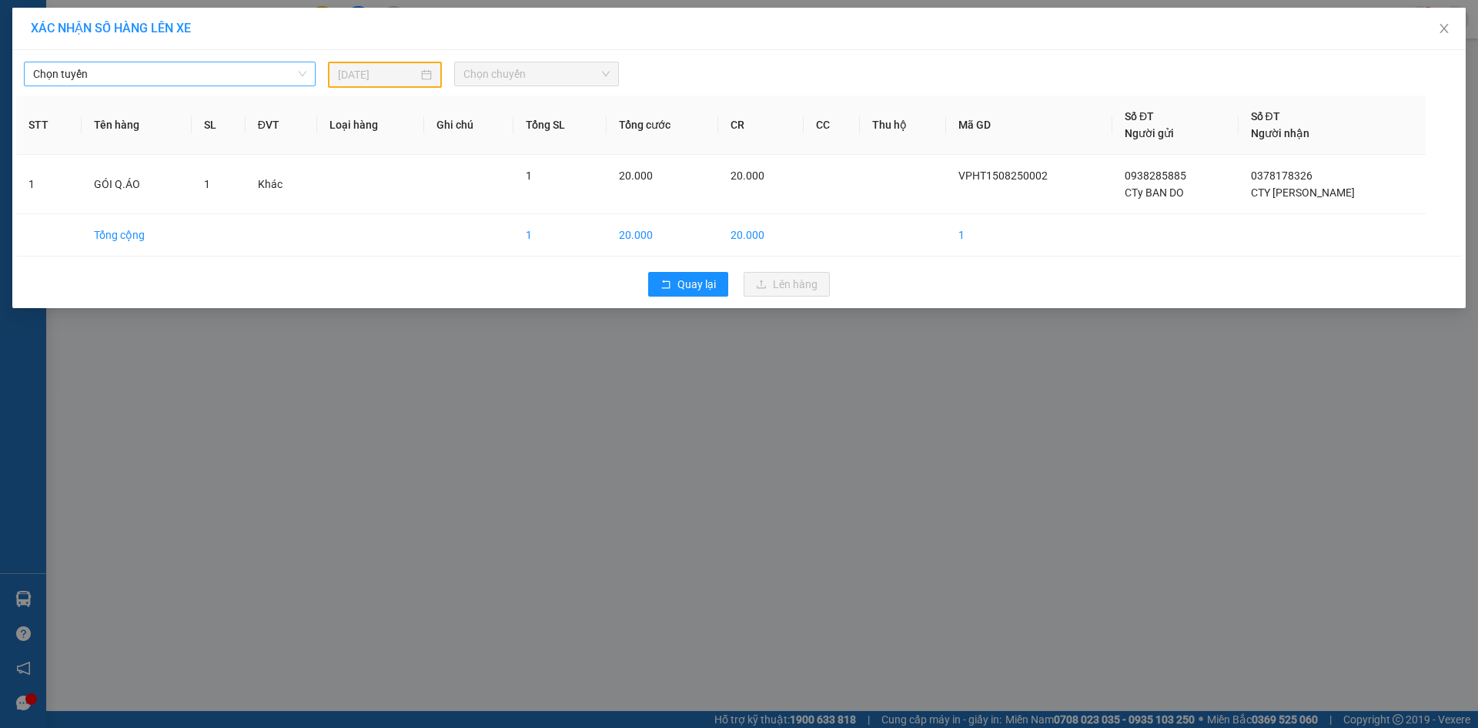
click at [150, 75] on span "Chọn tuyến" at bounding box center [169, 73] width 273 height 23
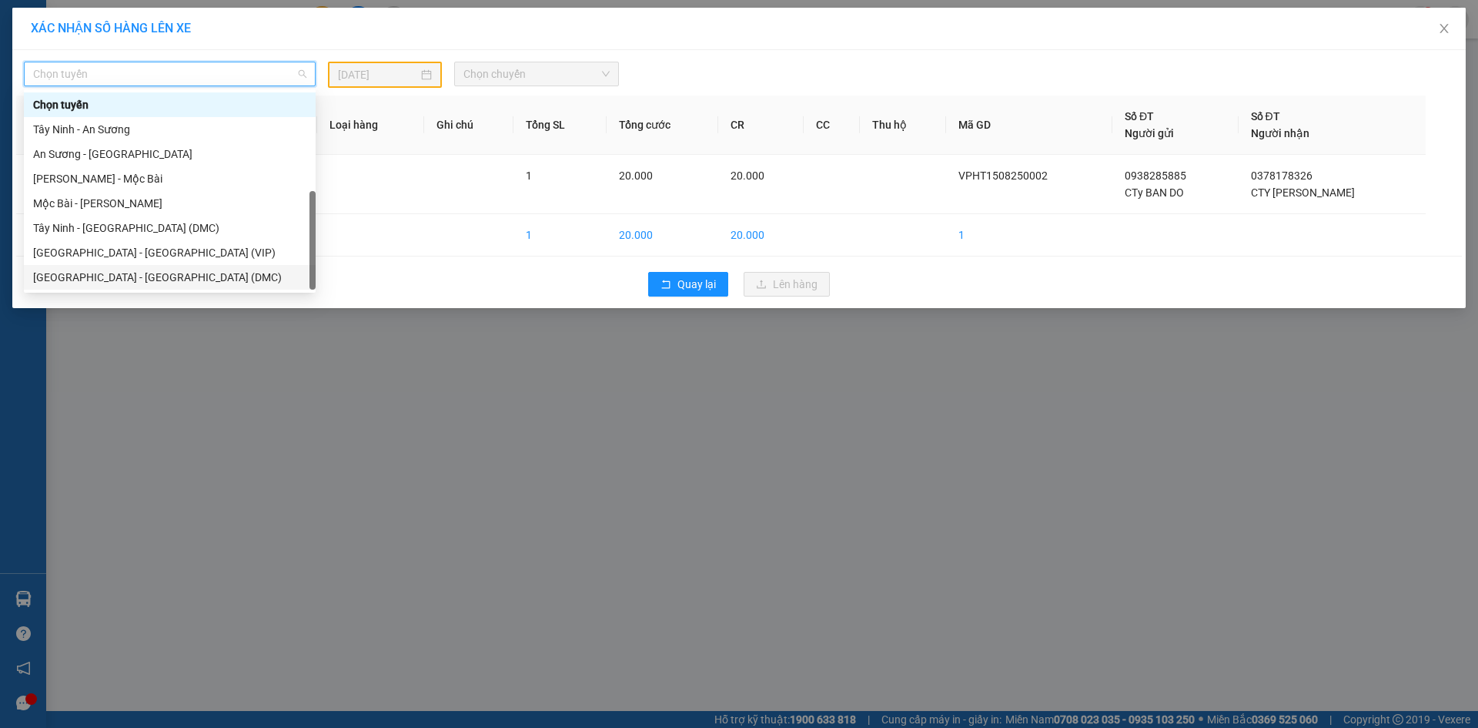
scroll to position [25, 0]
click at [216, 273] on div "Tây Ninh - [GEOGRAPHIC_DATA] (VIP)" at bounding box center [169, 277] width 273 height 17
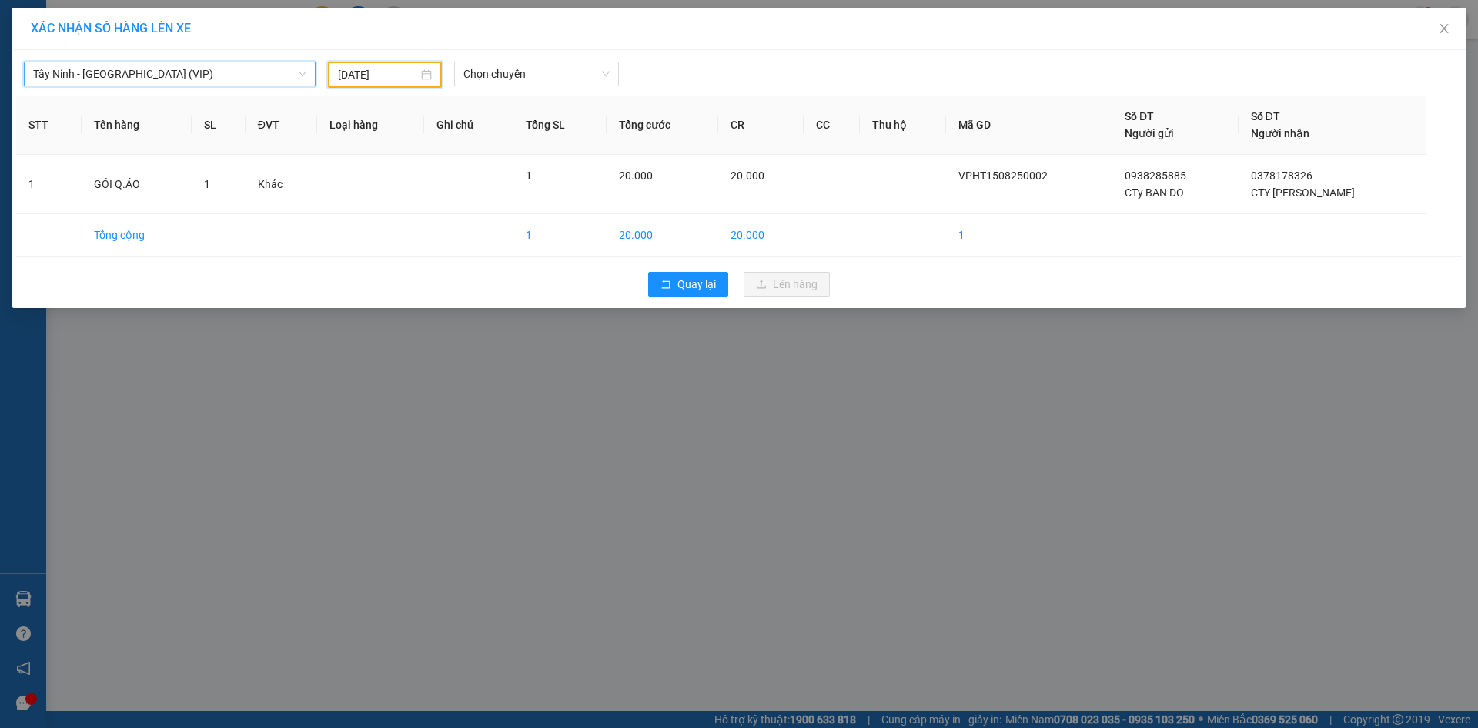
click at [408, 82] on input "[DATE]" at bounding box center [378, 74] width 80 height 17
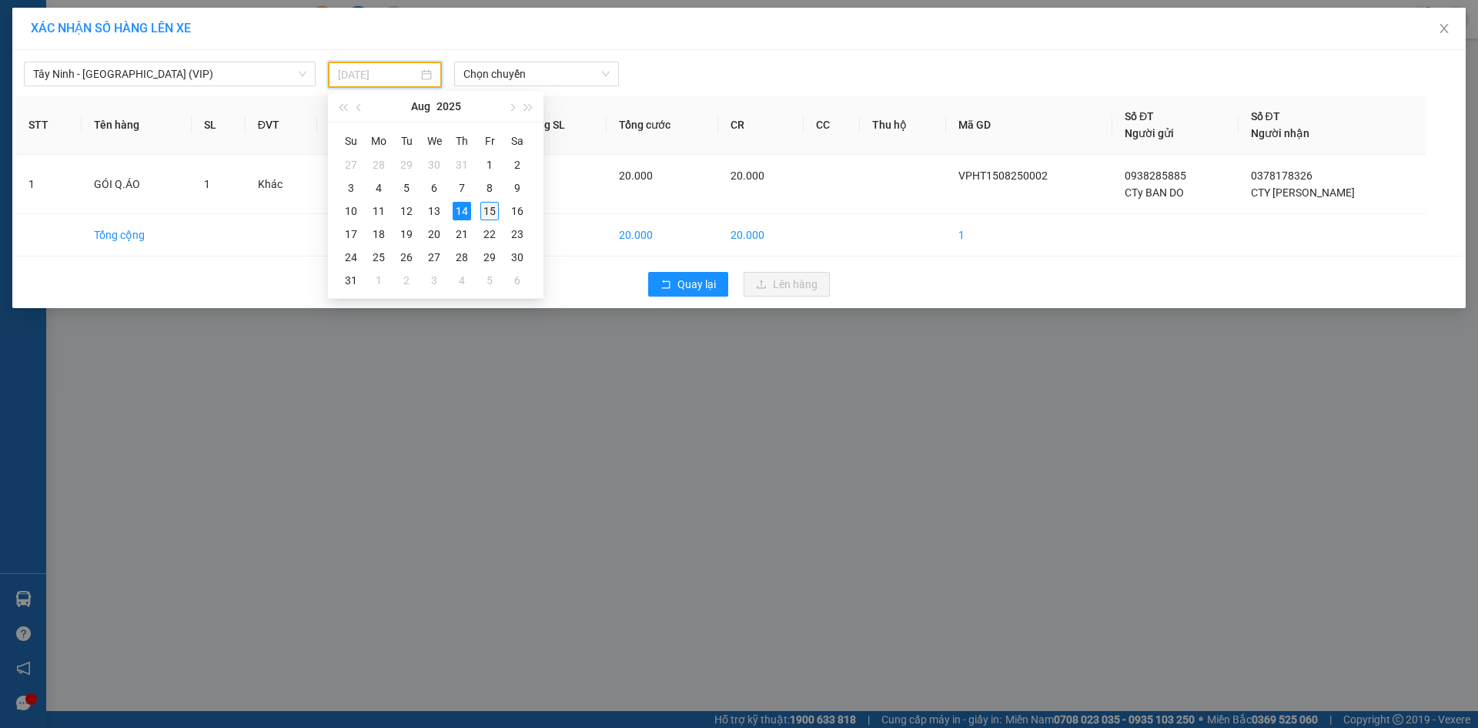
click at [493, 213] on div "15" at bounding box center [489, 211] width 18 height 18
type input "[DATE]"
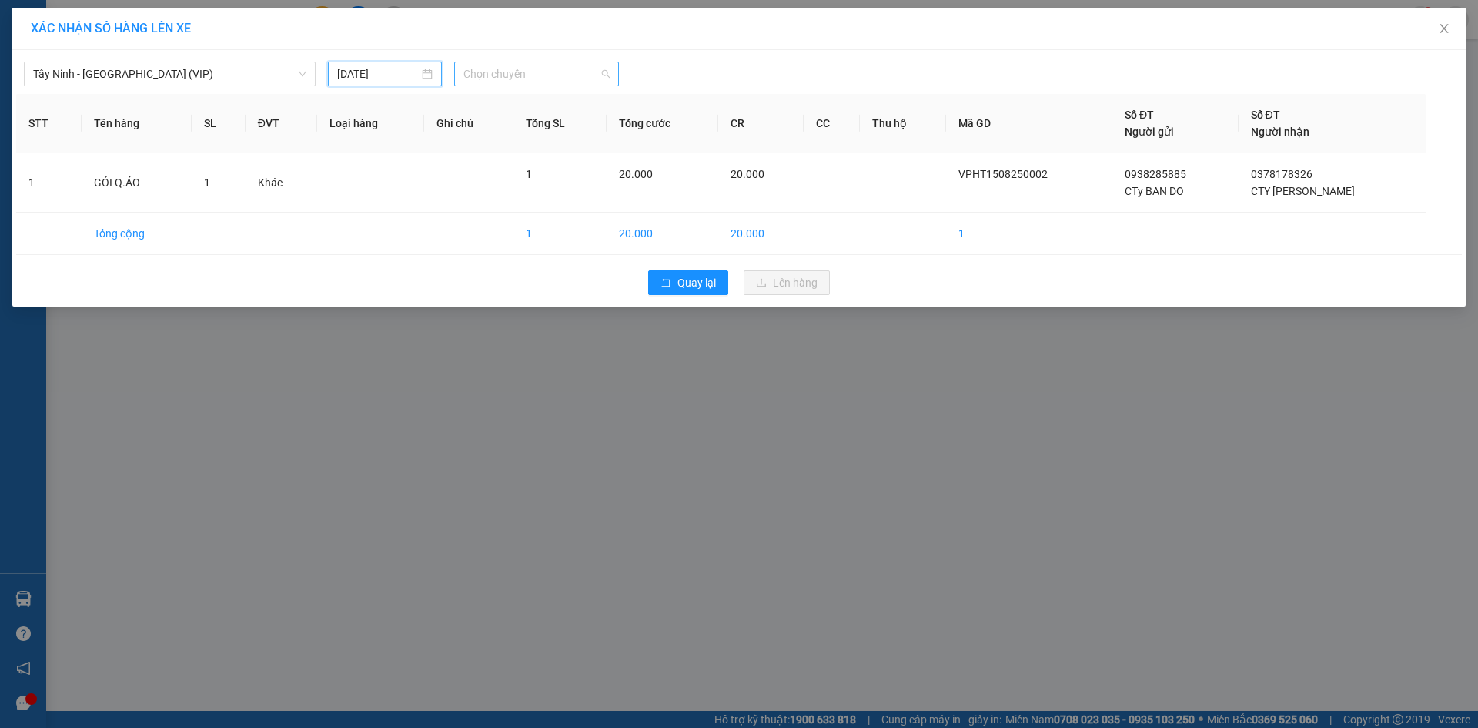
click at [550, 78] on span "Chọn chuyến" at bounding box center [536, 73] width 146 height 23
type input "50262"
click at [529, 102] on div "07:30 (TC) - 50H-502.62" at bounding box center [523, 104] width 120 height 17
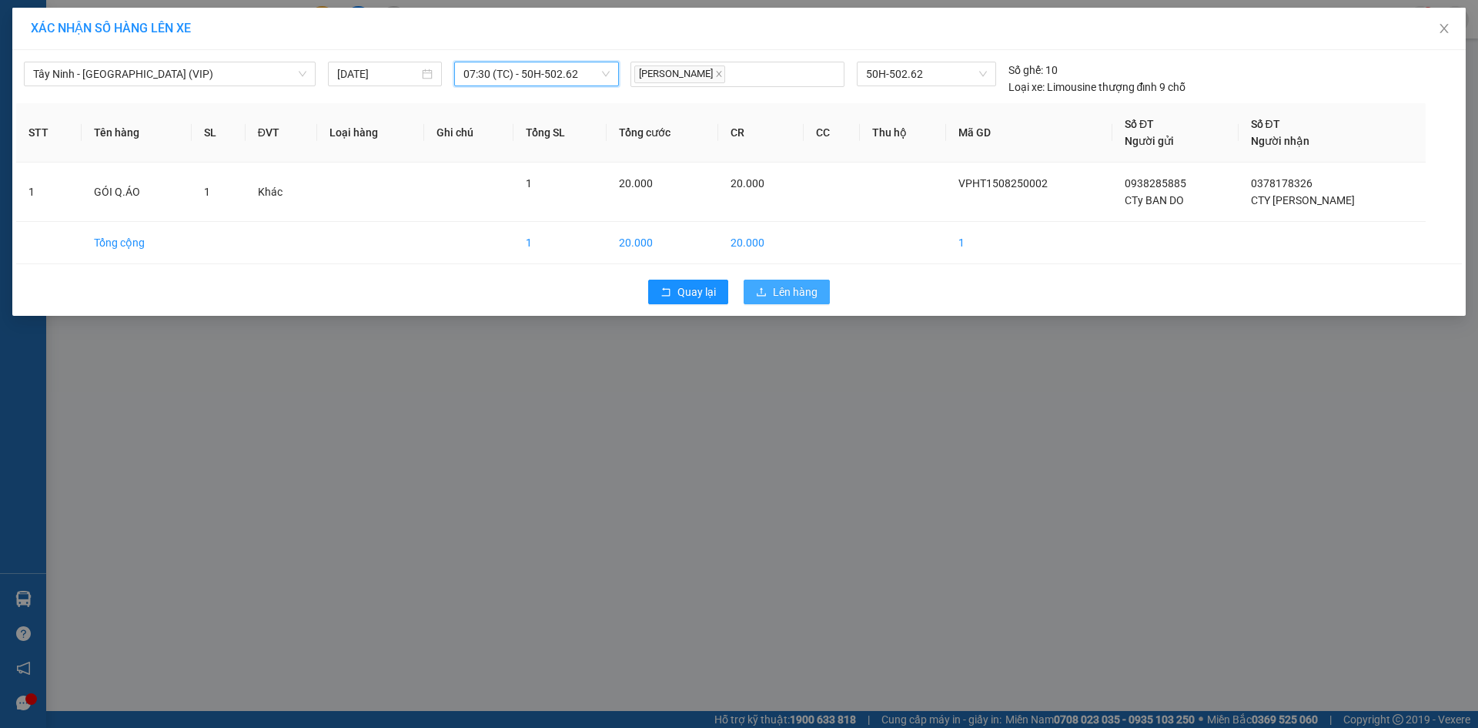
click at [789, 287] on span "Lên hàng" at bounding box center [795, 291] width 45 height 17
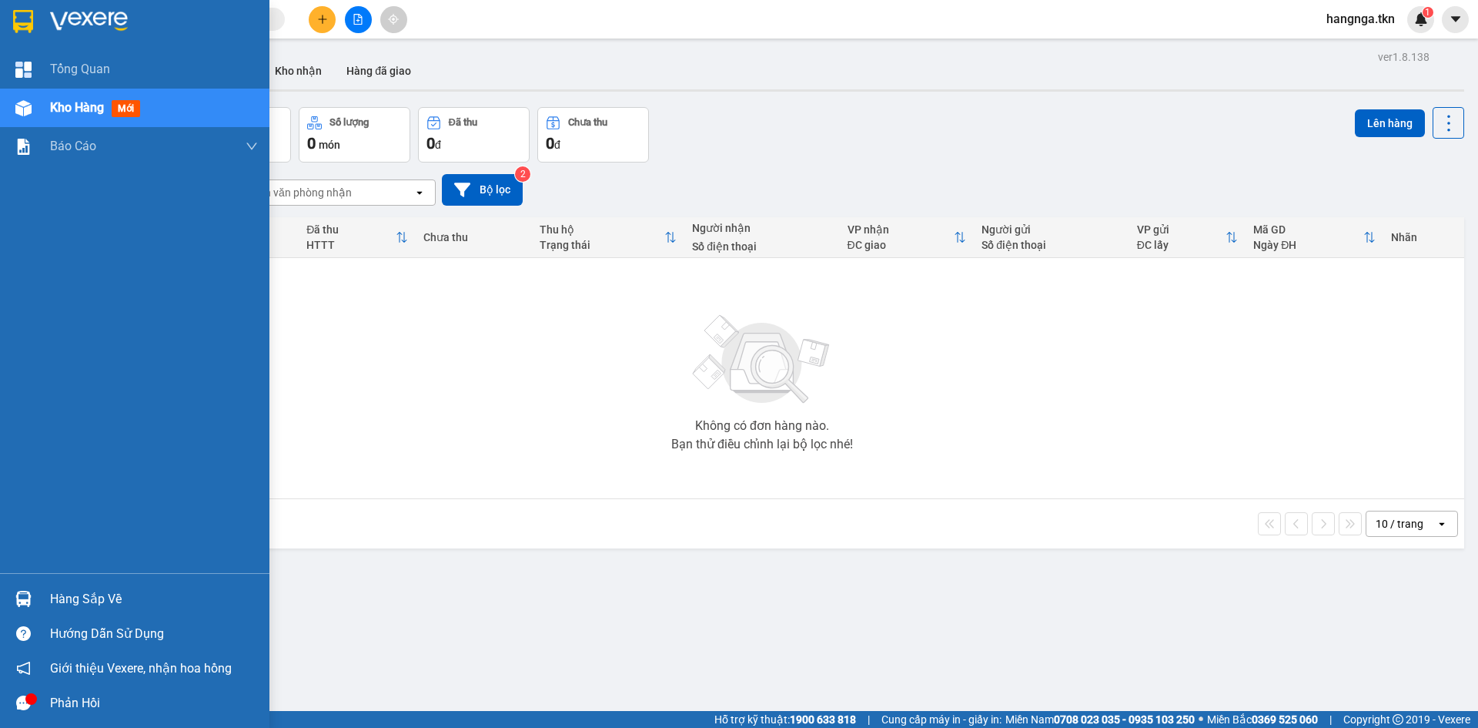
click at [54, 596] on div "Hàng sắp về" at bounding box center [154, 598] width 208 height 23
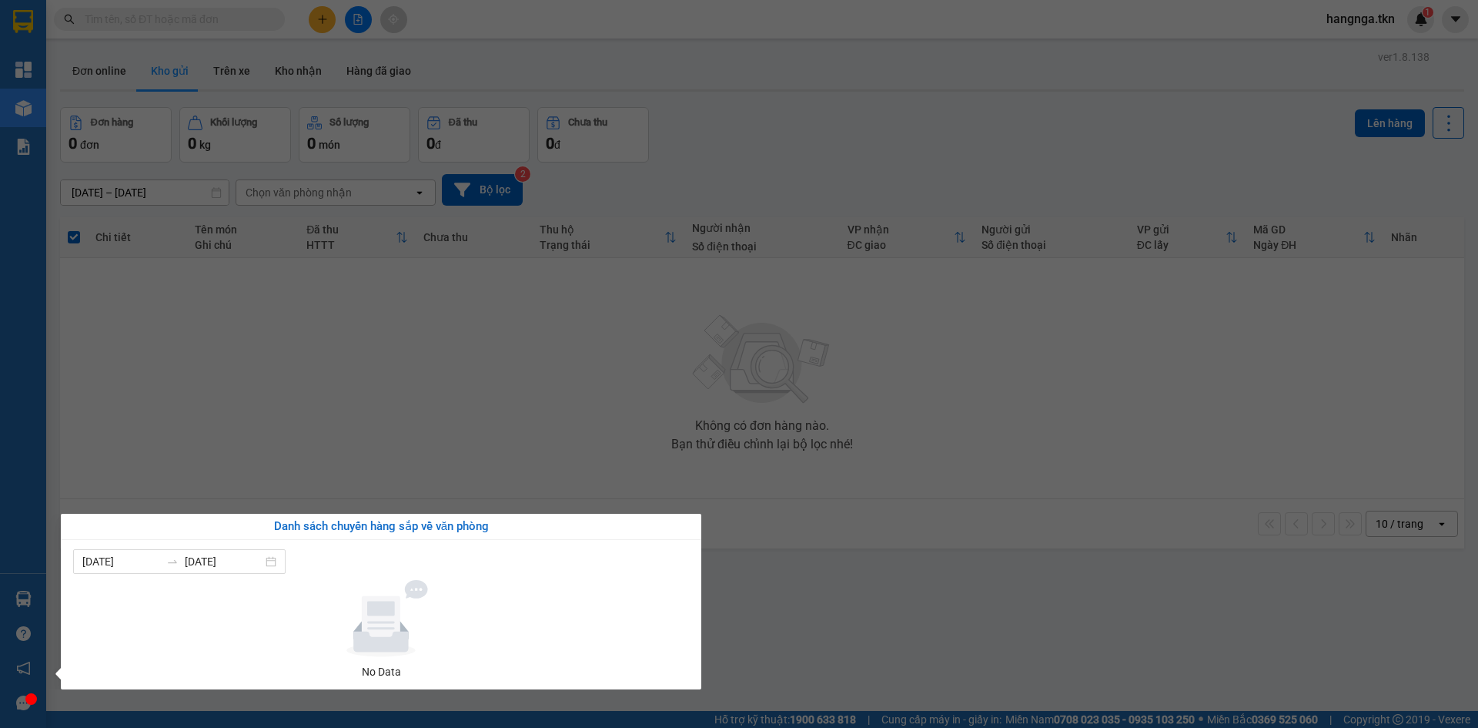
click at [841, 661] on section "Kết quả tìm kiếm ( 0 ) Bộ lọc No Data hangnga.tkn 1 Tổng Quan Kho hàng mới Báo …" at bounding box center [739, 364] width 1478 height 728
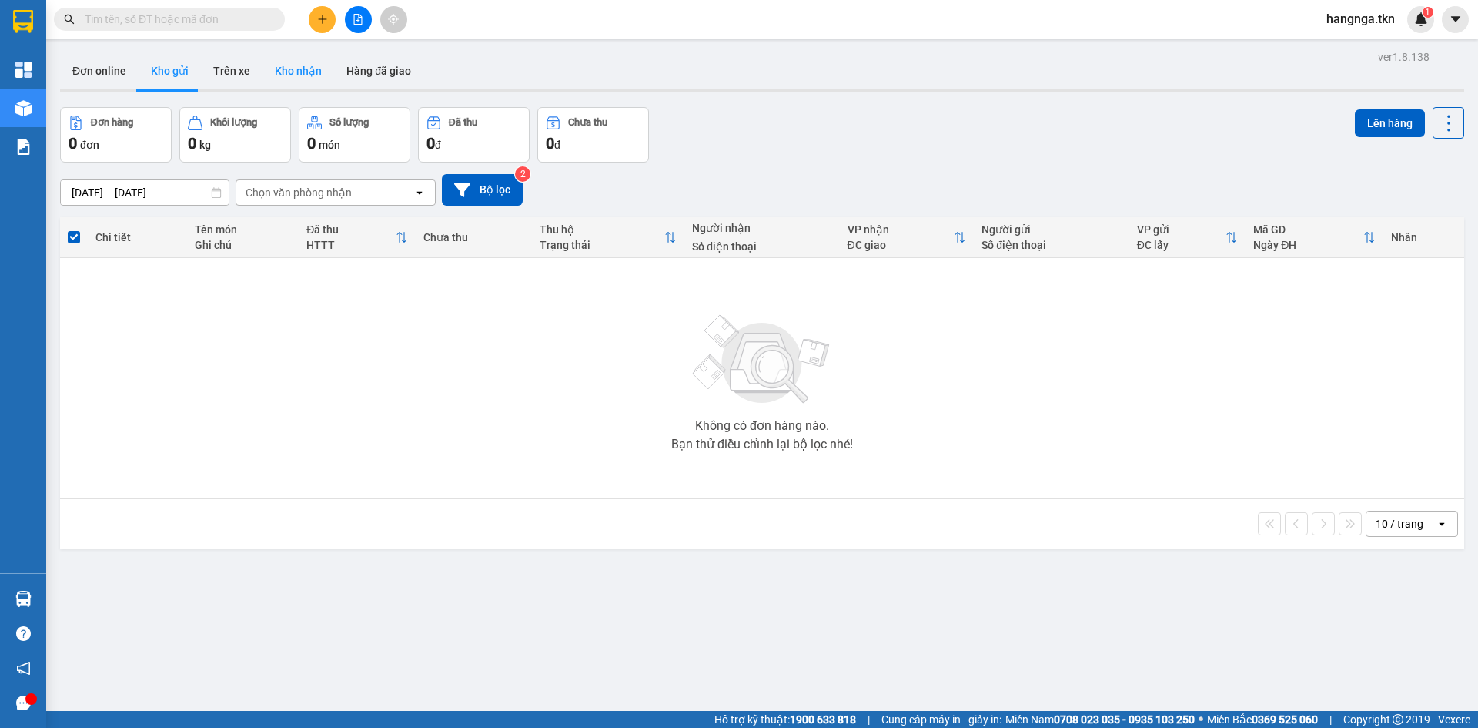
click at [296, 72] on button "Kho nhận" at bounding box center [299, 70] width 72 height 37
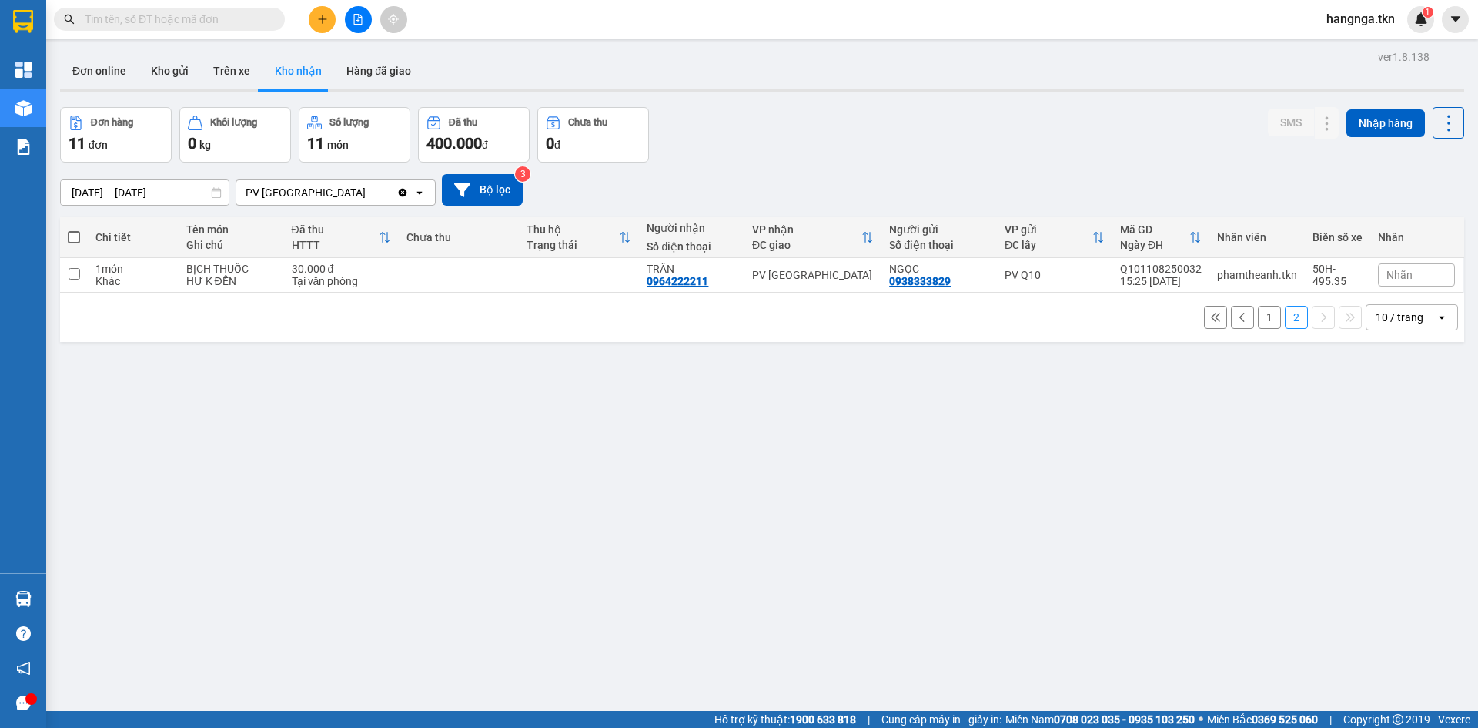
click at [1258, 318] on button "1" at bounding box center [1269, 317] width 23 height 23
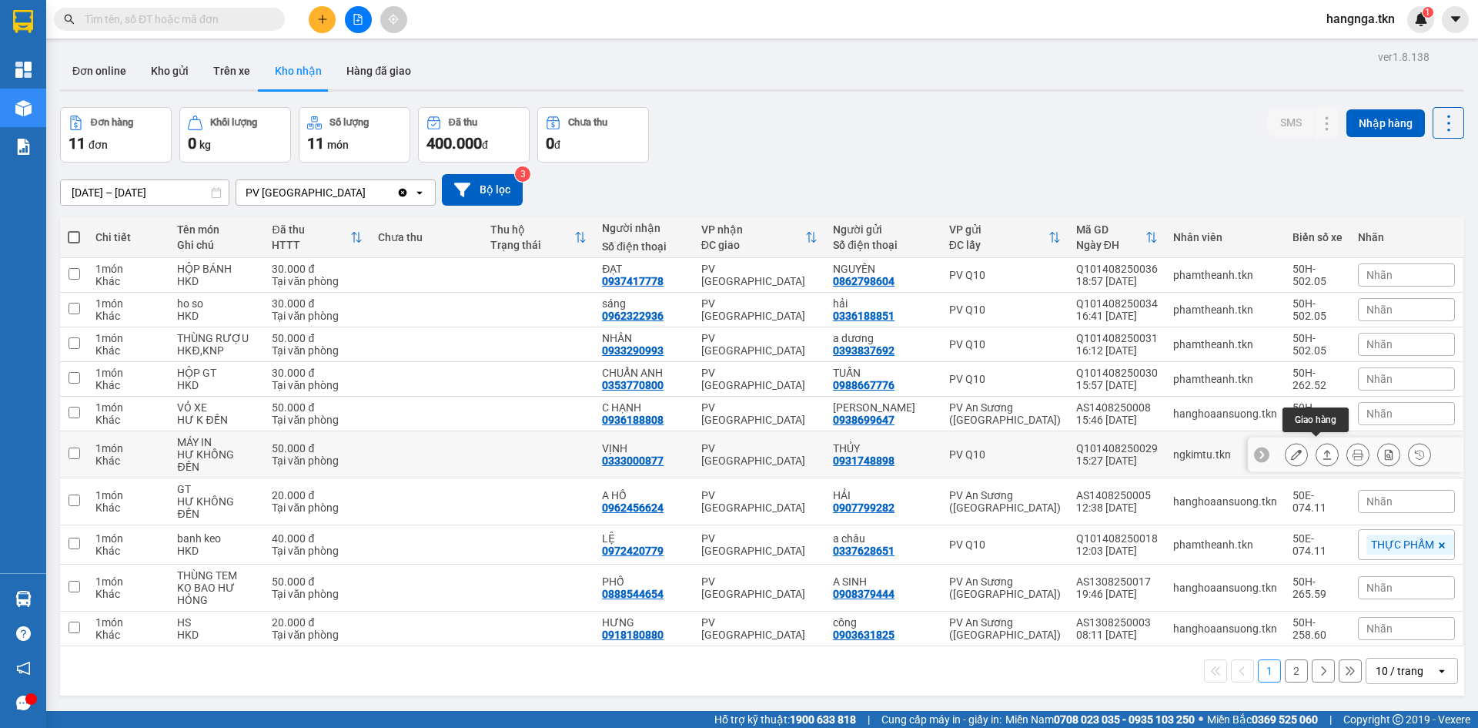
click at [1317, 455] on button at bounding box center [1327, 454] width 22 height 27
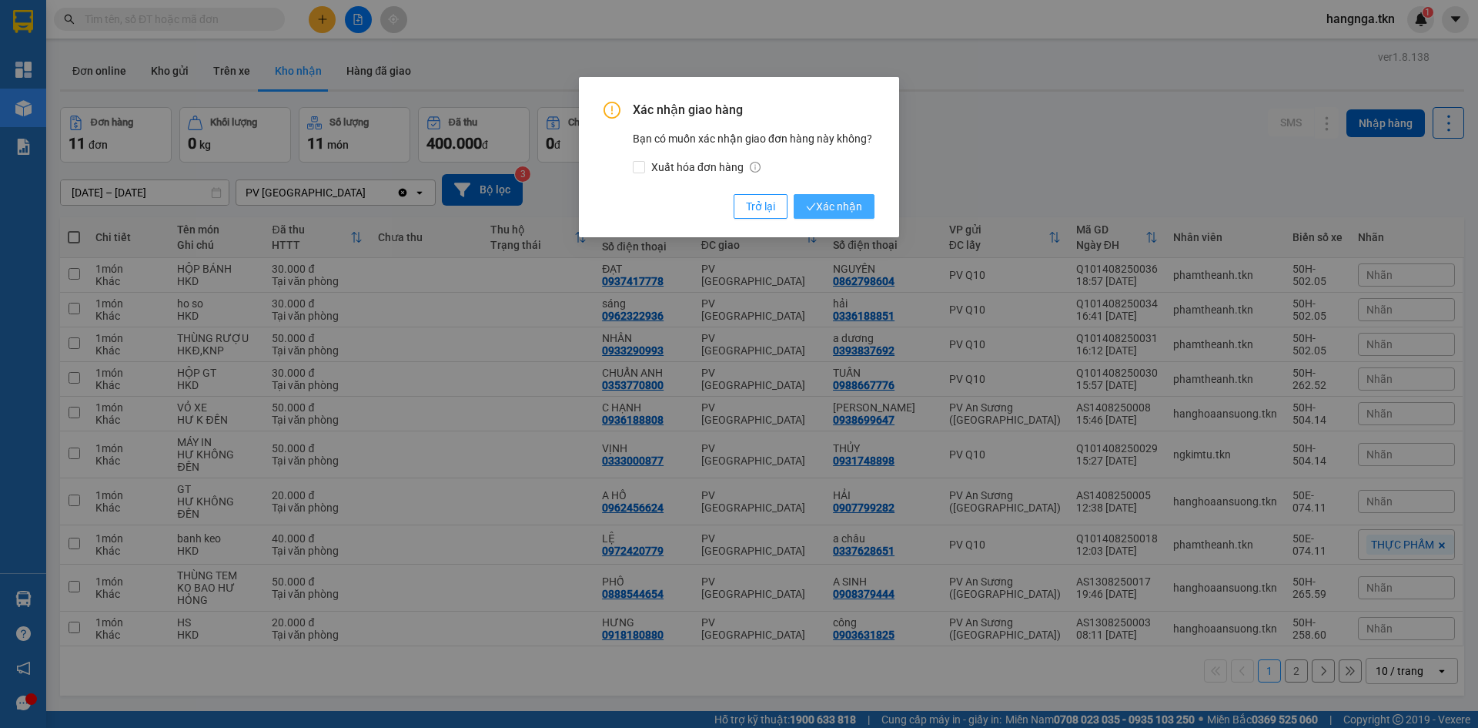
click at [829, 206] on span "Xác nhận" at bounding box center [834, 206] width 56 height 17
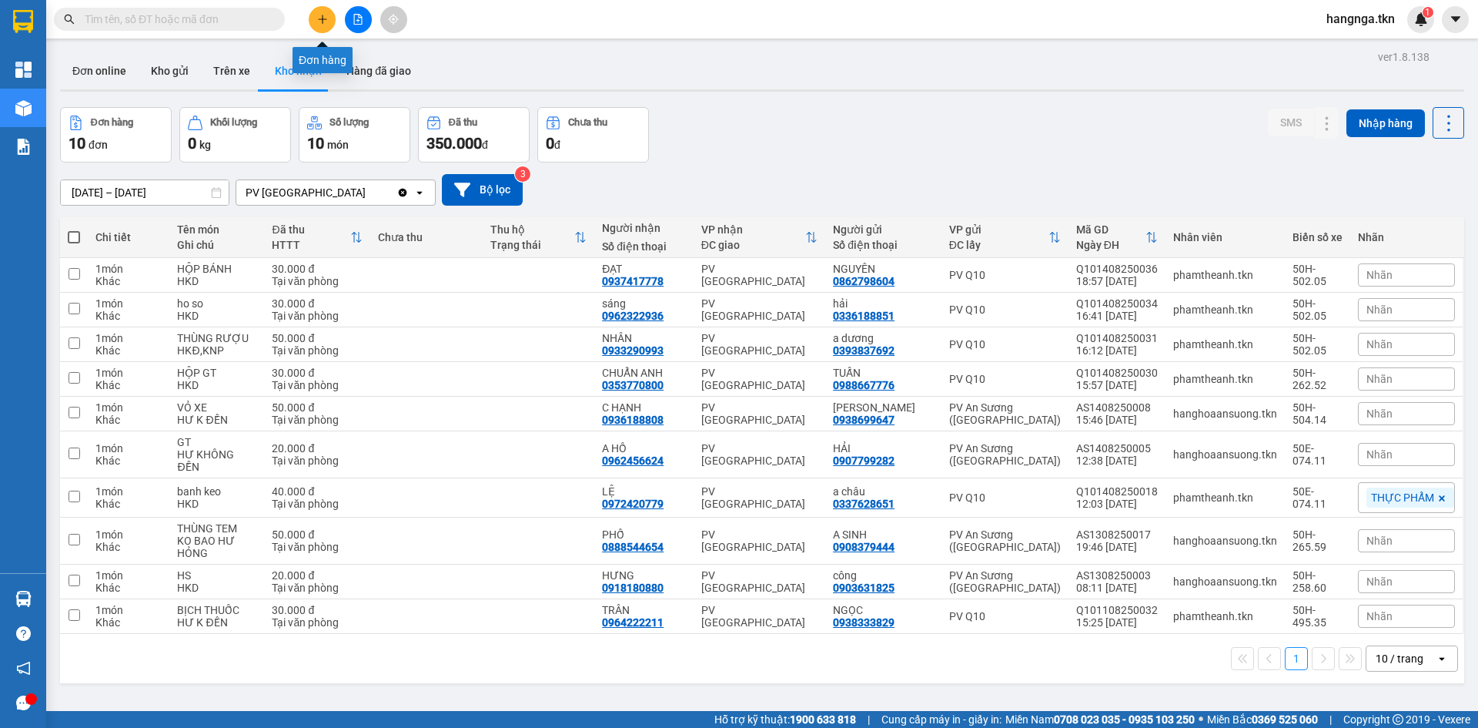
click at [320, 22] on icon "plus" at bounding box center [322, 19] width 11 height 11
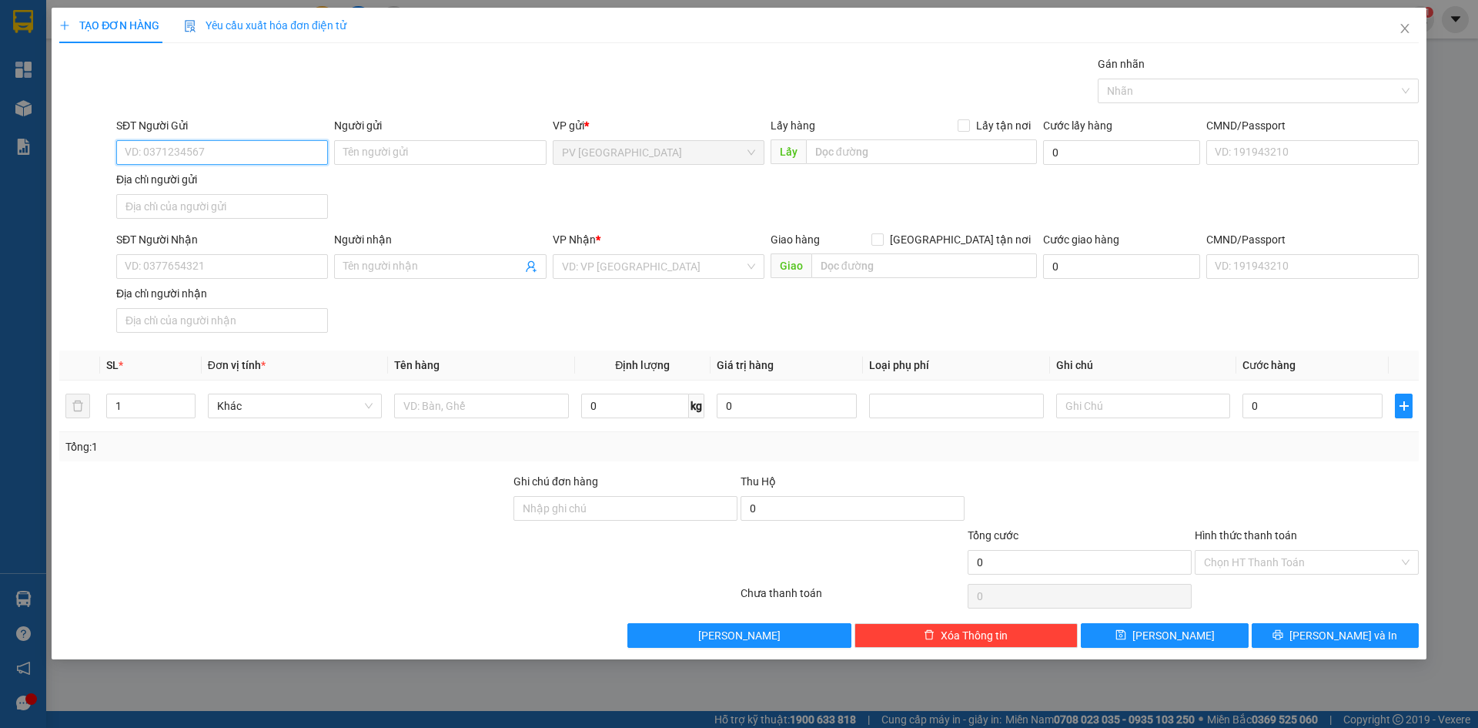
click at [294, 145] on input "SĐT Người Gửi" at bounding box center [222, 152] width 212 height 25
type input "0336787597"
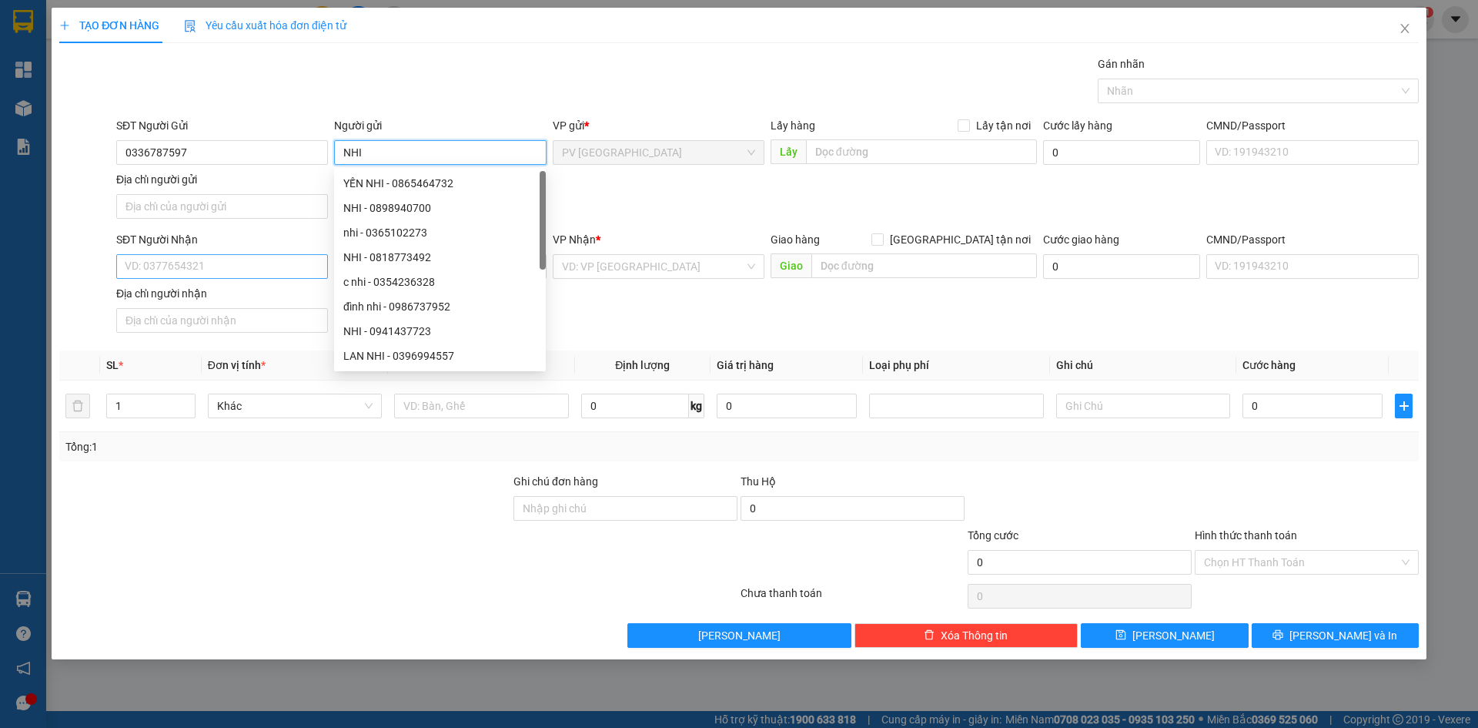
type input "NHI"
click at [270, 268] on input "SĐT Người Nhận" at bounding box center [222, 266] width 212 height 25
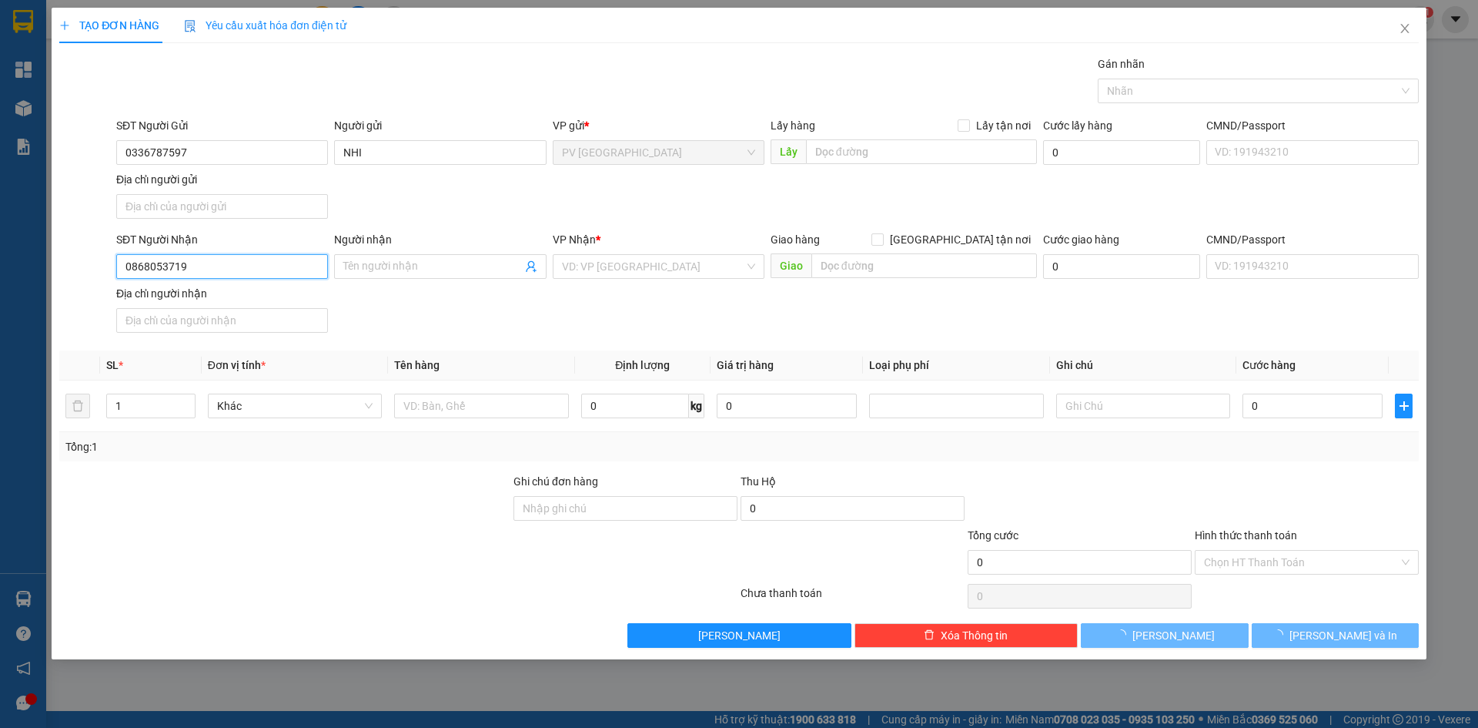
type input "0868053719"
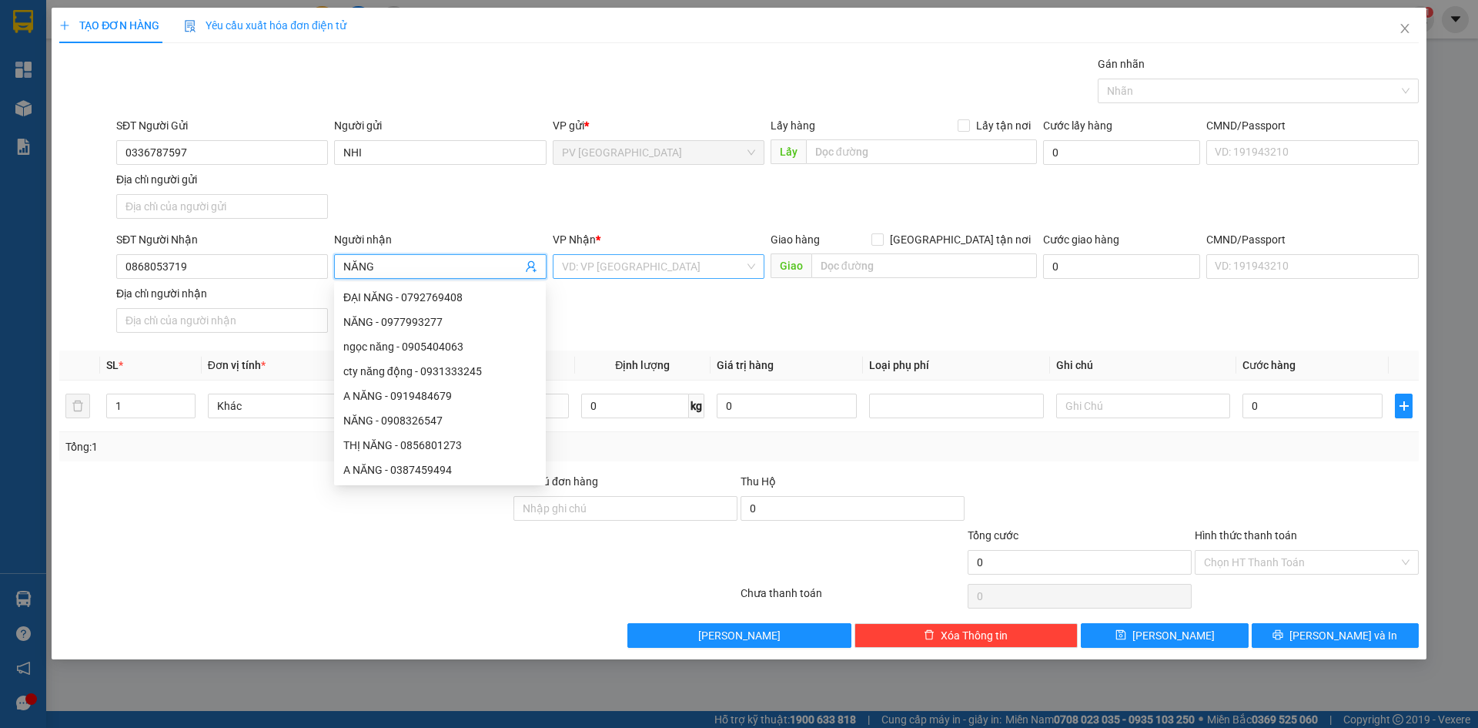
type input "NĂNG"
click at [647, 257] on input "search" at bounding box center [653, 266] width 182 height 23
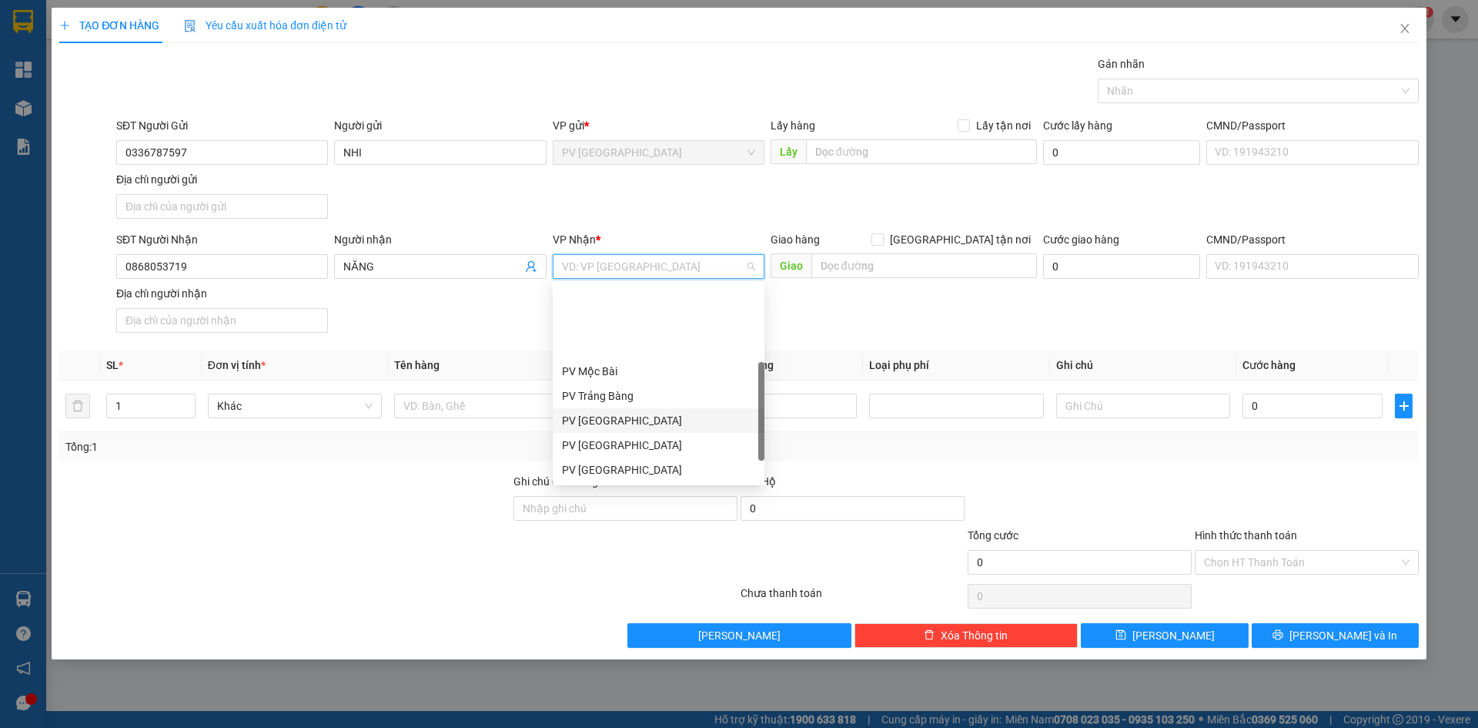
scroll to position [77, 0]
click at [619, 464] on div "PV Gò Dầu" at bounding box center [658, 466] width 193 height 17
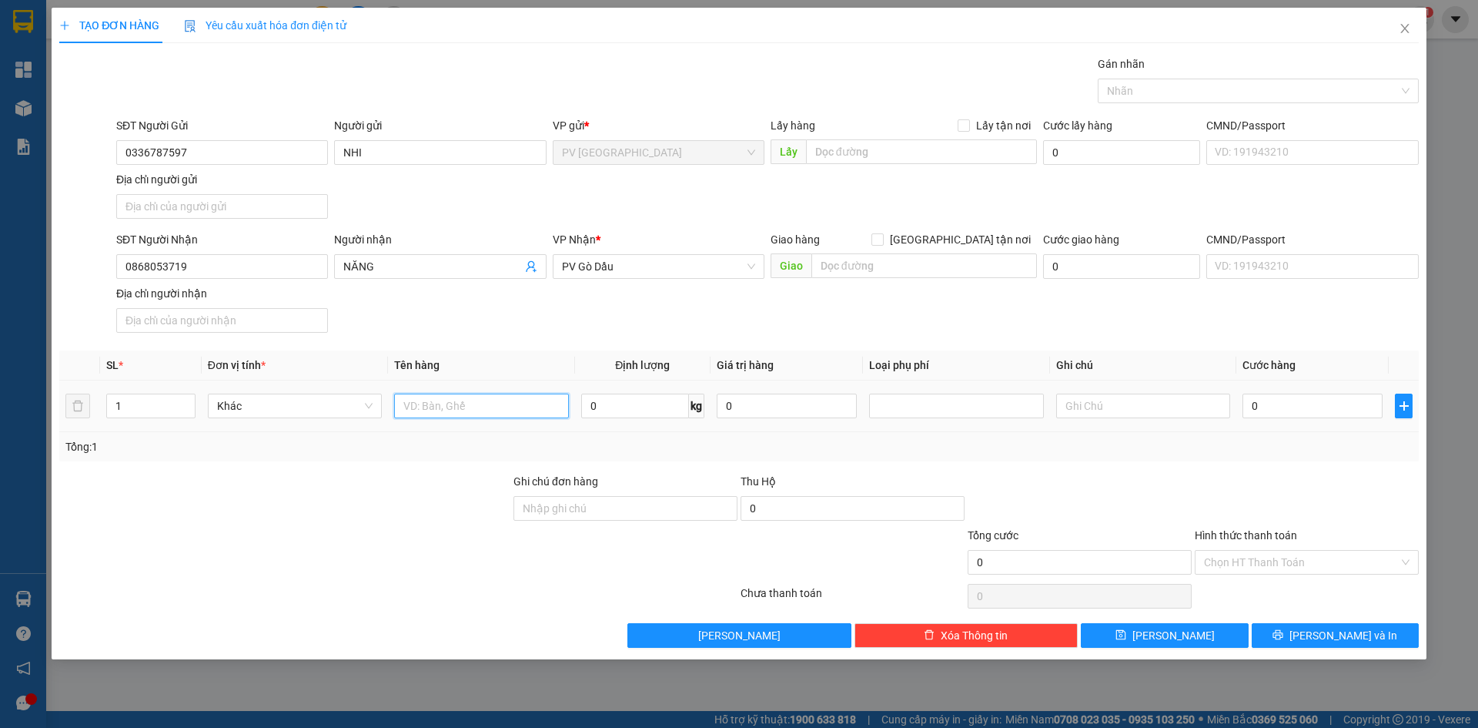
click at [472, 410] on input "text" at bounding box center [481, 405] width 174 height 25
type input "CỤC XẠC"
click at [1285, 408] on input "0" at bounding box center [1313, 405] width 140 height 25
type input "2"
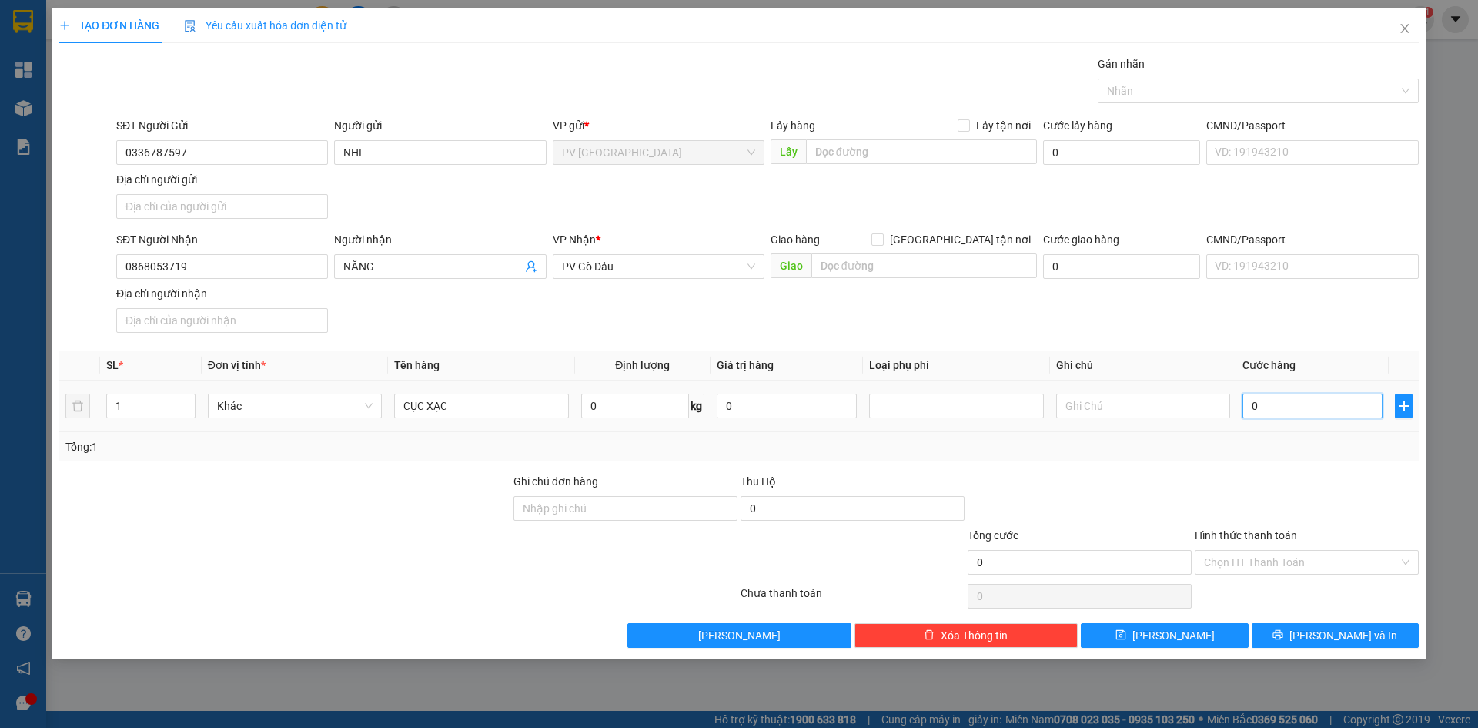
type input "2"
type input "20"
type input "20.000"
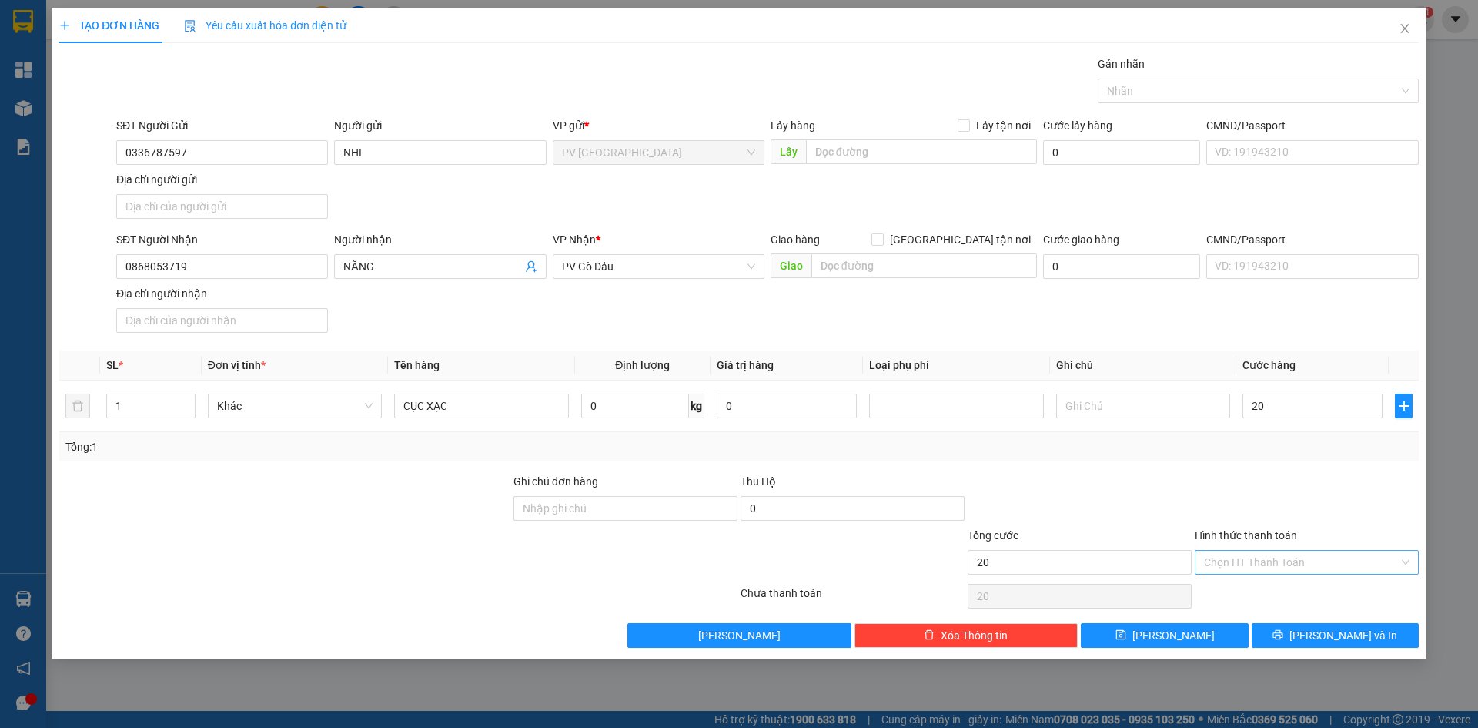
type input "20.000"
click at [1256, 556] on input "Hình thức thanh toán" at bounding box center [1301, 561] width 195 height 23
click at [1254, 584] on div "Tại văn phòng" at bounding box center [1307, 592] width 224 height 25
type input "0"
click at [1284, 633] on button "[PERSON_NAME] và In" at bounding box center [1335, 635] width 167 height 25
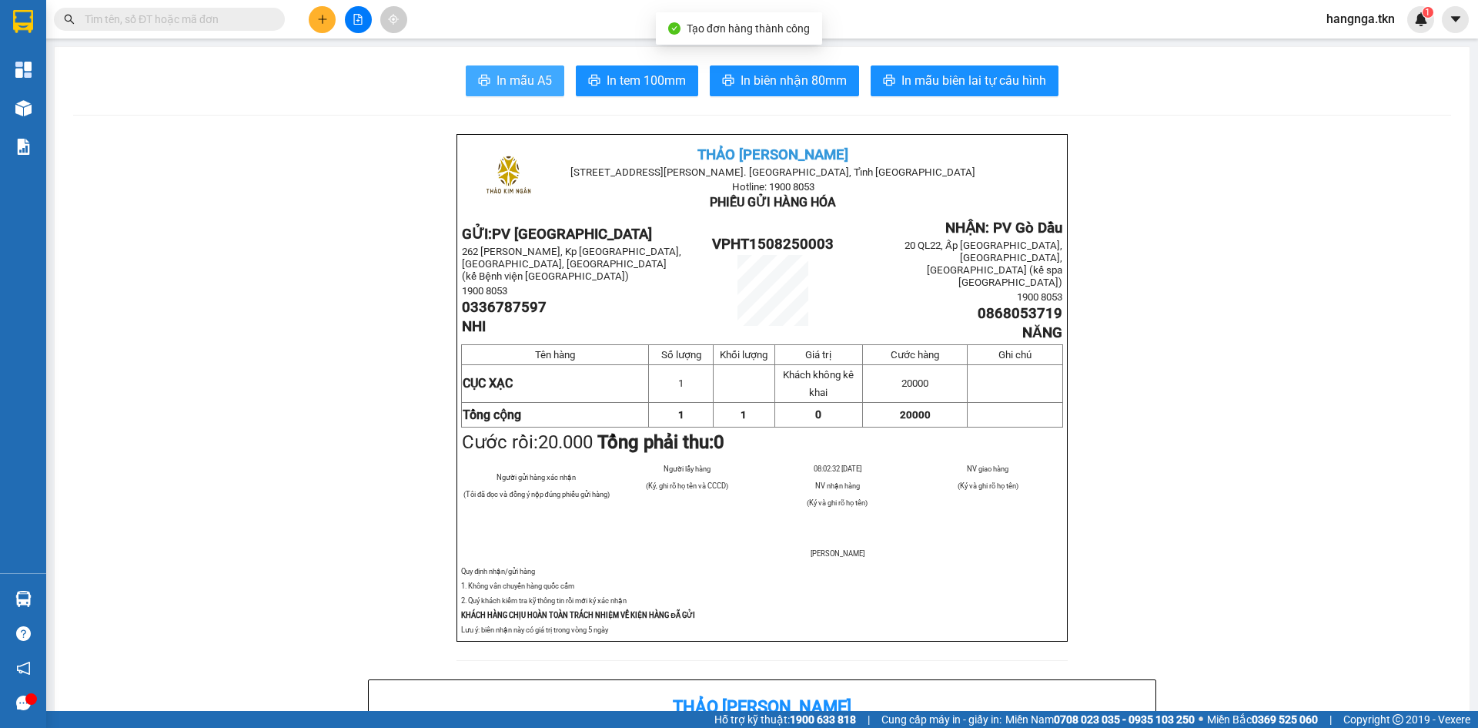
click at [507, 83] on span "In mẫu A5" at bounding box center [524, 80] width 55 height 19
drag, startPoint x: 223, startPoint y: 236, endPoint x: 205, endPoint y: 271, distance: 39.9
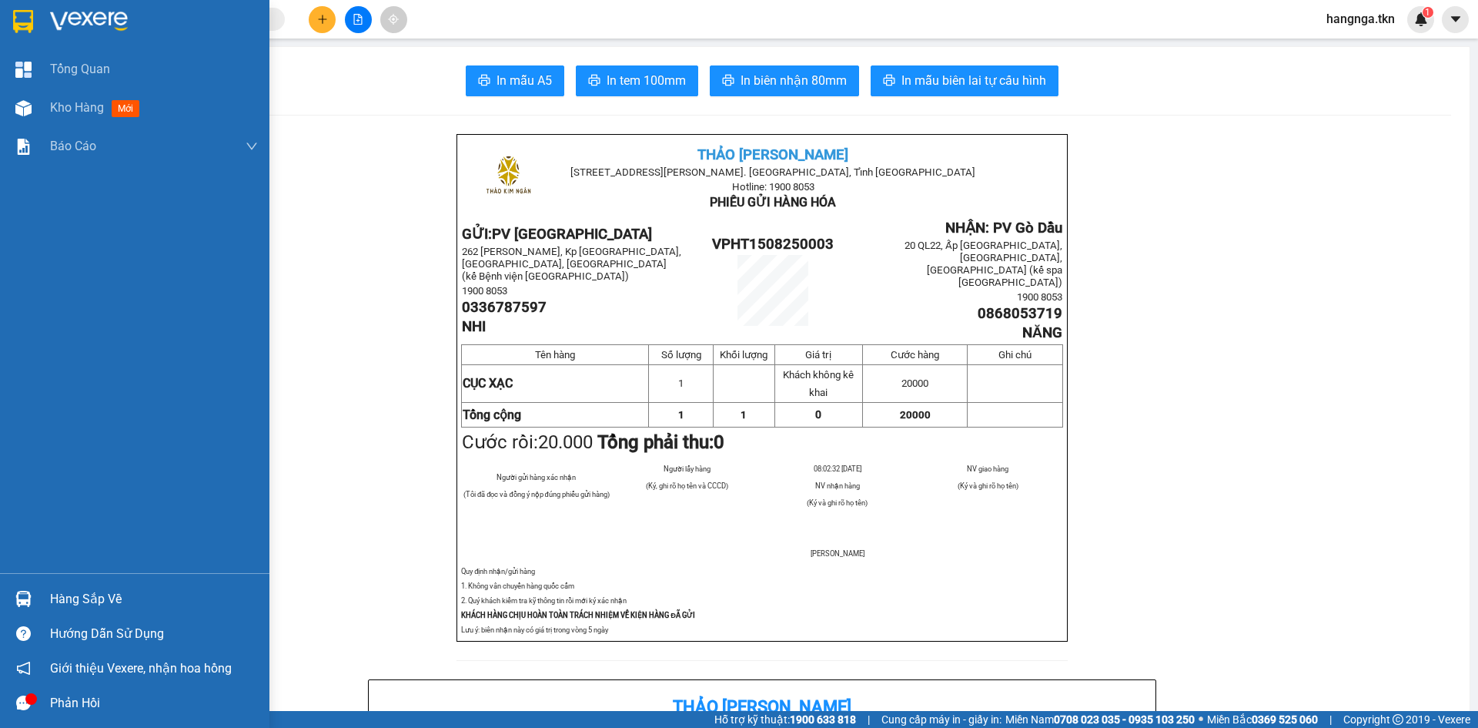
click at [23, 19] on img at bounding box center [23, 21] width 20 height 23
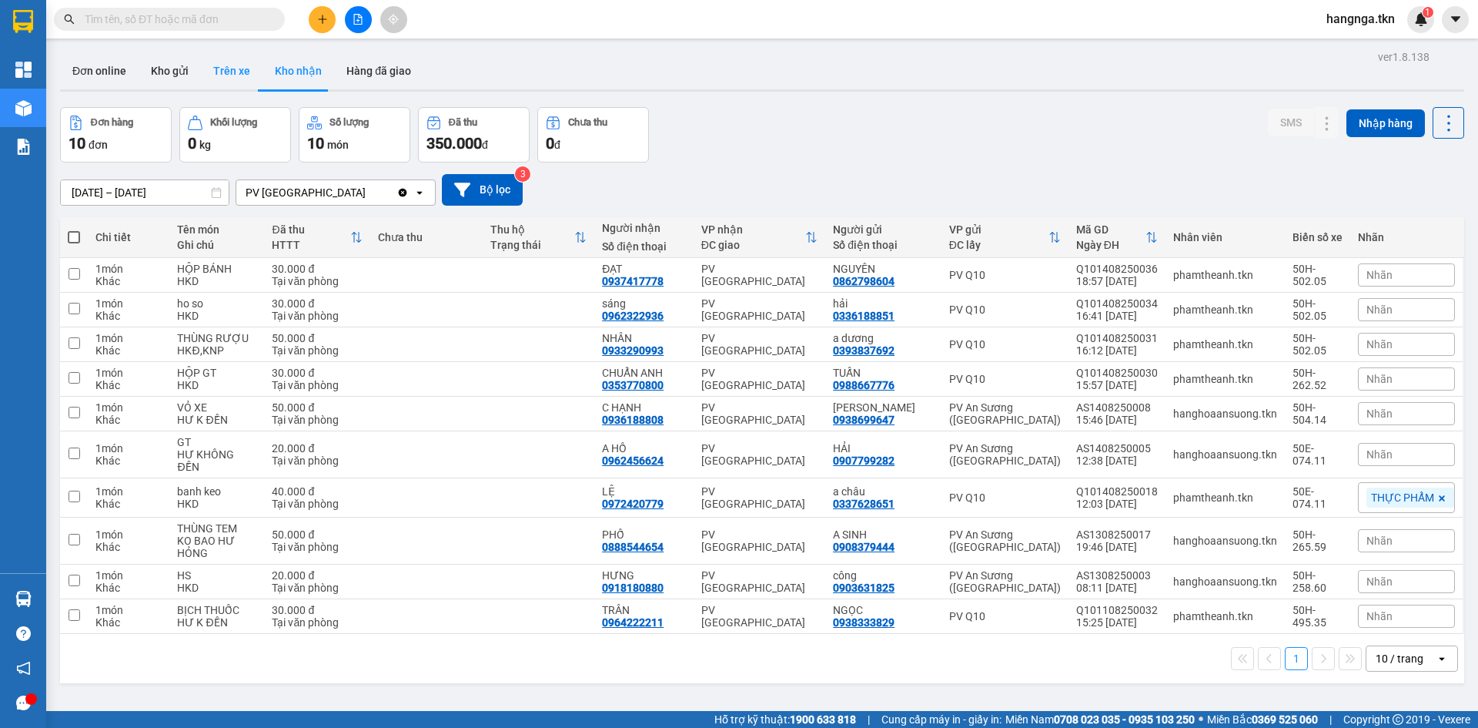
click at [234, 75] on button "Trên xe" at bounding box center [232, 70] width 62 height 37
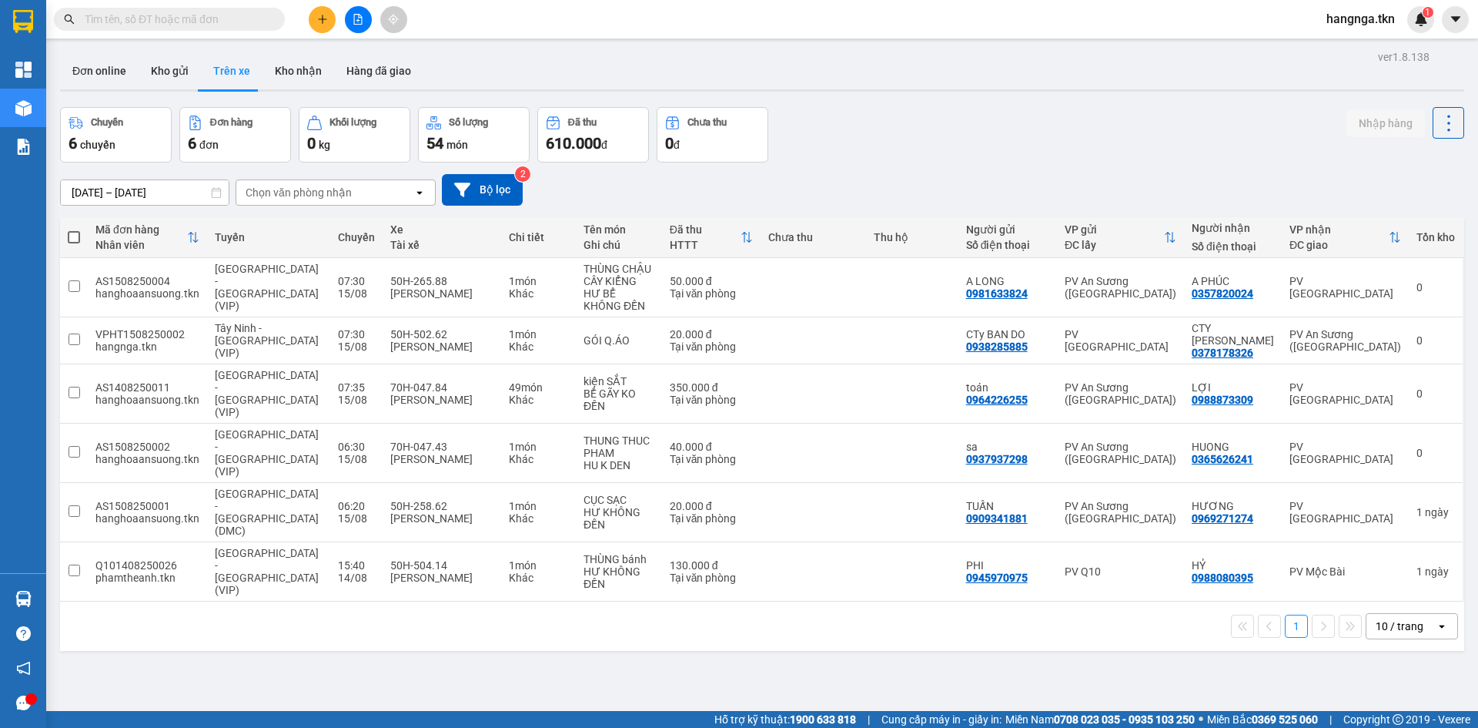
drag, startPoint x: 1128, startPoint y: 655, endPoint x: 1136, endPoint y: 656, distance: 8.5
click at [1126, 656] on div "ver 1.8.138 Đơn online Kho gửi Trên xe Kho nhận Hàng đã giao Chuyến 6 chuyến Đơ…" at bounding box center [762, 410] width 1417 height 728
click at [1017, 621] on div "ver 1.8.138 Đơn online Kho gửi Trên xe Kho nhận Hàng đã giao Chuyến 6 chuyến Đơ…" at bounding box center [762, 410] width 1417 height 728
click at [282, 74] on button "Kho nhận" at bounding box center [299, 70] width 72 height 37
type input "[DATE] – [DATE]"
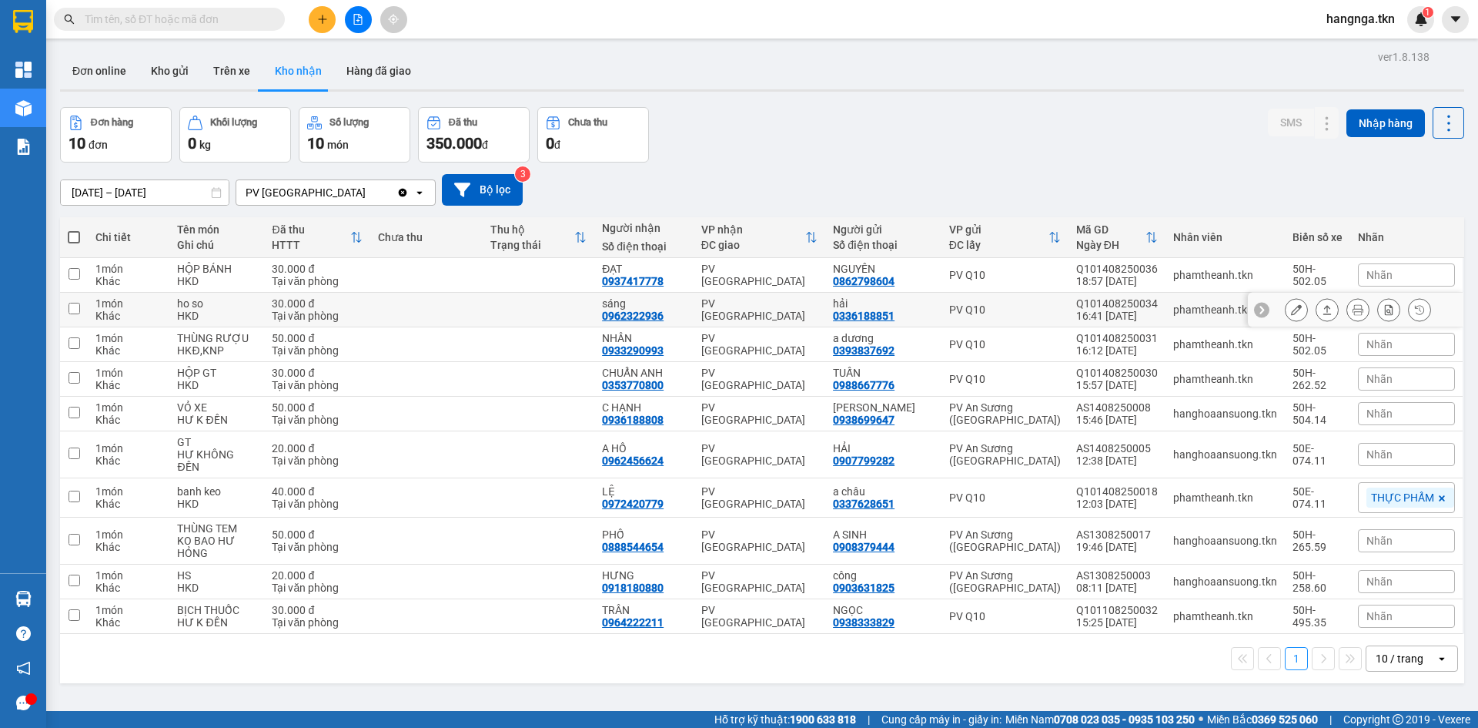
click at [1322, 313] on icon at bounding box center [1327, 309] width 11 height 11
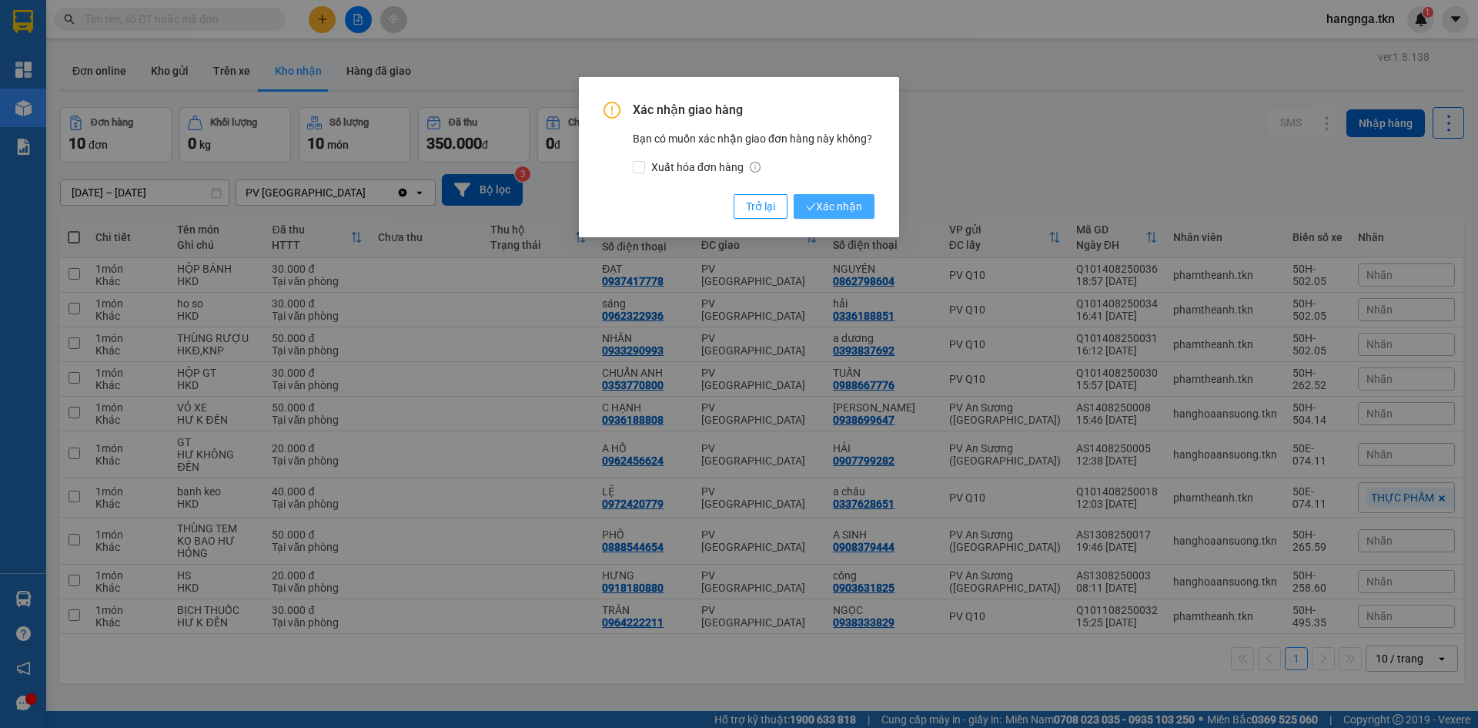
click at [810, 207] on icon "check" at bounding box center [811, 207] width 10 height 10
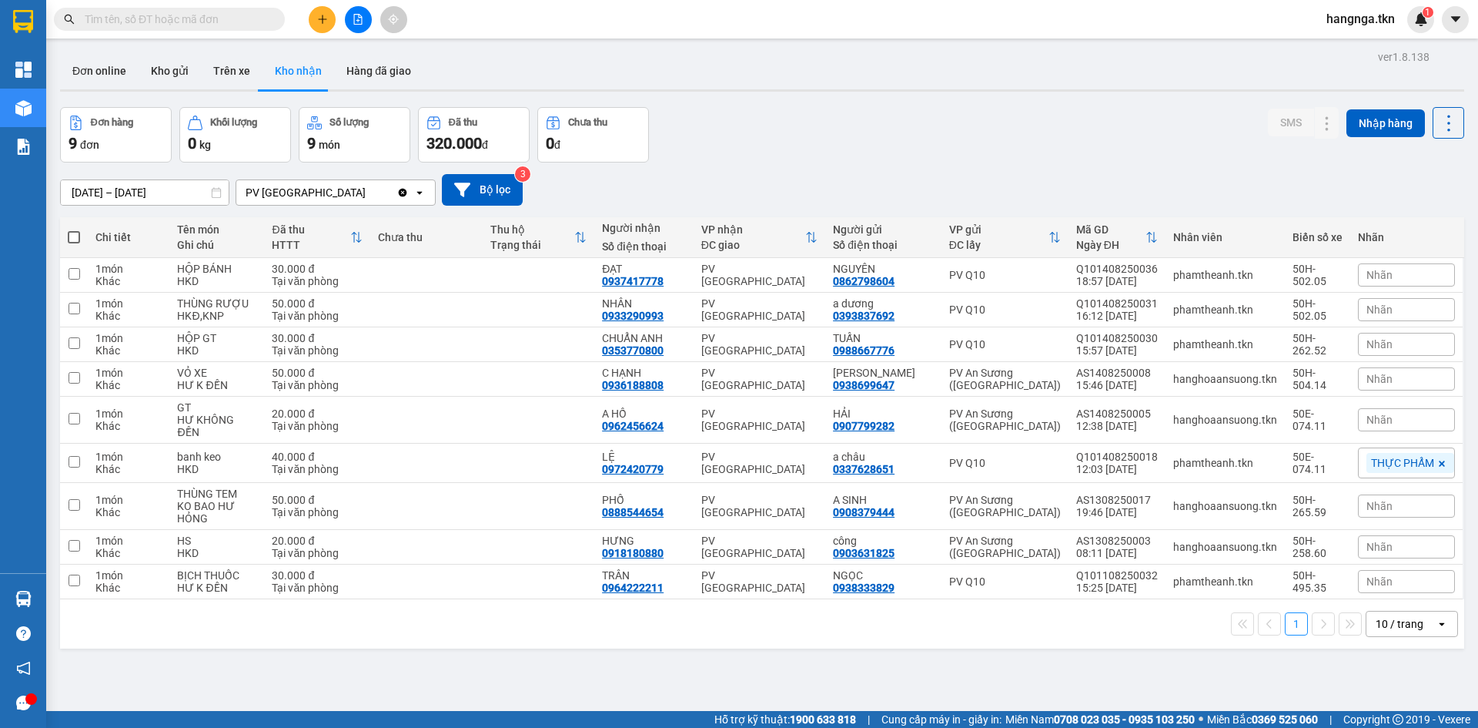
click at [302, 22] on div at bounding box center [357, 19] width 115 height 27
click at [313, 24] on button at bounding box center [322, 19] width 27 height 27
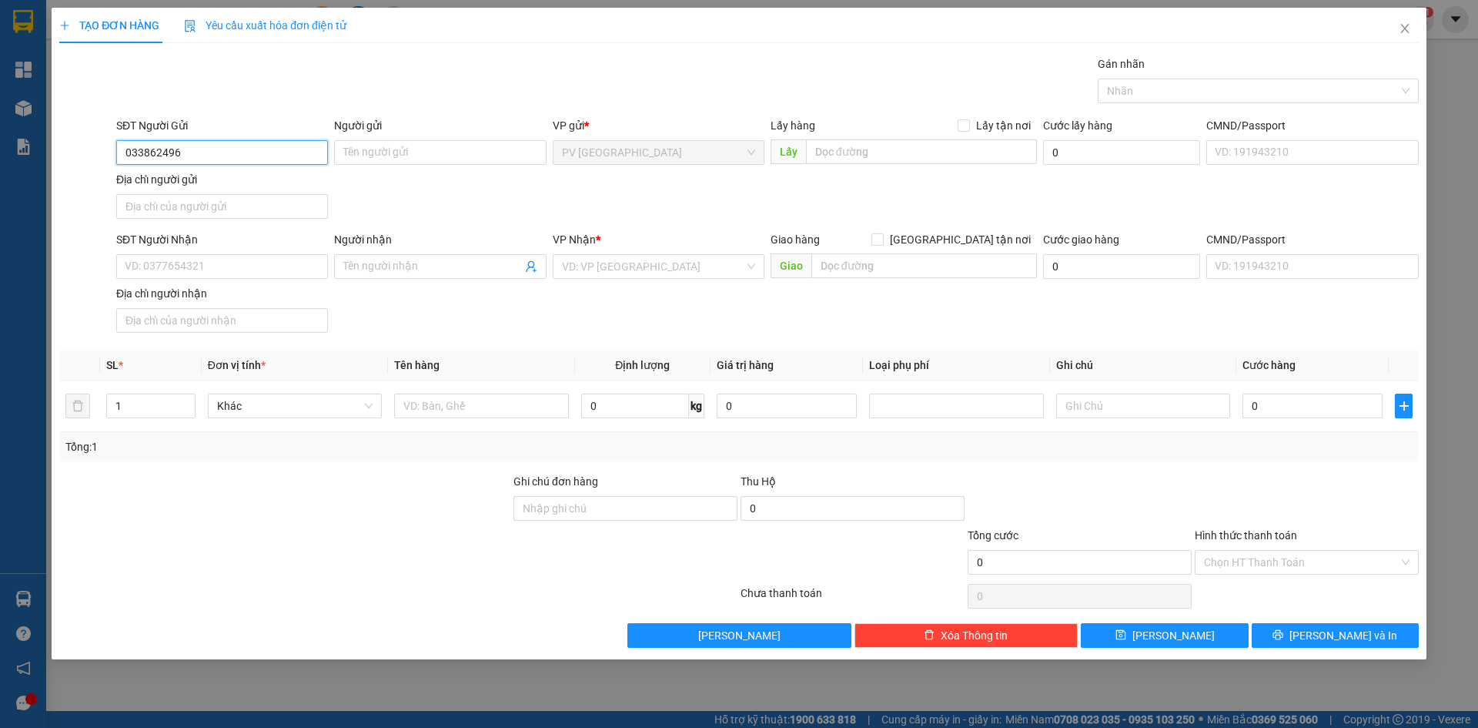
type input "0338624968"
click at [256, 179] on div "0338624968 - [PERSON_NAME]" at bounding box center [221, 183] width 193 height 17
type input "THANH"
type input "0358138178"
type input "QUÂN"
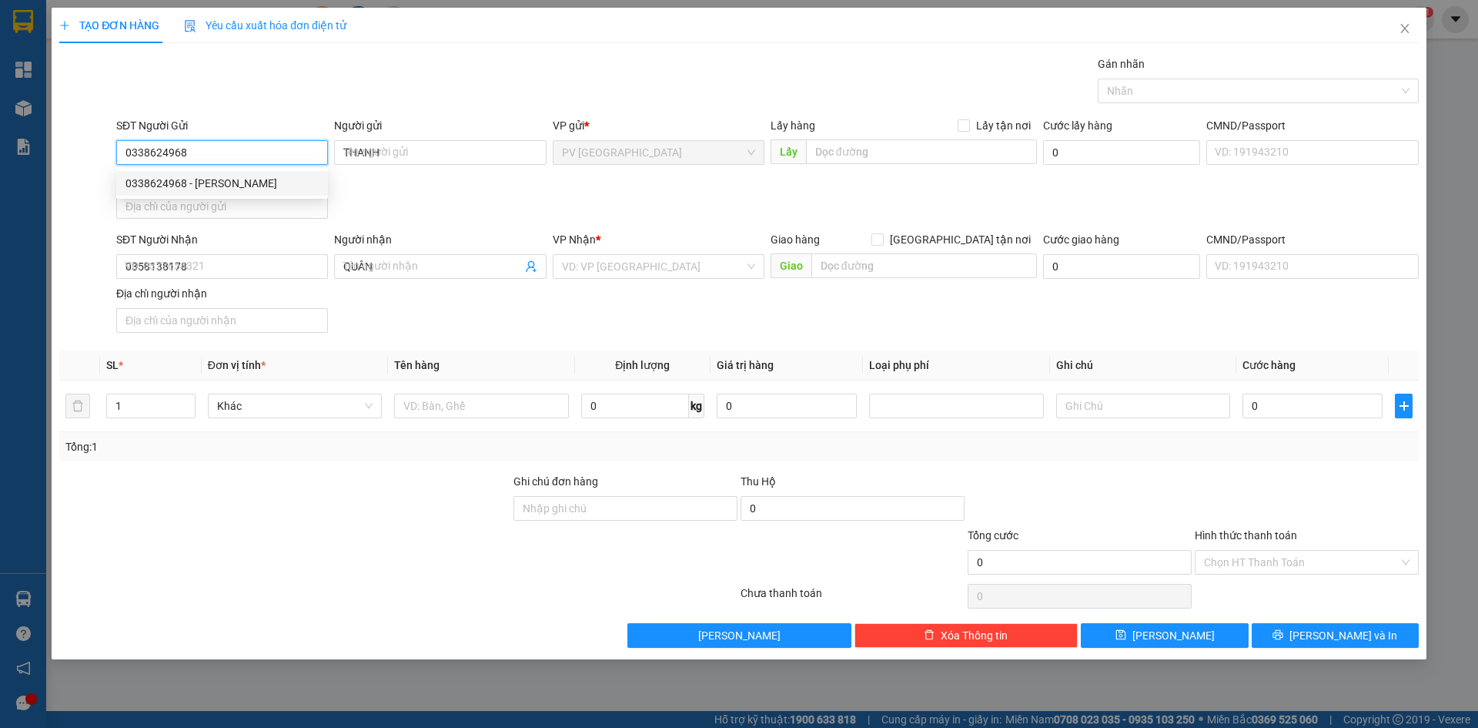
type input "20.000"
type input "0338624968"
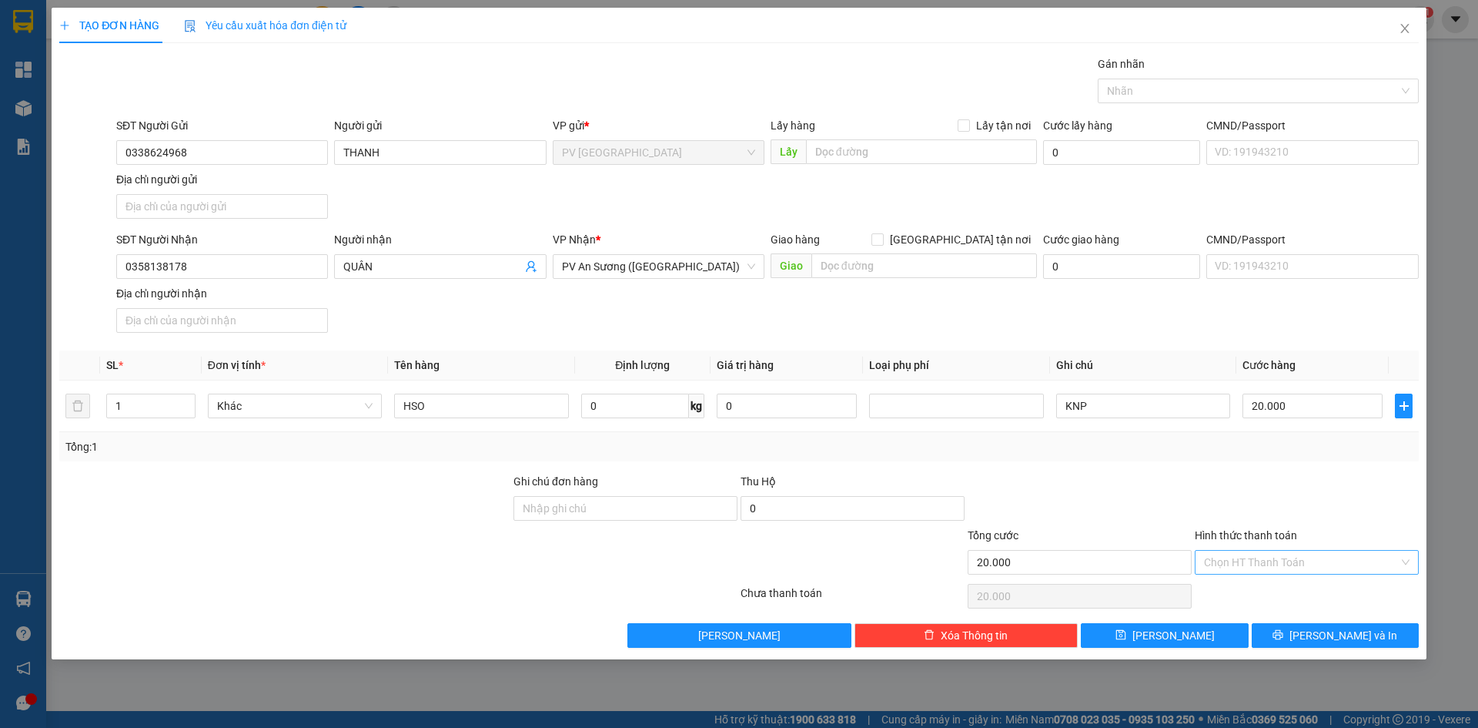
click at [1255, 567] on input "Hình thức thanh toán" at bounding box center [1301, 561] width 195 height 23
click at [1256, 591] on div "Tại văn phòng" at bounding box center [1307, 592] width 206 height 17
type input "0"
click at [1283, 636] on icon "printer" at bounding box center [1278, 634] width 11 height 11
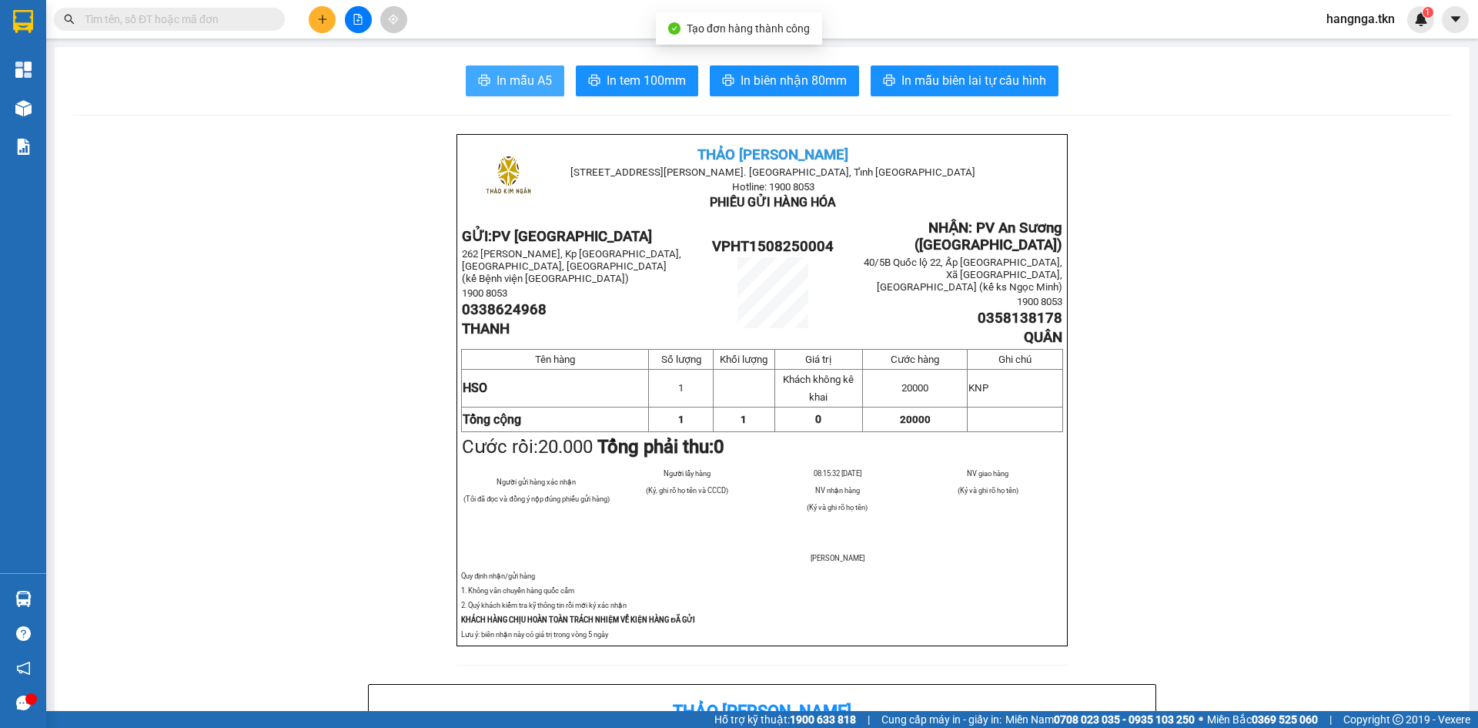
click at [503, 81] on span "In mẫu A5" at bounding box center [524, 80] width 55 height 19
click at [317, 17] on icon "plus" at bounding box center [322, 19] width 11 height 11
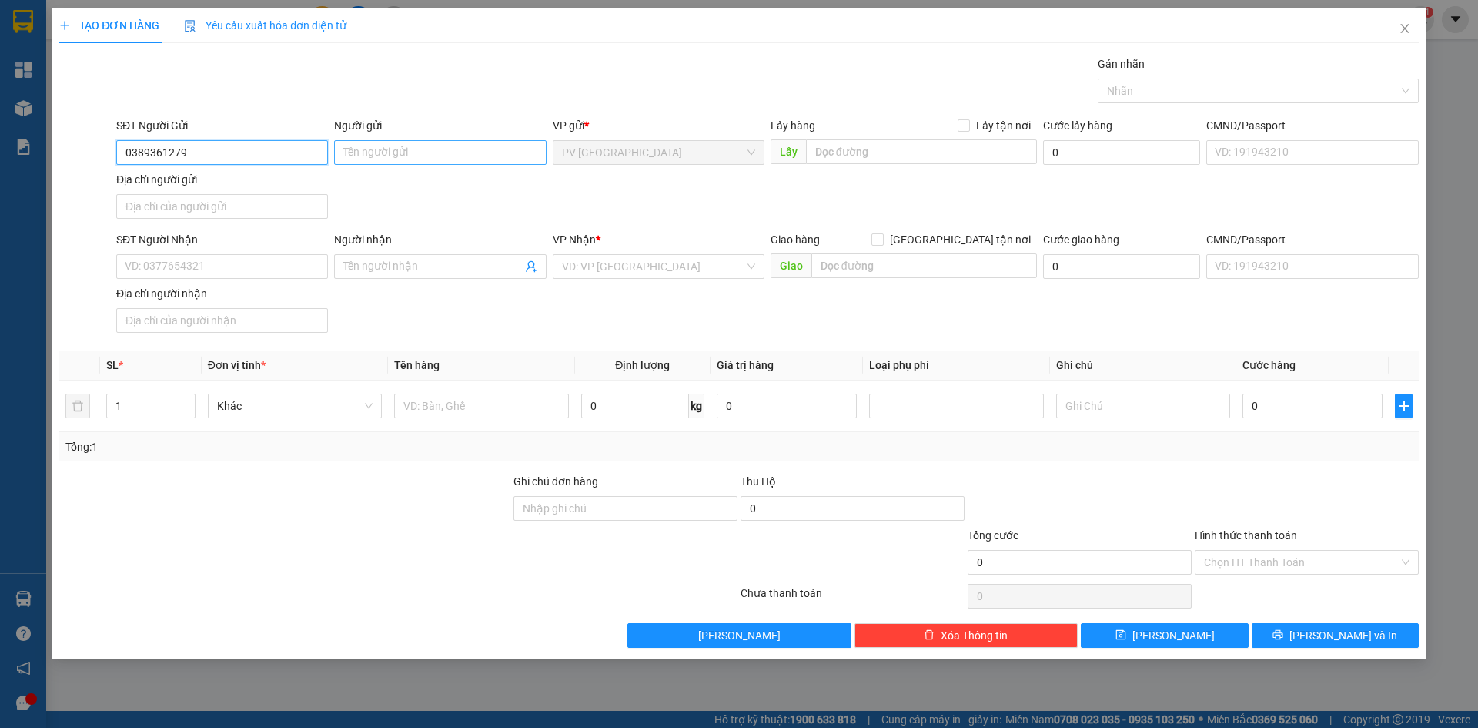
type input "0389361279"
click at [401, 156] on input "Người gửi" at bounding box center [440, 152] width 212 height 25
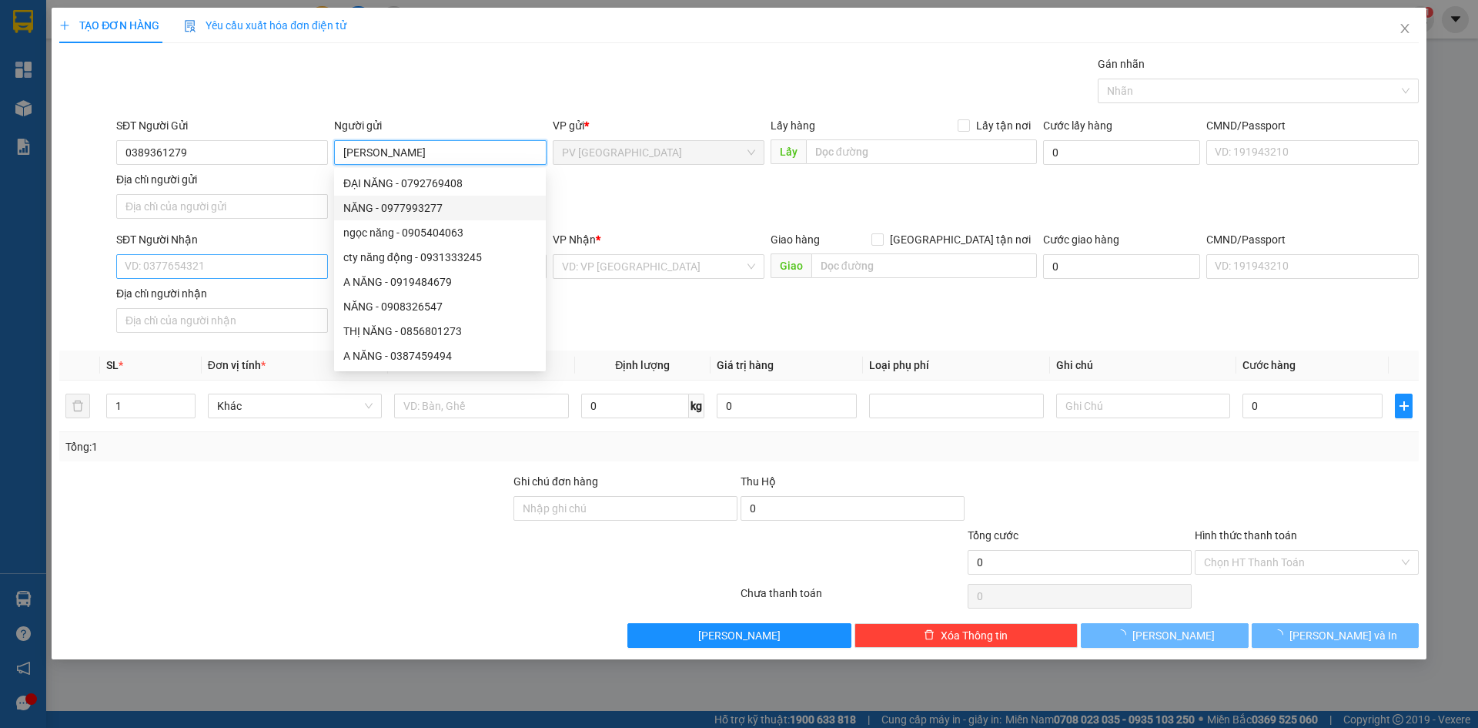
type input "[PERSON_NAME]"
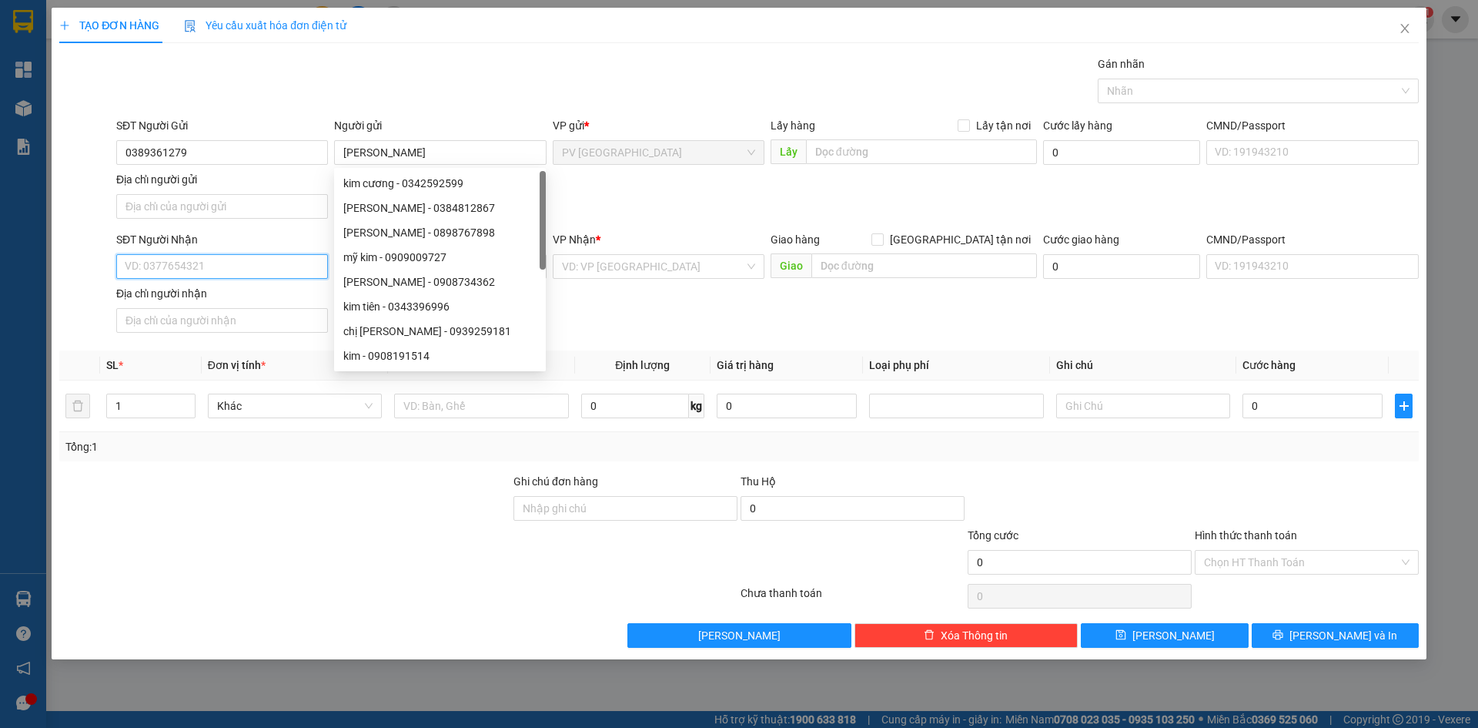
click at [149, 276] on input "SĐT Người Nhận" at bounding box center [222, 266] width 212 height 25
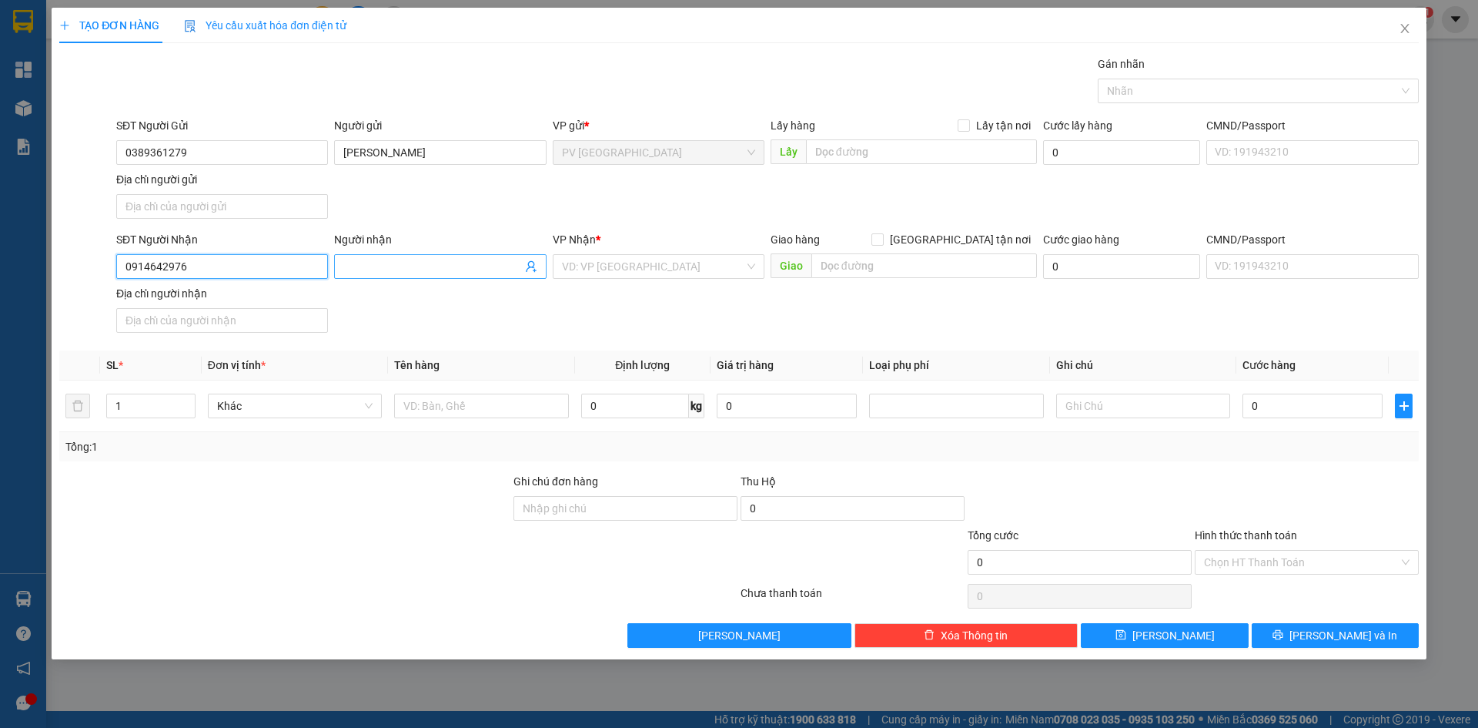
type input "0914642976"
click at [372, 266] on input "Người nhận" at bounding box center [432, 266] width 178 height 17
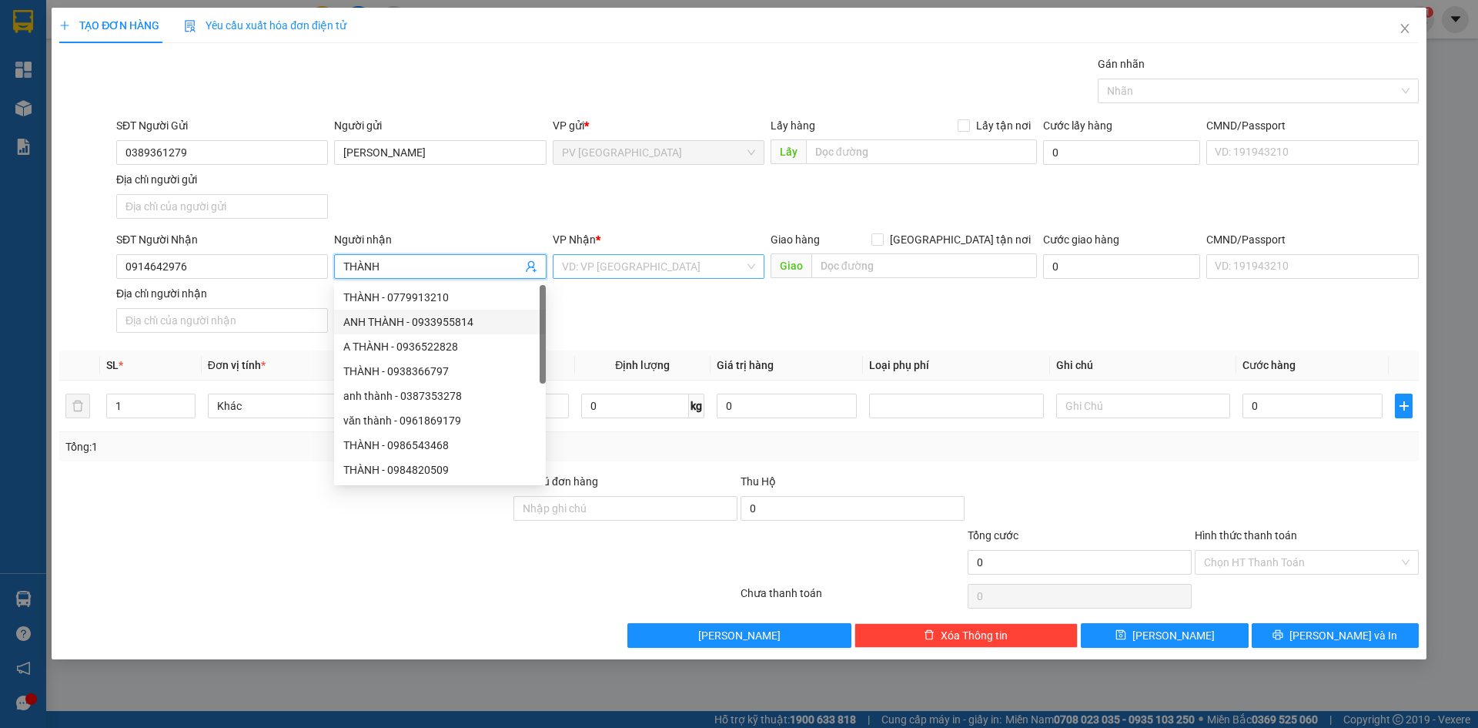
type input "THÀNH"
click at [665, 259] on input "search" at bounding box center [653, 266] width 182 height 23
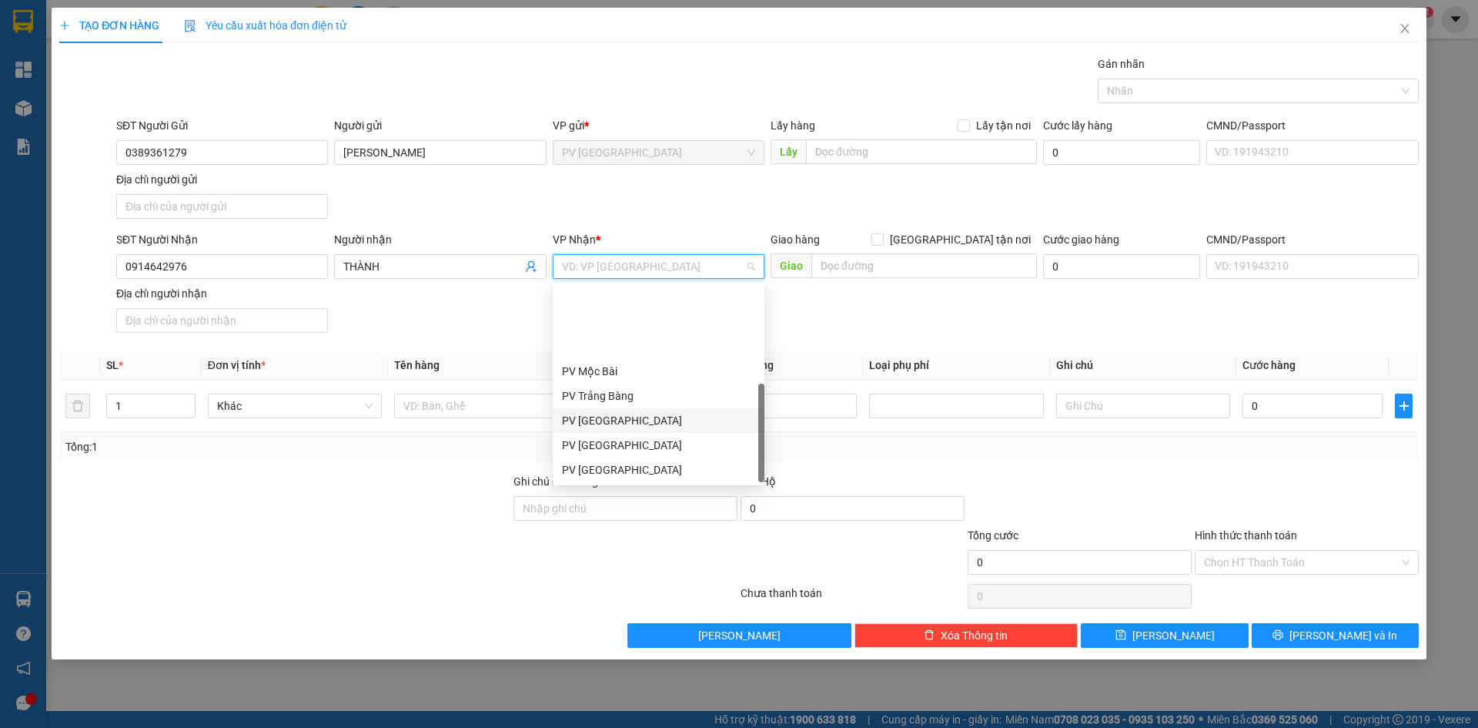
scroll to position [99, 0]
click at [634, 466] on div "PV Q10" at bounding box center [658, 469] width 193 height 17
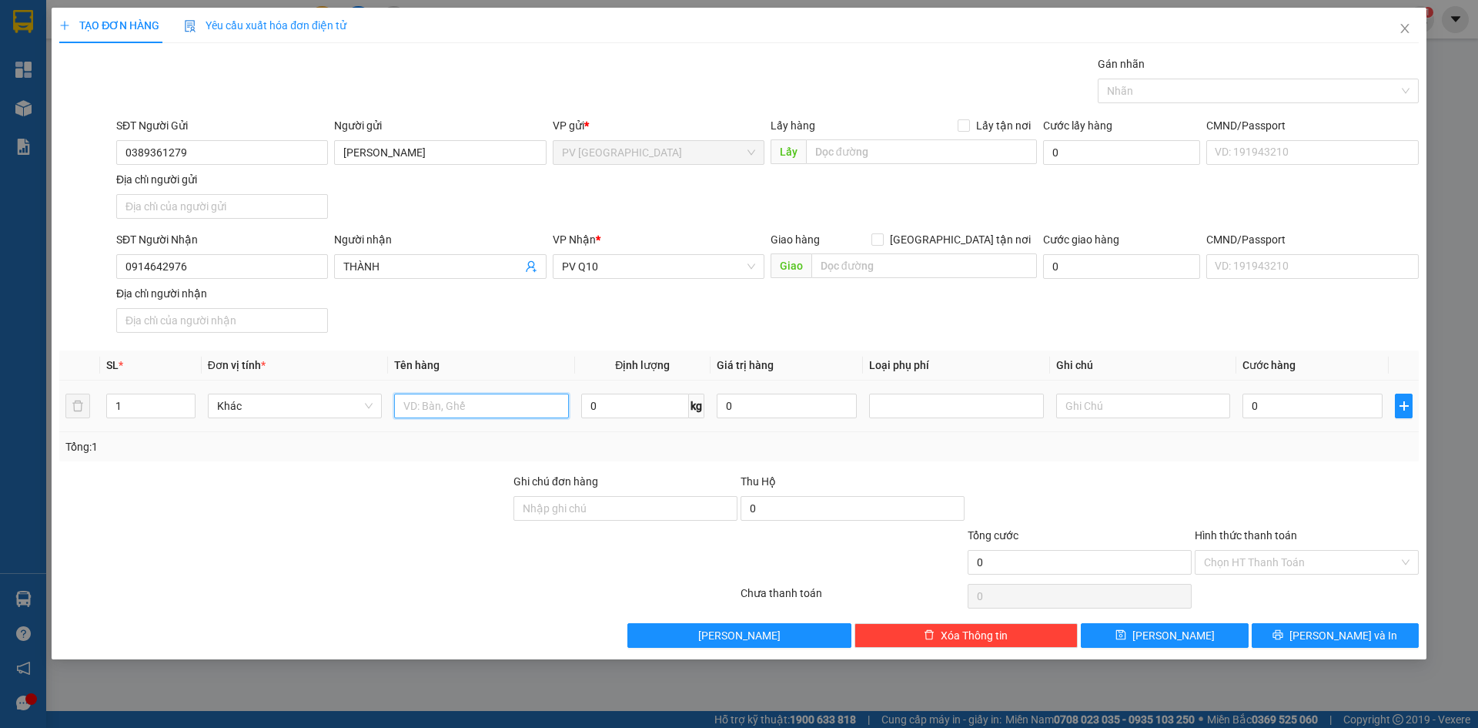
click at [482, 412] on input "text" at bounding box center [481, 405] width 174 height 25
type input "T"
type input "HỘP BÁNH"
click at [1101, 416] on input "text" at bounding box center [1143, 405] width 174 height 25
type input "HƯ HỎNG KHÔNG ĐỀN"
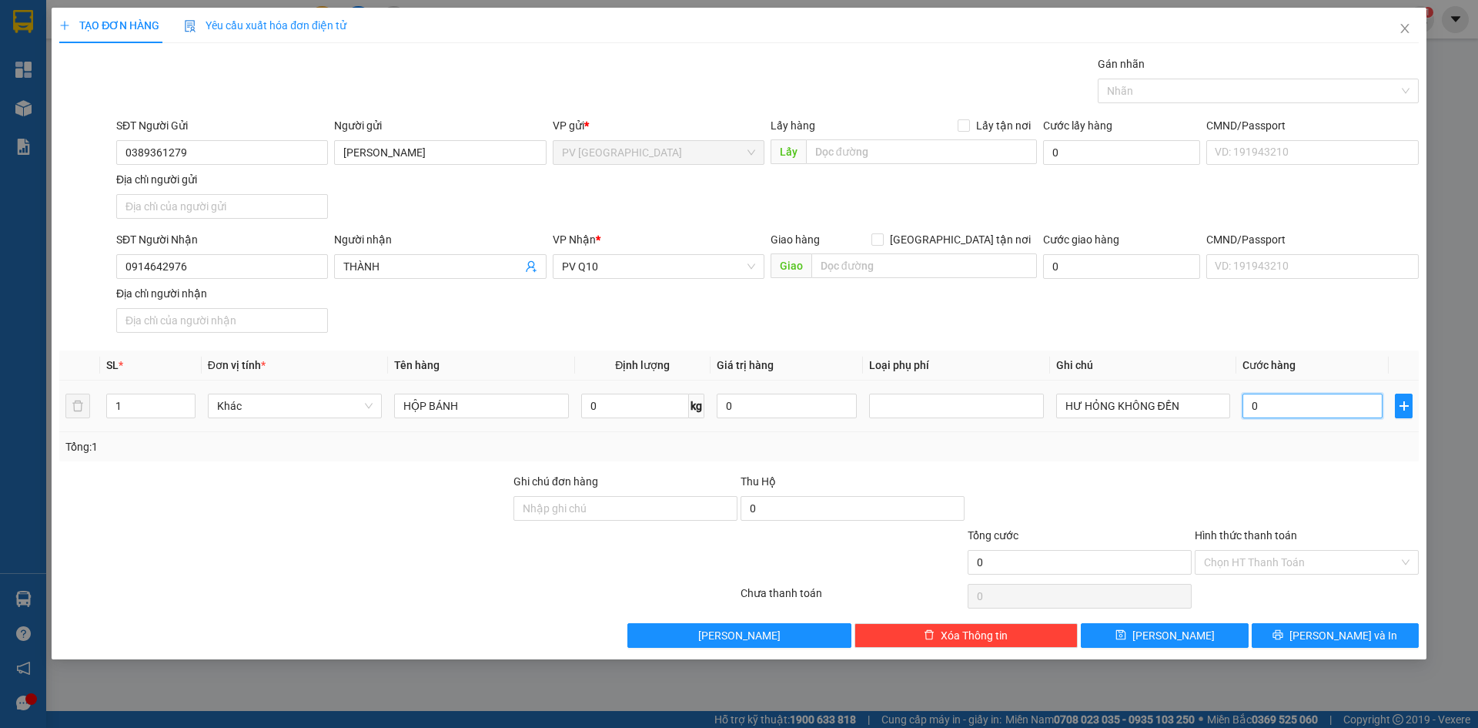
click at [1263, 407] on input "0" at bounding box center [1313, 405] width 140 height 25
type input "3"
type input "30"
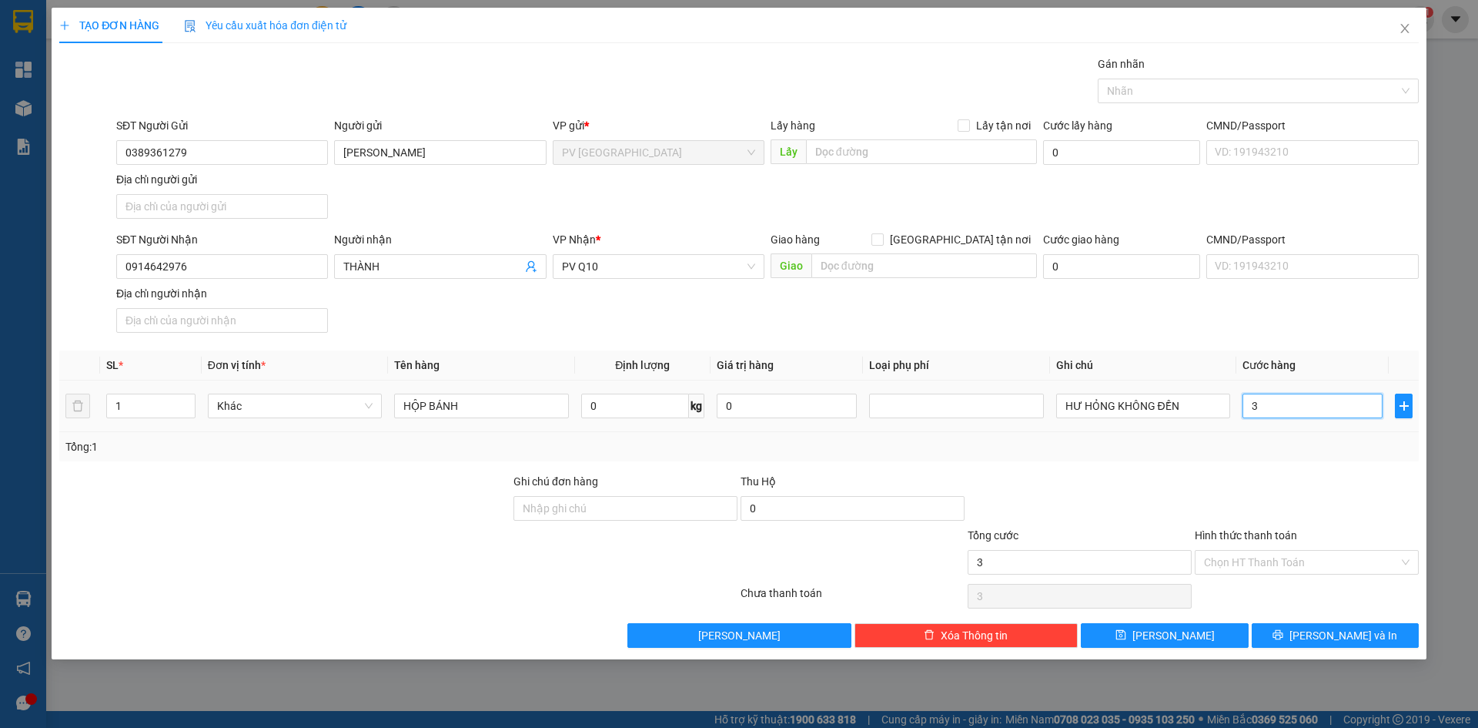
type input "30"
type input "300"
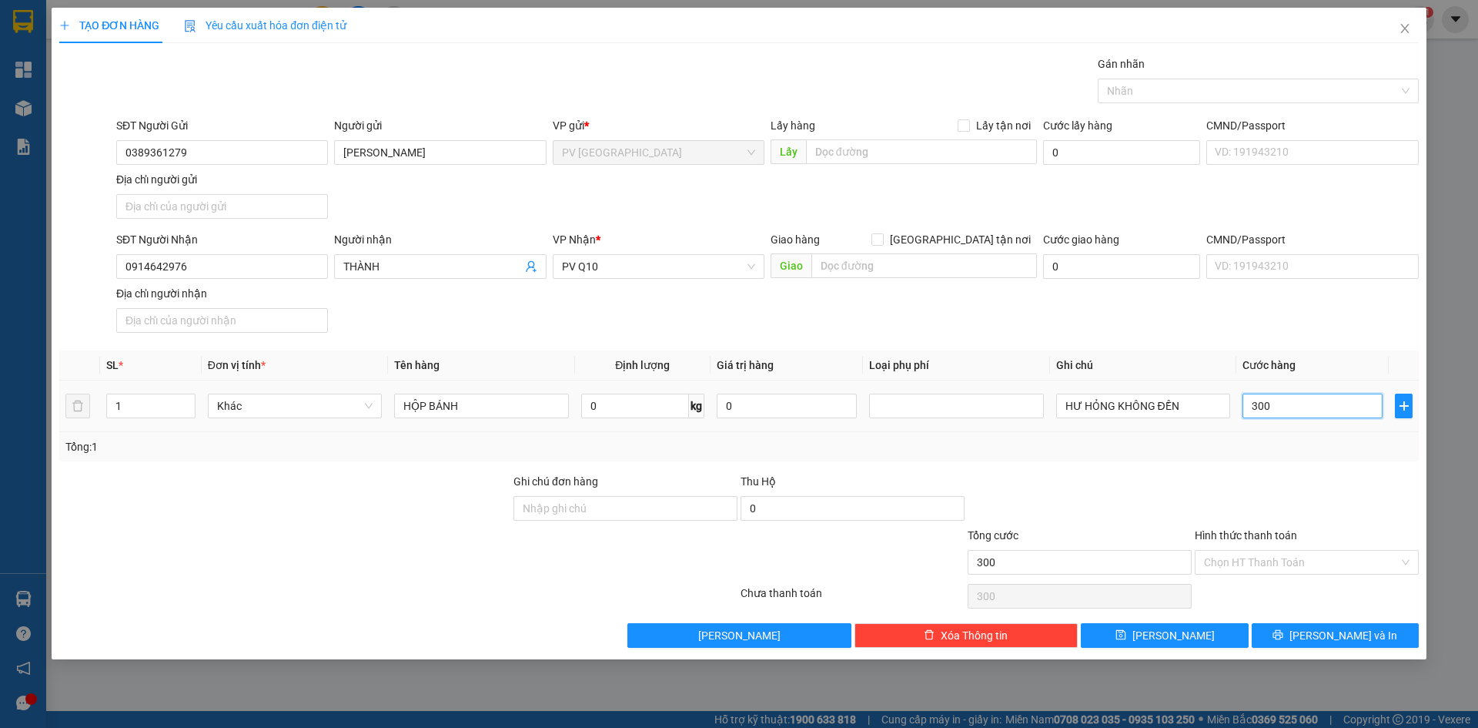
type input "3.000"
type input "30.000"
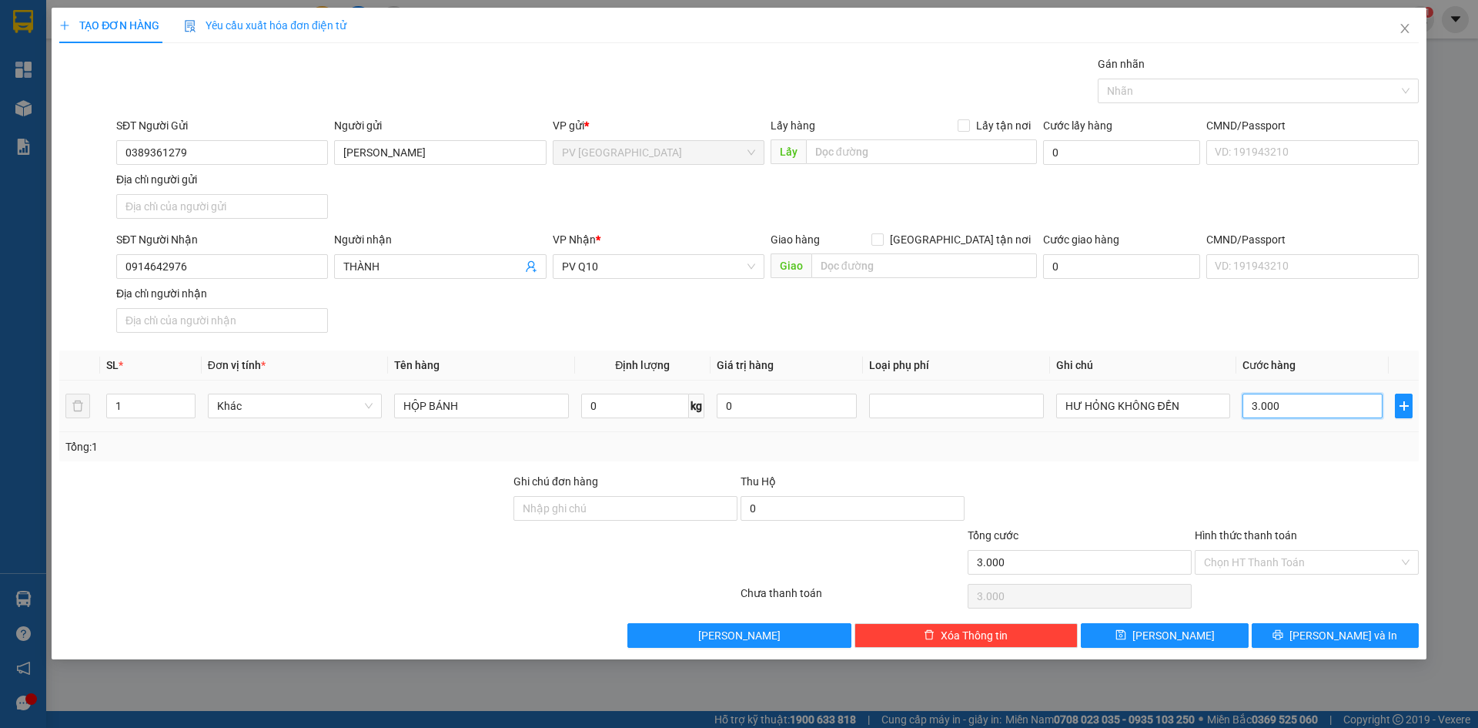
type input "30.000"
click at [1236, 550] on input "Hình thức thanh toán" at bounding box center [1301, 561] width 195 height 23
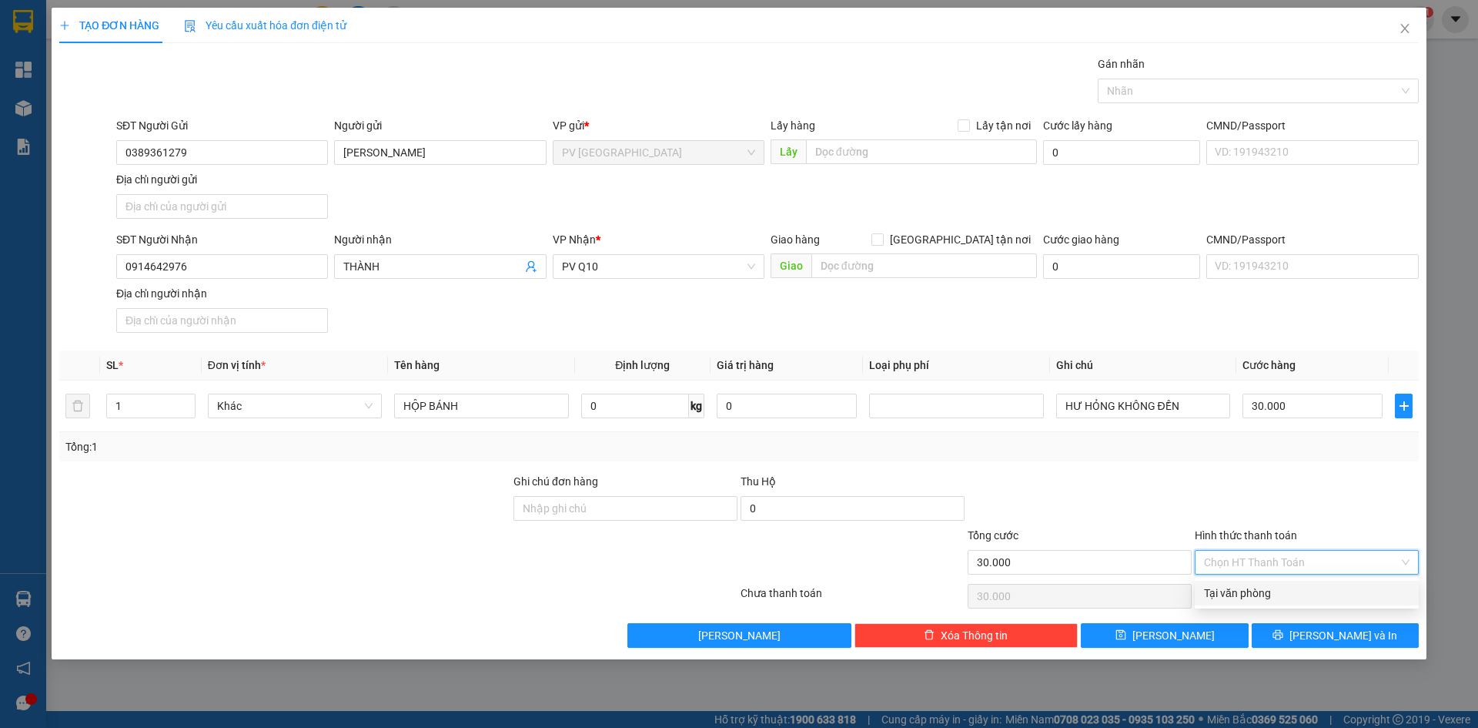
click at [1240, 592] on div "Tại văn phòng" at bounding box center [1307, 592] width 206 height 17
type input "0"
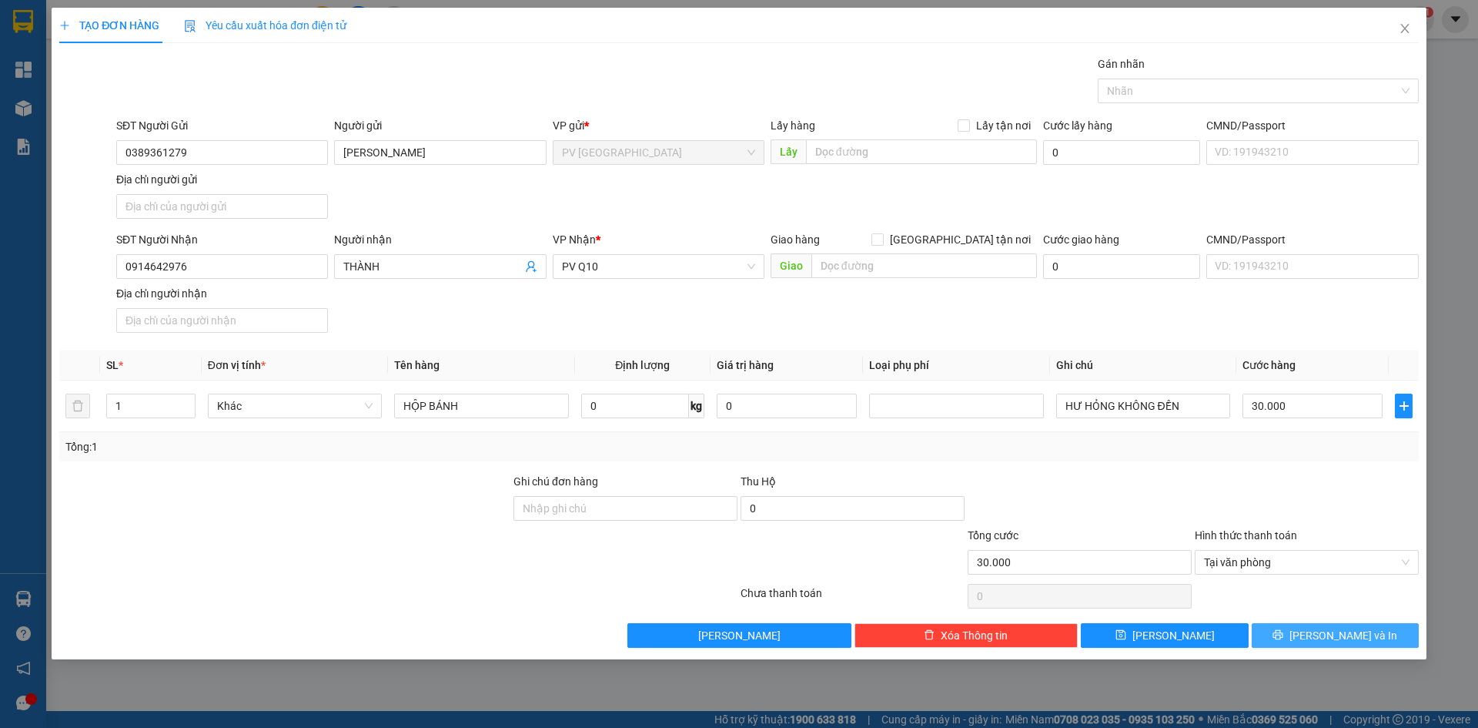
click at [1337, 631] on span "[PERSON_NAME] và In" at bounding box center [1344, 635] width 108 height 17
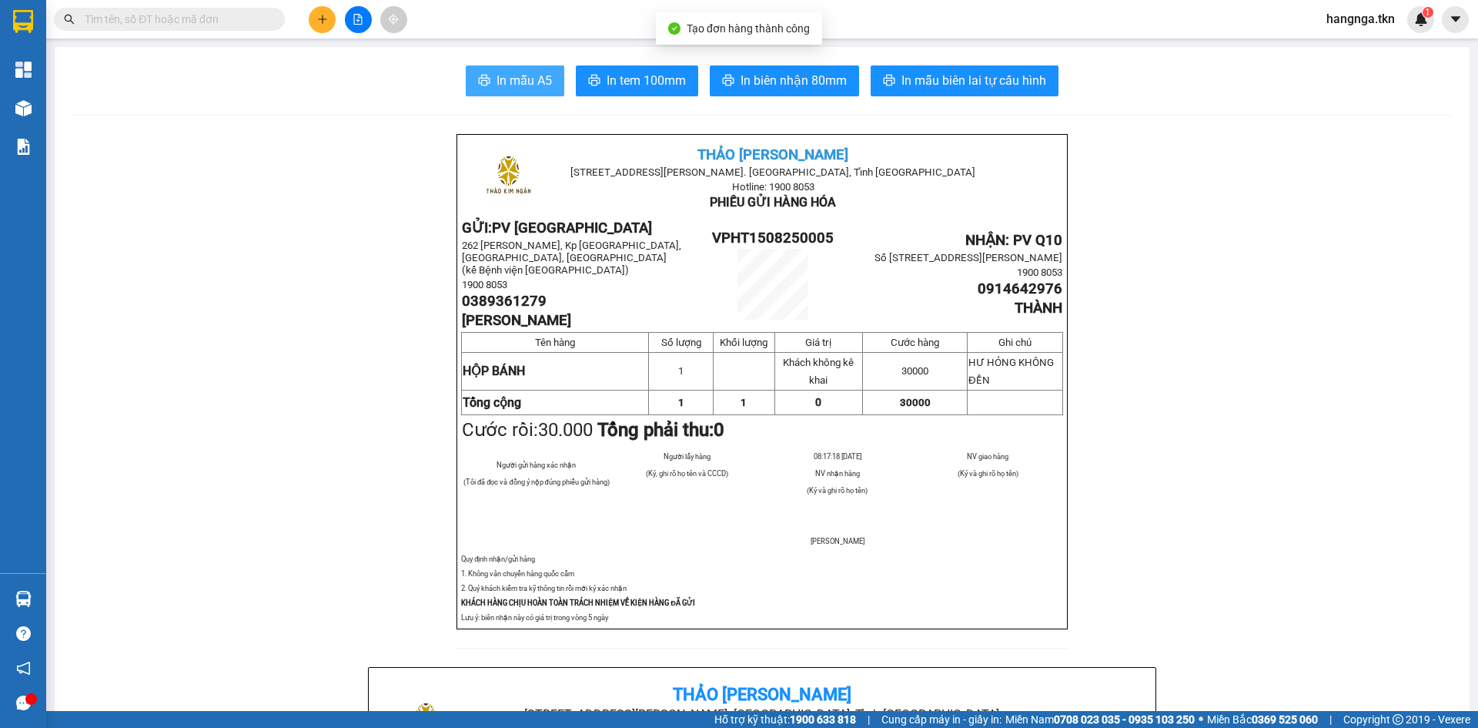
click at [544, 81] on span "In mẫu A5" at bounding box center [524, 80] width 55 height 19
